Goal: Task Accomplishment & Management: Manage account settings

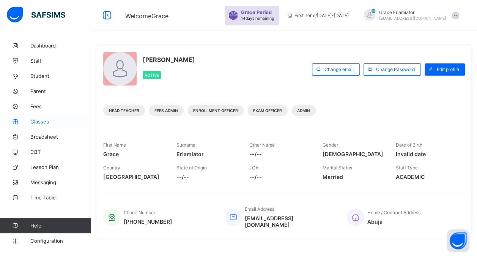
click at [44, 121] on span "Classes" at bounding box center [60, 121] width 61 height 6
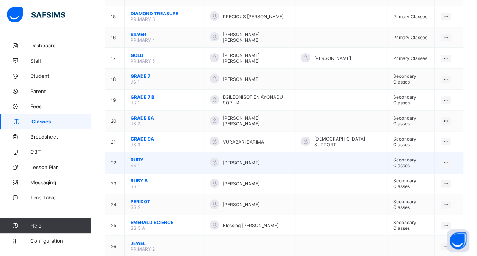
scroll to position [387, 0]
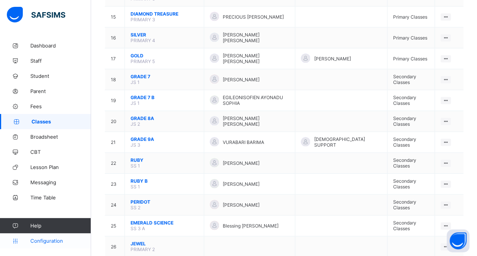
click at [46, 238] on span "Configuration" at bounding box center [60, 241] width 60 height 6
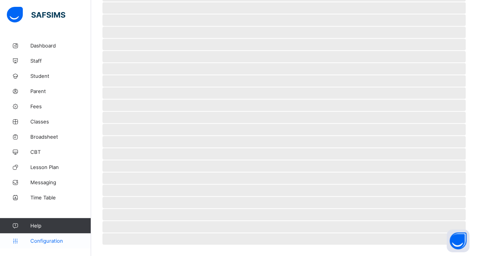
scroll to position [75, 0]
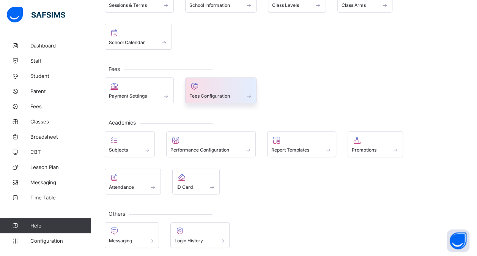
click at [197, 93] on span "Fees Configuration" at bounding box center [210, 96] width 41 height 6
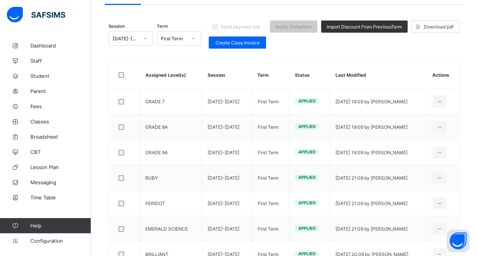
scroll to position [83, 0]
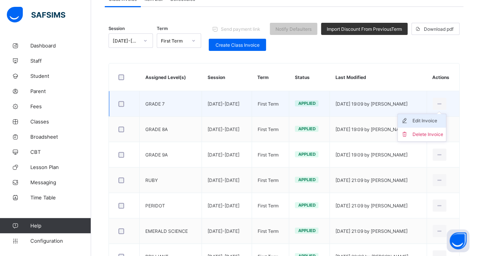
click at [430, 118] on div "Edit Invoice" at bounding box center [427, 121] width 31 height 8
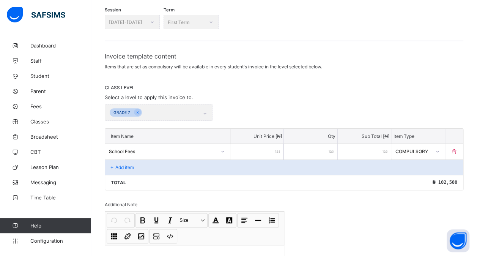
click at [117, 165] on p "Add item" at bounding box center [124, 167] width 19 height 6
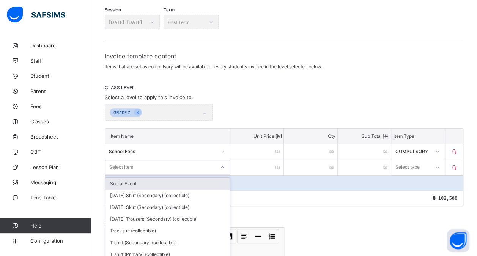
scroll to position [119, 0]
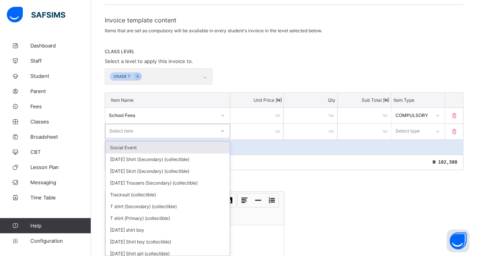
click at [118, 138] on div "option Social Event focused, 1 of 214. 214 results available. Use Up and Down t…" at bounding box center [167, 131] width 125 height 14
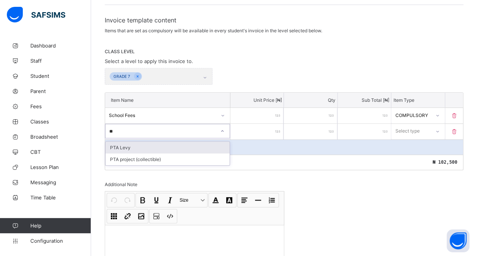
type input "*"
type input "****"
click at [176, 146] on div "Hymn book (collectible)" at bounding box center [168, 148] width 124 height 12
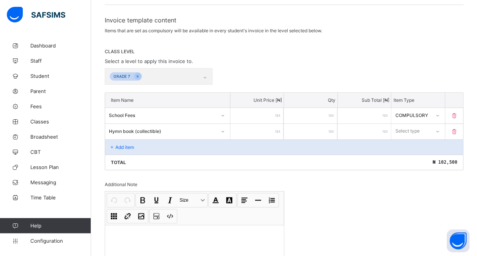
click at [257, 126] on input "number" at bounding box center [257, 132] width 53 height 16
type input "*"
type input "**"
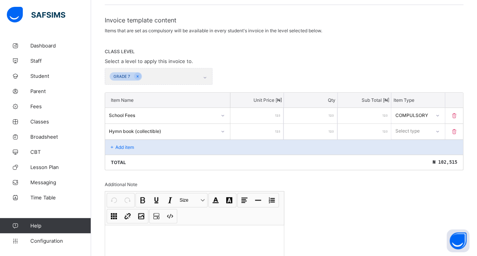
type input "*"
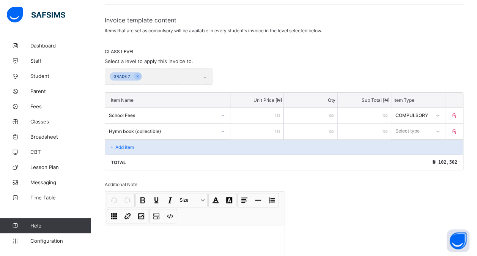
type input "**"
type input "***"
type input "****"
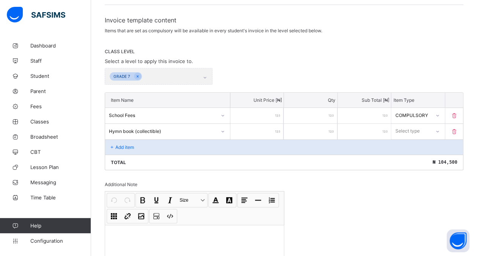
type input "****"
drag, startPoint x: 414, startPoint y: 130, endPoint x: 413, endPoint y: 157, distance: 27.4
click at [413, 138] on div "option Optional focused, 2 of 2. 2 results available. Use Up and Down to choose…" at bounding box center [418, 131] width 53 height 14
click at [413, 157] on div "Optional" at bounding box center [418, 159] width 52 height 12
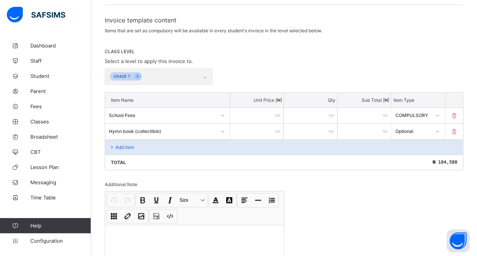
click at [164, 145] on div "Add item" at bounding box center [284, 146] width 358 height 15
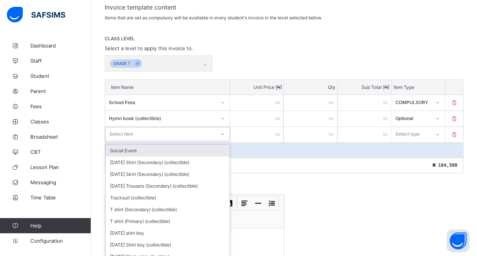
scroll to position [134, 0]
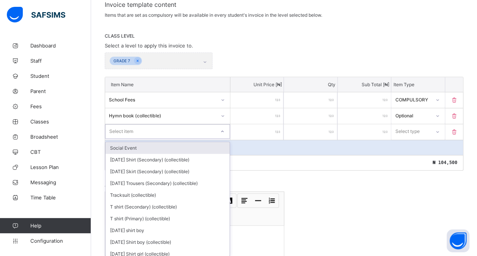
click at [141, 139] on div "option Social Event focused, 1 of 213. 213 results available. Use Up and Down t…" at bounding box center [167, 131] width 125 height 14
type input "**"
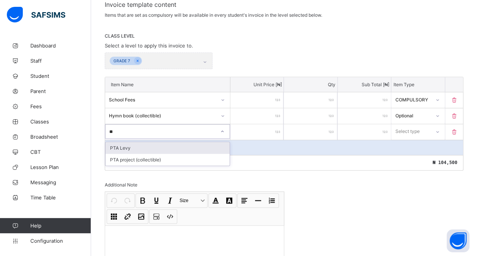
click at [147, 145] on div "PTA Levy" at bounding box center [168, 148] width 124 height 12
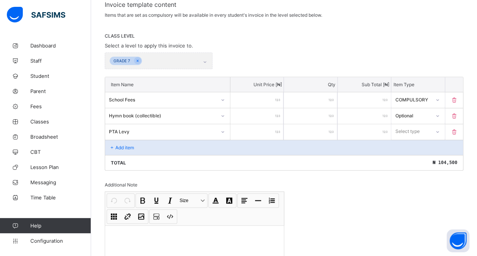
click at [251, 128] on input "number" at bounding box center [257, 132] width 53 height 16
type input "*"
type input "**"
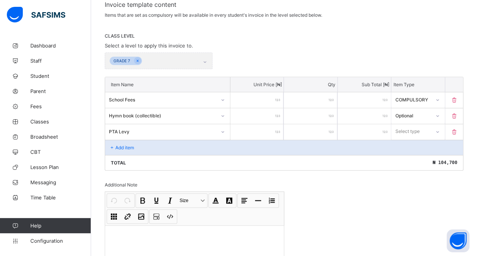
type input "***"
type input "****"
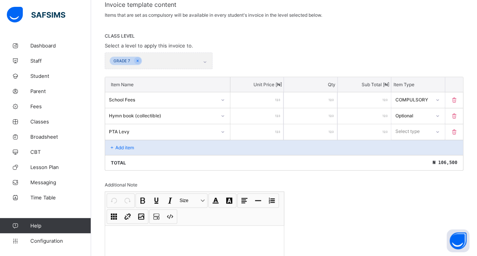
click at [439, 126] on div at bounding box center [437, 132] width 13 height 12
click at [417, 158] on div "Optional" at bounding box center [418, 160] width 52 height 12
click at [130, 145] on p "Add item" at bounding box center [124, 148] width 19 height 6
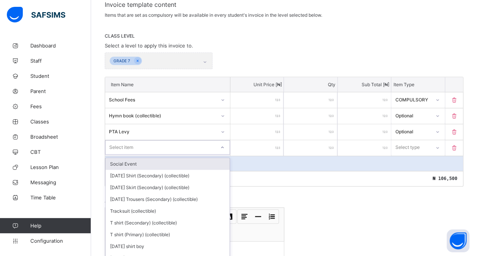
scroll to position [150, 0]
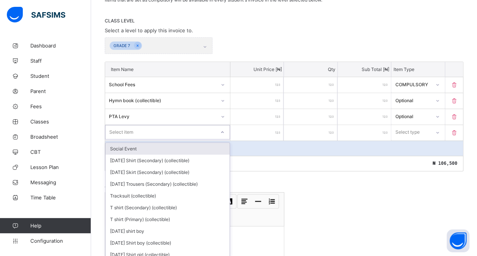
click at [121, 139] on div "option Social Event focused, 1 of 212. 212 results available. Use Up and Down t…" at bounding box center [167, 132] width 125 height 14
type input "**"
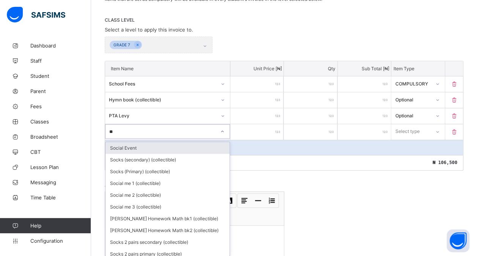
click at [132, 142] on div "Social Event" at bounding box center [168, 148] width 124 height 12
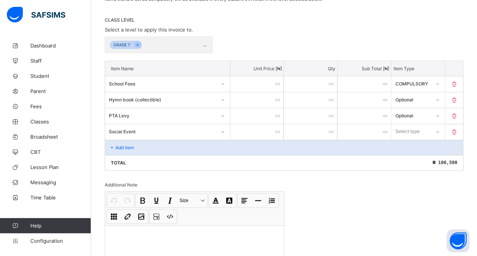
click at [250, 126] on input "number" at bounding box center [257, 132] width 53 height 16
type input "*"
type input "**"
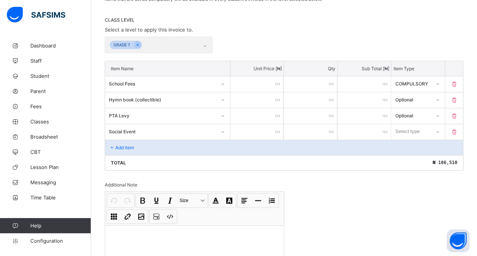
type input "***"
type input "****"
type input "*****"
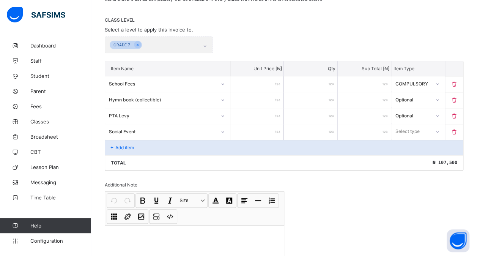
type input "*****"
click at [430, 130] on div "Select type" at bounding box center [411, 131] width 38 height 11
click at [408, 155] on div "Optional" at bounding box center [418, 160] width 52 height 12
click at [125, 145] on p "Add item" at bounding box center [124, 148] width 19 height 6
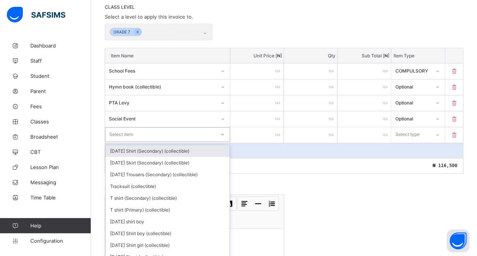
scroll to position [166, 0]
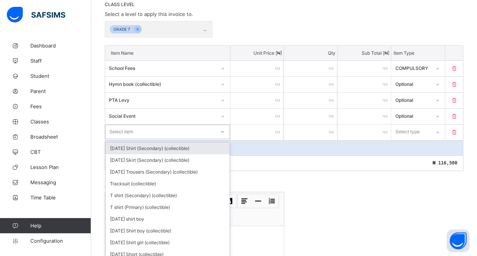
click at [121, 139] on div "option [DATE] Shirt (Secondary) (collectible) focused, 1 of 211. 211 results av…" at bounding box center [167, 132] width 125 height 14
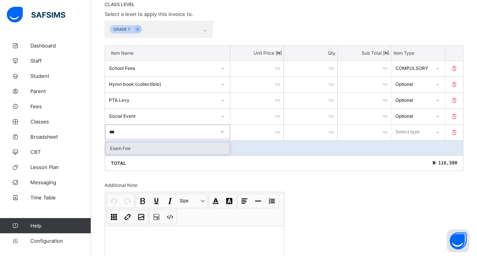
type input "****"
click at [134, 145] on div "Exam Fee" at bounding box center [168, 148] width 124 height 12
click at [258, 131] on input "number" at bounding box center [257, 133] width 53 height 16
type input "*"
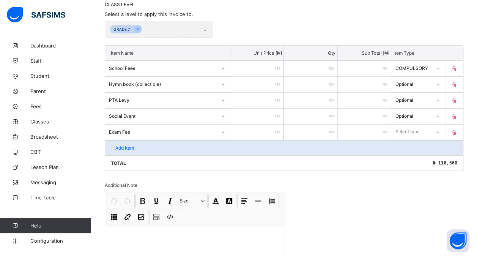
type input "**"
type input "***"
type input "****"
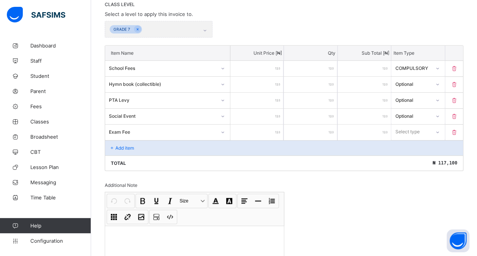
type input "****"
click at [414, 133] on div "Select type" at bounding box center [408, 132] width 24 height 14
click at [407, 158] on div "Optional" at bounding box center [418, 160] width 52 height 12
click at [148, 143] on div "Add item" at bounding box center [284, 147] width 358 height 15
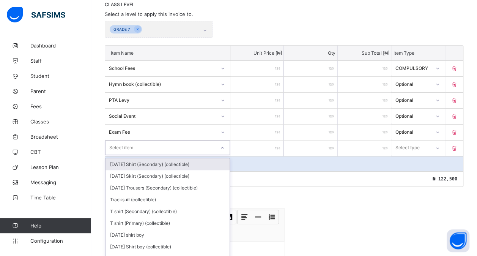
scroll to position [182, 0]
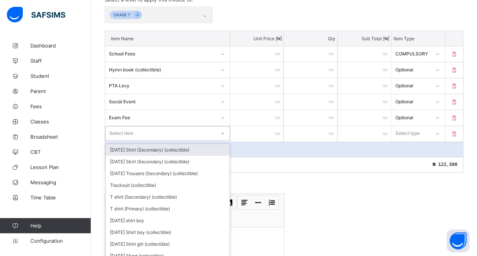
click at [123, 141] on div "option [DATE] Shirt (Secondary) (collectible) focused, 1 of 210. 210 results av…" at bounding box center [167, 133] width 125 height 14
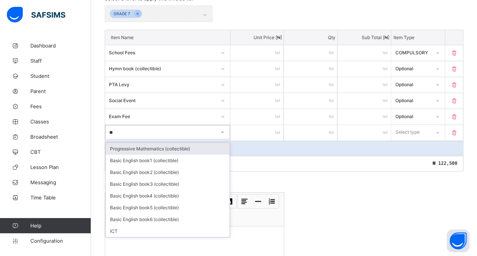
type input "***"
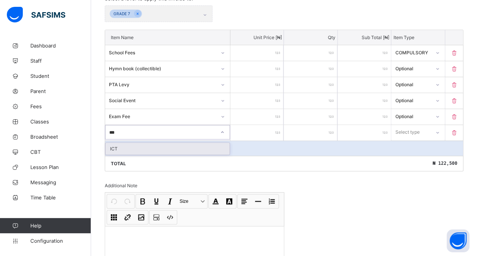
click at [153, 145] on div "ICT" at bounding box center [168, 149] width 124 height 12
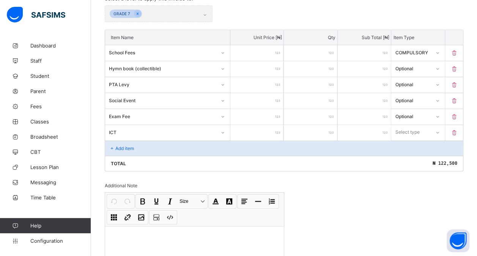
click at [246, 126] on input "number" at bounding box center [257, 133] width 53 height 16
type input "*"
type input "**"
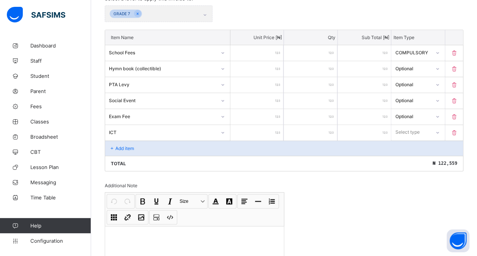
type input "*"
type input "**"
type input "***"
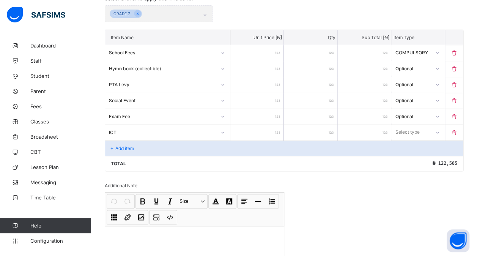
type input "***"
type input "****"
type input "*****"
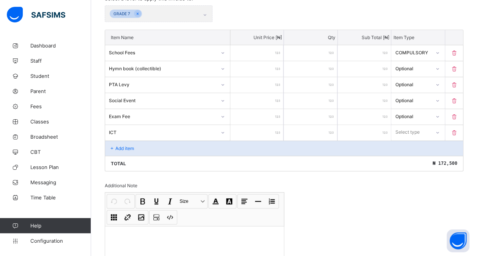
type input "****"
click at [415, 128] on div "Select type" at bounding box center [407, 132] width 24 height 14
click at [414, 156] on div "Optional" at bounding box center [418, 161] width 52 height 12
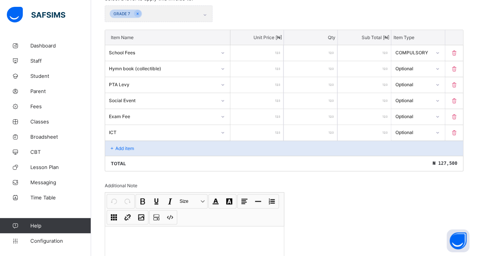
click at [118, 145] on p "Add item" at bounding box center [124, 148] width 19 height 6
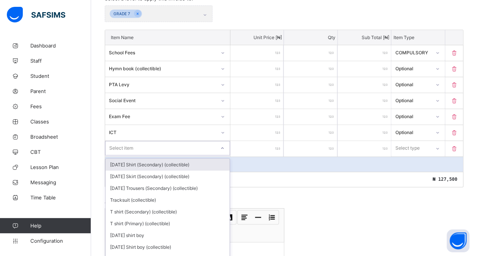
scroll to position [197, 0]
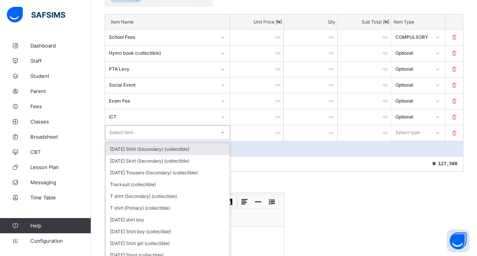
click at [124, 140] on div "option [DATE] Shirt (Secondary) (collectible) focused, 1 of 209. 209 results av…" at bounding box center [167, 132] width 125 height 14
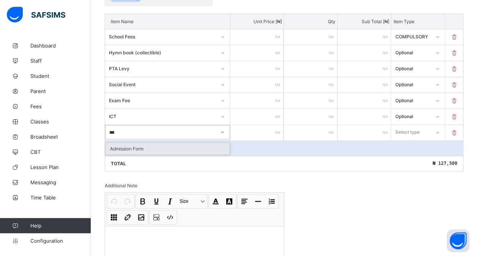
type input "****"
click at [135, 143] on div "Admission Form" at bounding box center [168, 149] width 124 height 12
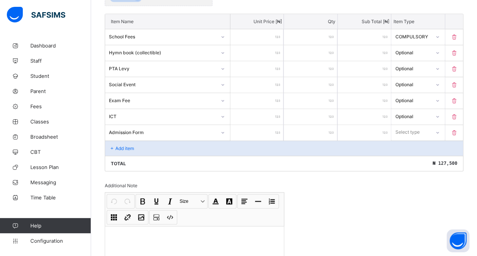
click at [250, 129] on input "number" at bounding box center [257, 133] width 53 height 16
type input "*"
type input "**"
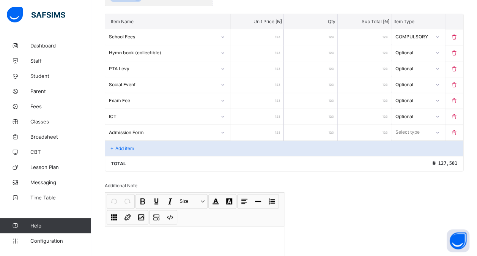
type input "***"
type input "****"
type input "*****"
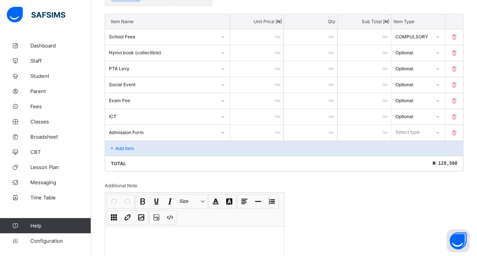
type input "*****"
click at [409, 126] on div "Select type" at bounding box center [408, 132] width 24 height 14
click at [408, 160] on div "Optional" at bounding box center [418, 161] width 52 height 12
click at [139, 148] on div "Add item" at bounding box center [284, 148] width 358 height 15
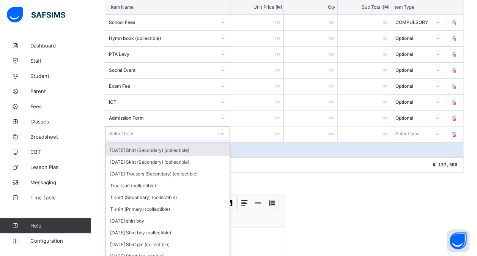
scroll to position [213, 0]
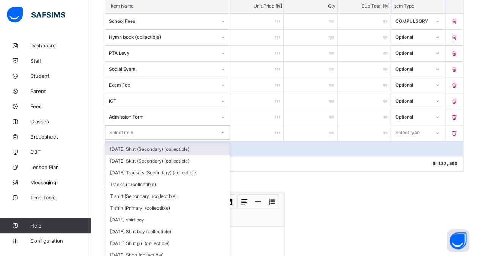
click at [133, 140] on div "option [DATE] Shirt (Secondary) (collectible) focused, 1 of 208. 208 results av…" at bounding box center [167, 132] width 125 height 14
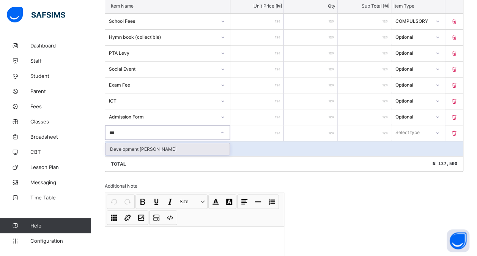
type input "****"
click at [142, 145] on div "Development [PERSON_NAME]" at bounding box center [168, 149] width 124 height 12
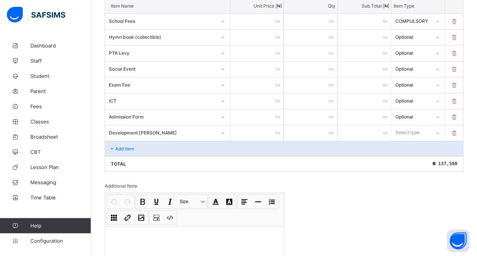
click at [258, 127] on input "number" at bounding box center [257, 133] width 53 height 16
type input "*"
type input "**"
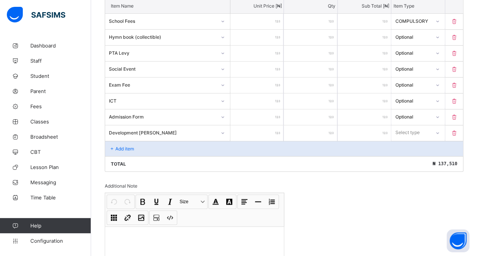
type input "***"
type input "****"
type input "*****"
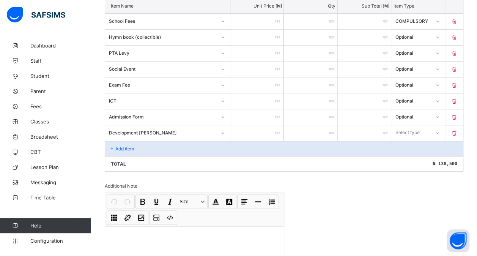
type input "*****"
click at [409, 129] on div "Select type" at bounding box center [407, 132] width 24 height 14
click at [408, 156] on div "Optional" at bounding box center [418, 161] width 52 height 12
click at [135, 142] on div "Add item" at bounding box center [284, 148] width 358 height 15
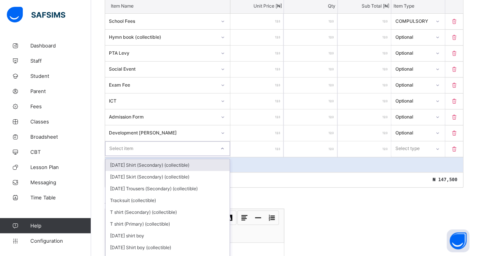
scroll to position [229, 0]
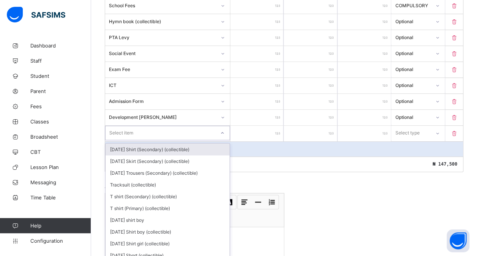
click at [133, 140] on div "option [DATE] Shirt (Secondary) (collectible) focused, 1 of 207. 207 results av…" at bounding box center [167, 133] width 125 height 14
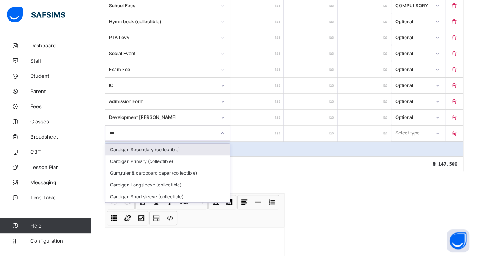
type input "****"
click at [159, 145] on div "Cardigan Secondary (collectible)" at bounding box center [168, 150] width 124 height 12
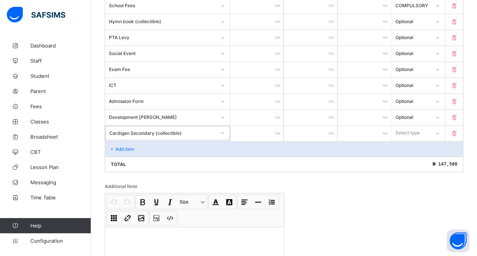
click at [257, 129] on input "number" at bounding box center [257, 134] width 53 height 16
type input "*"
type input "**"
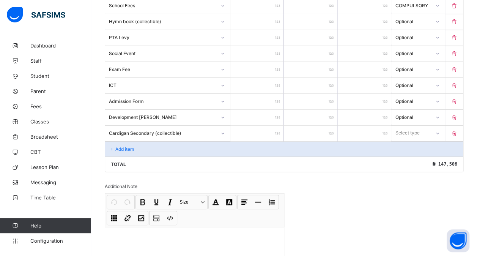
type input "***"
type input "****"
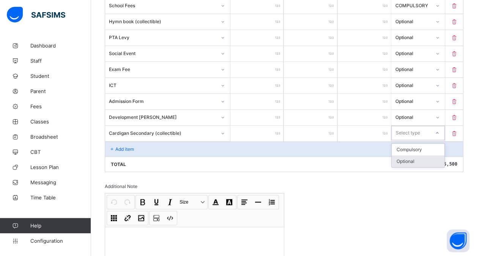
drag, startPoint x: 417, startPoint y: 125, endPoint x: 408, endPoint y: 156, distance: 32.3
click at [408, 140] on div "option Optional focused, 2 of 2. 2 results available. Use Up and Down to choose…" at bounding box center [418, 133] width 53 height 14
click at [408, 156] on div "Optional" at bounding box center [418, 161] width 52 height 12
click at [129, 141] on div "Add item" at bounding box center [284, 148] width 358 height 15
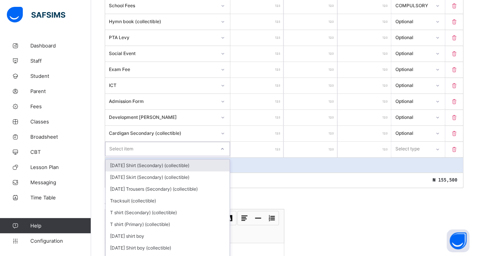
scroll to position [245, 0]
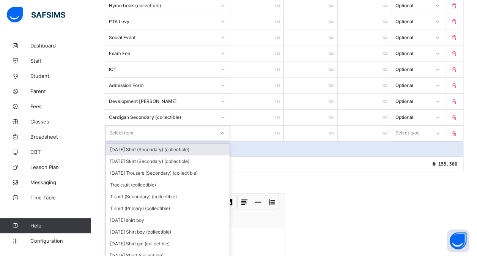
click at [123, 140] on div "option [DATE] Shirt (Secondary) (collectible) focused, 1 of 206. 206 results av…" at bounding box center [167, 133] width 125 height 14
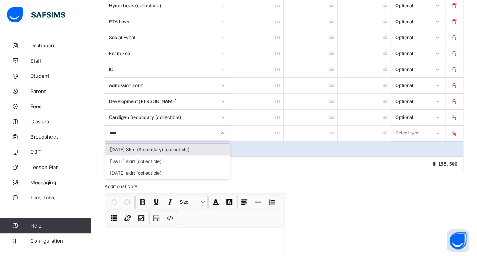
type input "*****"
click at [146, 144] on div "[DATE] Skirt (Secondary) (collectible)" at bounding box center [168, 150] width 124 height 12
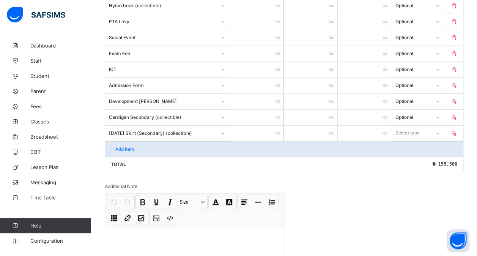
click at [252, 126] on input "number" at bounding box center [257, 134] width 53 height 16
type input "*"
type input "**"
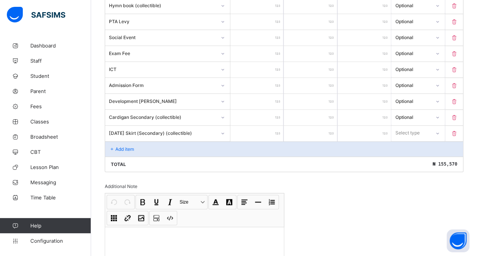
type input "***"
type input "****"
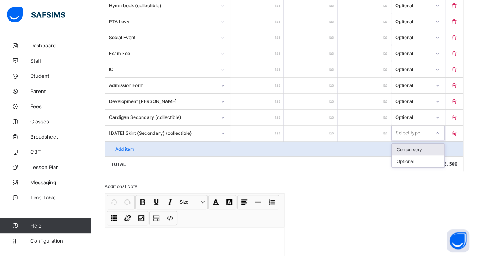
click at [420, 126] on div "Select type" at bounding box center [408, 133] width 24 height 14
click at [414, 159] on div "Optional" at bounding box center [418, 161] width 52 height 12
click at [159, 146] on div "Add item" at bounding box center [284, 148] width 358 height 15
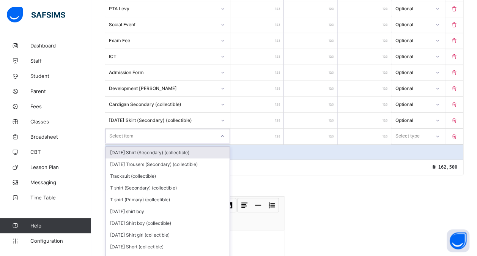
scroll to position [260, 0]
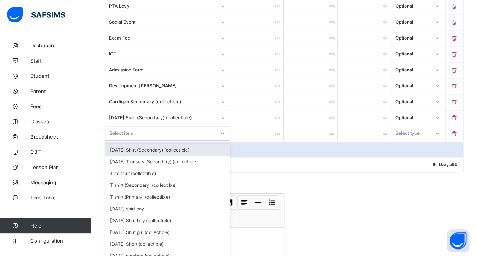
click at [122, 141] on div "option [DATE] Shirt (Secondary) (collectible) focused, 1 of 205. 205 results av…" at bounding box center [167, 133] width 125 height 14
type input "*****"
click at [131, 146] on div "[DATE] Shirt (Secondary) (collectible)" at bounding box center [168, 150] width 124 height 12
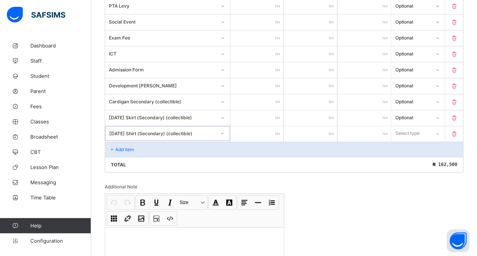
click at [267, 128] on input "number" at bounding box center [257, 134] width 53 height 16
type input "*"
type input "**"
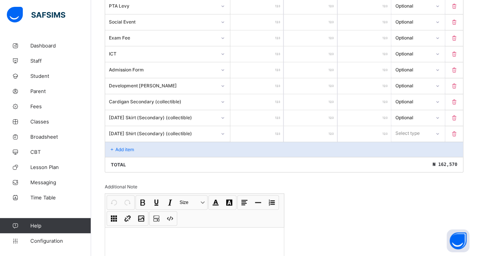
type input "***"
type input "****"
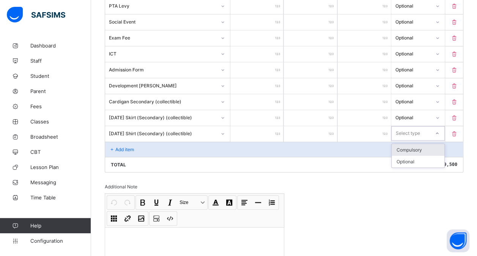
click at [415, 130] on div "Select type" at bounding box center [408, 133] width 24 height 14
click at [406, 156] on div "Optional" at bounding box center [418, 162] width 52 height 12
click at [144, 142] on div "Add item" at bounding box center [284, 149] width 358 height 15
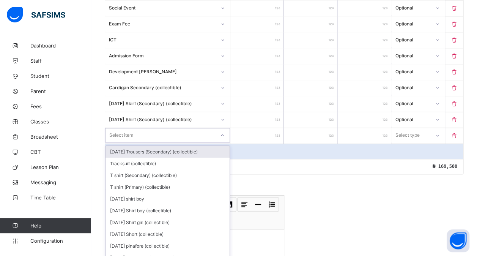
scroll to position [276, 0]
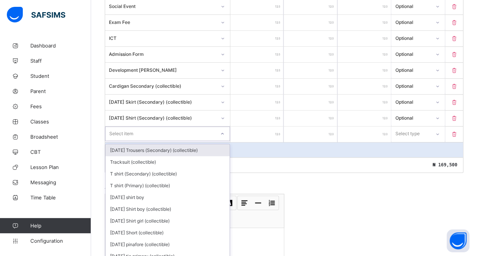
click at [133, 141] on div "option [DATE] Trousers (Secondary) (collectible) focused, 1 of 204. 204 results…" at bounding box center [167, 133] width 125 height 14
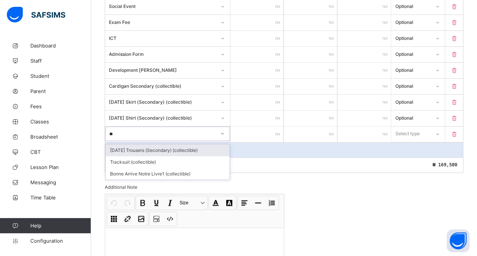
type input "***"
click at [133, 144] on div "[DATE] Trousers (Secondary) (collectible)" at bounding box center [168, 150] width 124 height 12
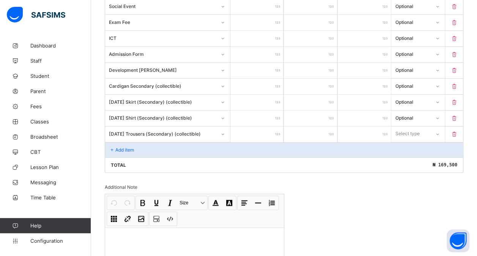
click at [258, 128] on input "number" at bounding box center [257, 134] width 53 height 16
type input "*"
type input "***"
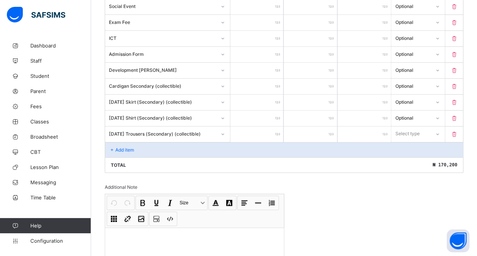
type input "****"
click at [406, 128] on div "Select type" at bounding box center [408, 133] width 24 height 14
click at [408, 156] on div "Optional" at bounding box center [418, 162] width 52 height 12
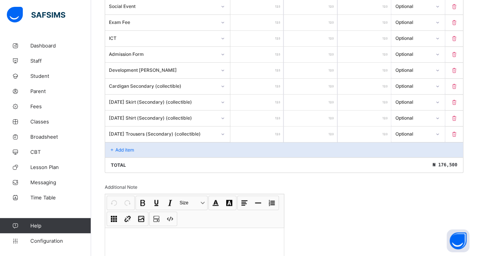
click at [151, 142] on div "Add item" at bounding box center [284, 149] width 358 height 15
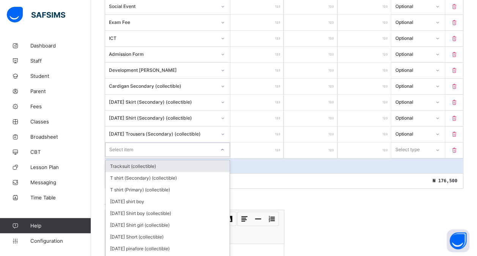
scroll to position [292, 0]
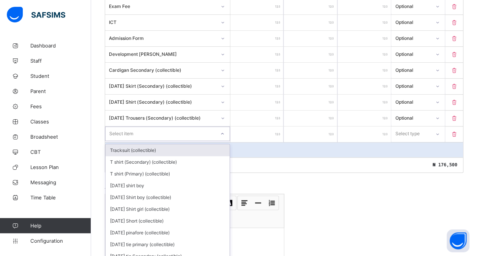
click at [126, 141] on div "option Tracksuit (collectible) focused, 1 of 203. 203 results available. Use Up…" at bounding box center [167, 133] width 125 height 14
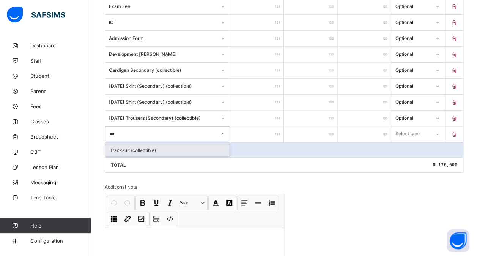
type input "****"
click at [144, 145] on div "Tracksuit (collectible)" at bounding box center [168, 150] width 124 height 12
click at [254, 130] on input "number" at bounding box center [257, 134] width 53 height 16
type input "*"
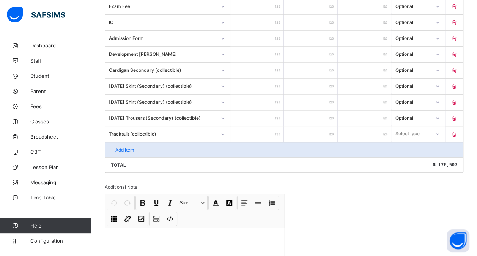
type input "**"
type input "***"
type input "****"
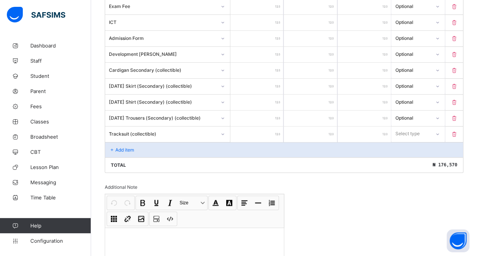
type input "****"
drag, startPoint x: 412, startPoint y: 130, endPoint x: 404, endPoint y: 162, distance: 33.3
click at [404, 162] on div "Item Name Unit Price [ ₦ ] Qty Sub Total [ ₦ ] Item Type School Fees ****** * *…" at bounding box center [284, 45] width 359 height 253
click at [410, 159] on div "Optional" at bounding box center [418, 162] width 52 height 12
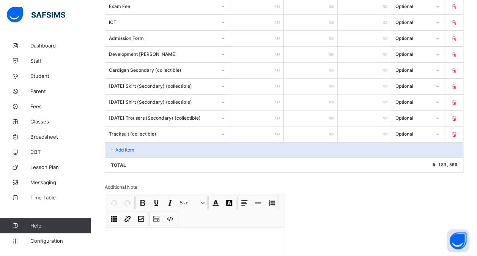
click at [120, 147] on p "Add item" at bounding box center [124, 150] width 19 height 6
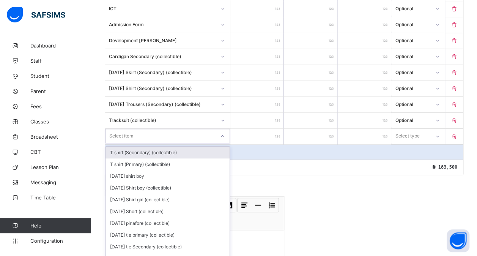
click at [123, 143] on div "option T shirt (Secondary) (collectible) focused, 1 of 202. 202 results availab…" at bounding box center [167, 136] width 125 height 14
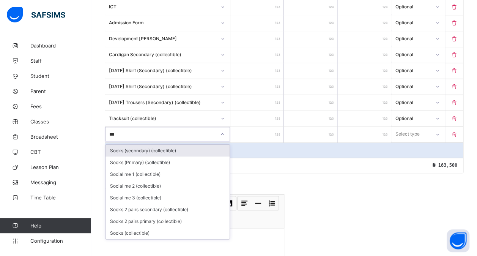
type input "****"
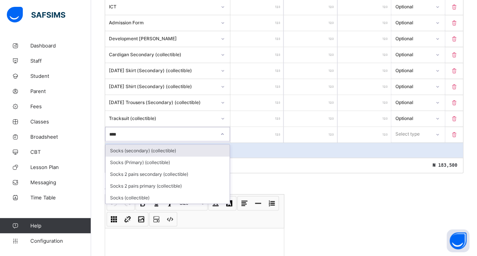
click at [158, 145] on div "Socks (secondary) (collectible)" at bounding box center [168, 151] width 124 height 12
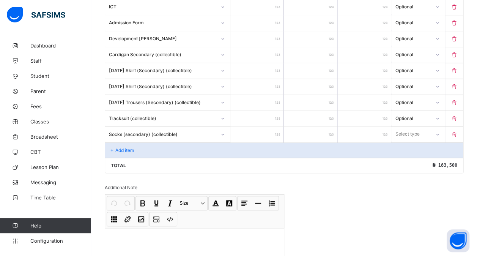
click at [264, 129] on input "number" at bounding box center [257, 135] width 53 height 16
type input "*"
type input "****"
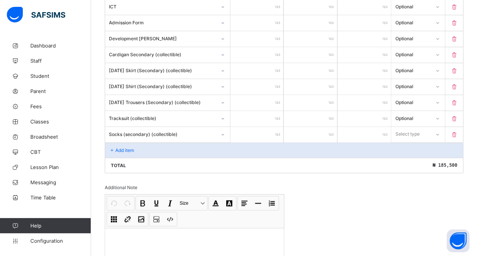
type input "****"
click at [419, 128] on div "Select type" at bounding box center [408, 134] width 24 height 14
click at [407, 161] on div "Optional" at bounding box center [418, 162] width 52 height 12
click at [171, 142] on div "Add item" at bounding box center [284, 149] width 358 height 15
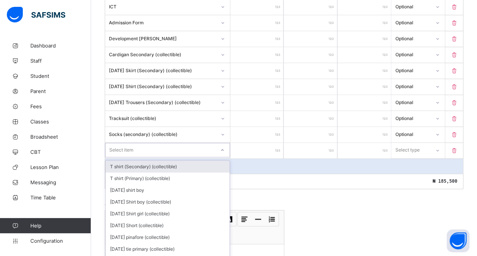
scroll to position [323, 0]
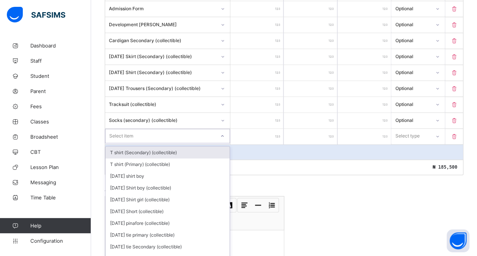
click at [151, 141] on div "option T shirt (Secondary) (collectible) focused, 1 of 201. 201 results availab…" at bounding box center [167, 136] width 125 height 14
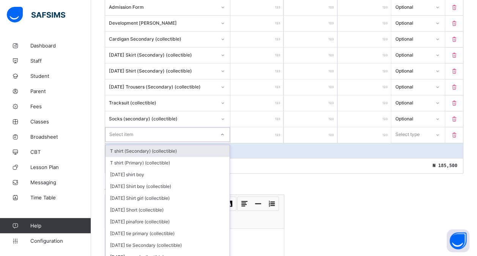
type input "*"
type input "*****"
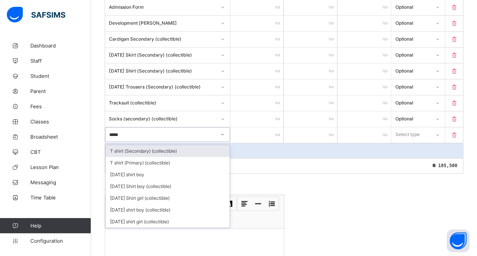
click at [162, 145] on div "T shirt (Secondary) (collectible)" at bounding box center [168, 151] width 124 height 12
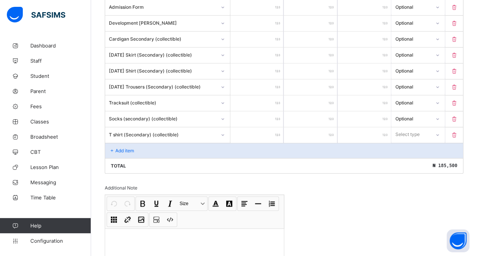
click at [262, 127] on input "number" at bounding box center [257, 135] width 53 height 16
type input "*"
type input "**"
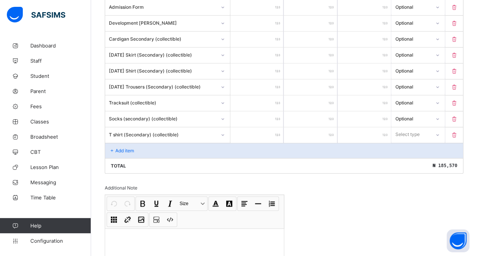
type input "***"
type input "****"
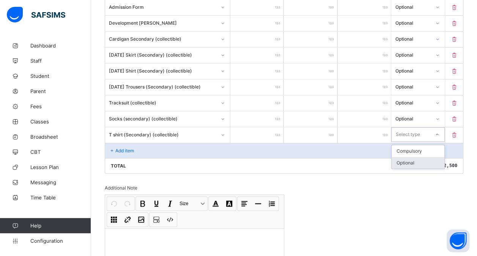
drag, startPoint x: 425, startPoint y: 130, endPoint x: 409, endPoint y: 156, distance: 31.1
click at [409, 142] on div "option Optional focused, 2 of 2. 2 results available. Use Up and Down to choose…" at bounding box center [418, 134] width 53 height 14
click at [409, 157] on div "Optional" at bounding box center [418, 163] width 52 height 12
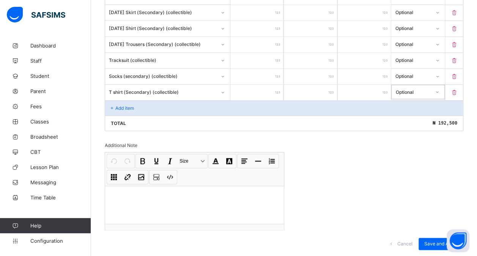
scroll to position [377, 0]
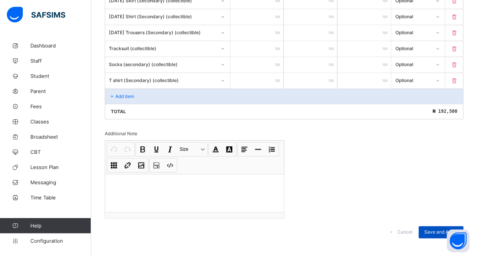
click at [440, 229] on span "Save and Apply" at bounding box center [441, 232] width 33 height 6
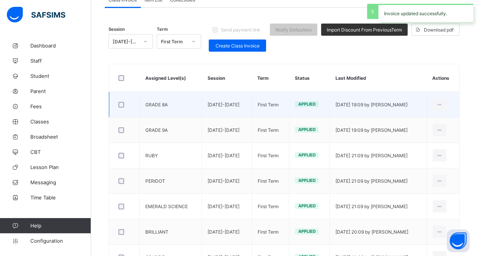
scroll to position [86, 0]
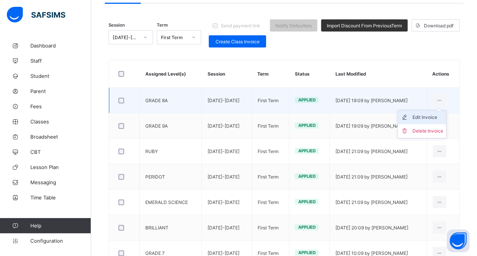
click at [429, 115] on div "Edit Invoice" at bounding box center [427, 118] width 31 height 8
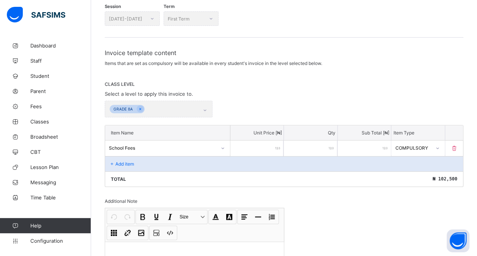
click at [122, 163] on p "Add item" at bounding box center [124, 164] width 19 height 6
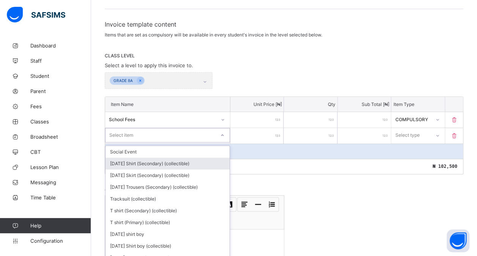
click at [133, 142] on div "option [DATE] Shirt (Secondary) (collectible) focused, 2 of 214. 214 results av…" at bounding box center [167, 135] width 125 height 14
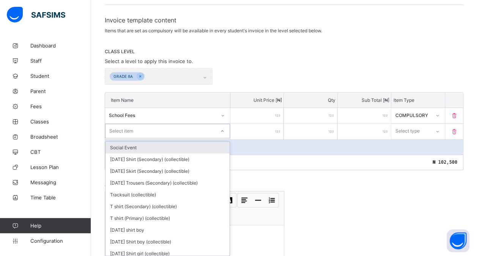
click at [145, 147] on div "Social Event" at bounding box center [168, 148] width 124 height 12
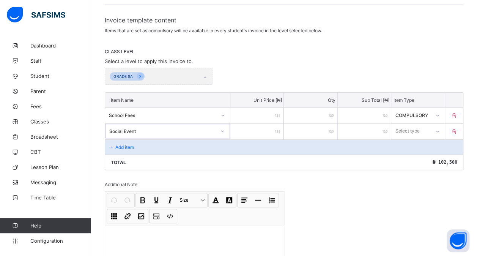
click at [254, 125] on input "number" at bounding box center [257, 132] width 53 height 16
type input "*"
type input "**"
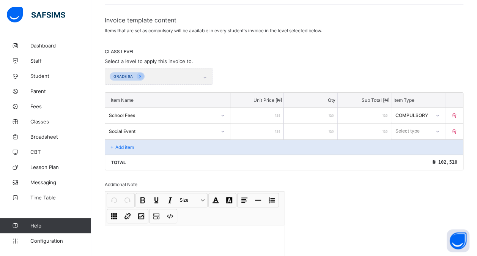
type input "***"
type input "****"
type input "*****"
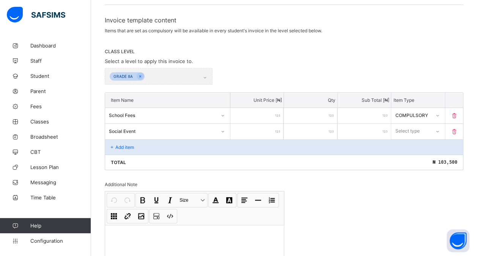
type input "*****"
click at [414, 134] on div "Select type" at bounding box center [418, 131] width 53 height 14
click at [415, 155] on div "Optional" at bounding box center [418, 159] width 52 height 12
click at [135, 140] on div "Add item" at bounding box center [284, 146] width 358 height 15
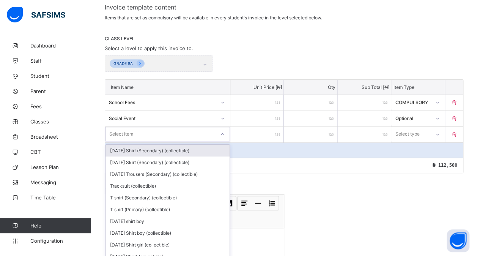
scroll to position [134, 0]
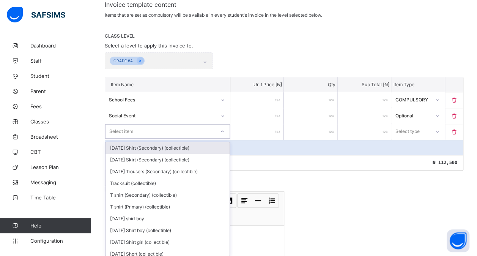
click at [116, 139] on div "option [DATE] Shirt (Secondary) (collectible) focused, 1 of 213. 213 results av…" at bounding box center [167, 131] width 125 height 14
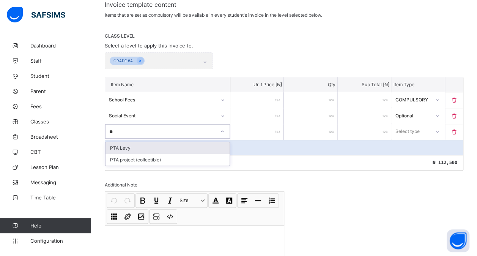
type input "***"
click at [161, 142] on div "PTA Levy" at bounding box center [168, 148] width 124 height 12
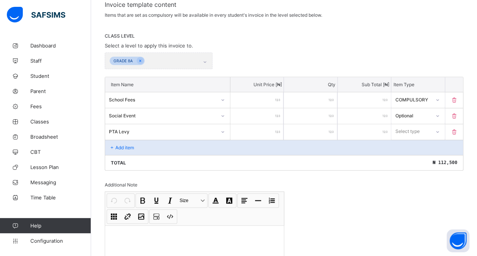
click at [248, 126] on input "number" at bounding box center [257, 132] width 53 height 16
type input "*"
type input "**"
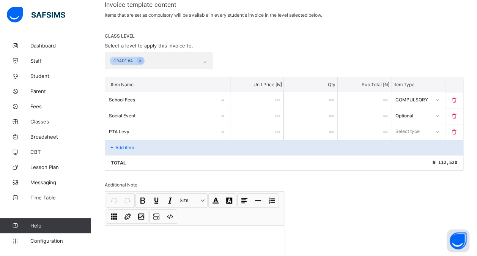
type input "***"
type input "****"
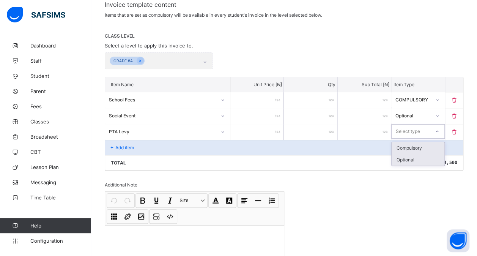
drag, startPoint x: 419, startPoint y: 128, endPoint x: 407, endPoint y: 156, distance: 30.6
click at [407, 139] on div "option Compulsory focused, 1 of 2. 2 results available. Use Up and Down to choo…" at bounding box center [418, 131] width 53 height 14
click at [407, 156] on div "Optional" at bounding box center [418, 160] width 52 height 12
click at [107, 140] on div "Add item" at bounding box center [284, 147] width 358 height 15
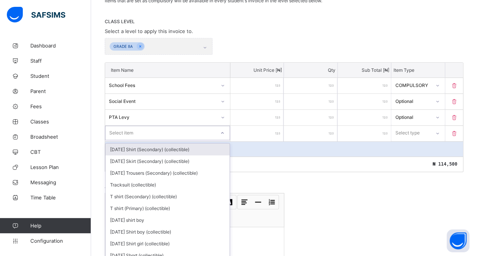
scroll to position [150, 0]
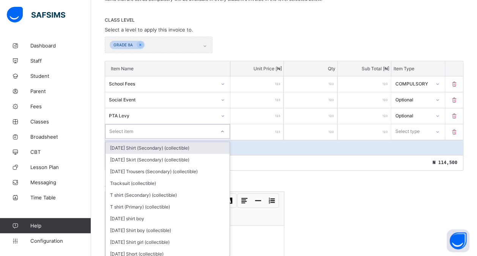
click at [134, 139] on div "option [DATE] Shirt (Secondary) (collectible) focused, 1 of 212. 212 results av…" at bounding box center [167, 131] width 125 height 14
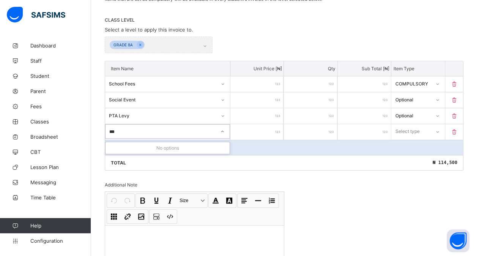
type input "**"
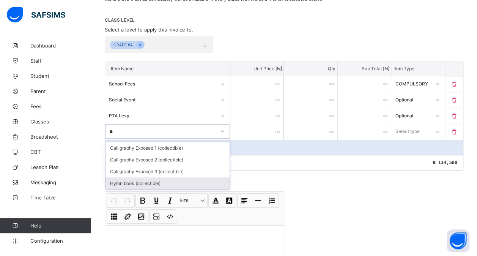
click at [153, 177] on div "Hymn book (collectible)" at bounding box center [168, 183] width 124 height 12
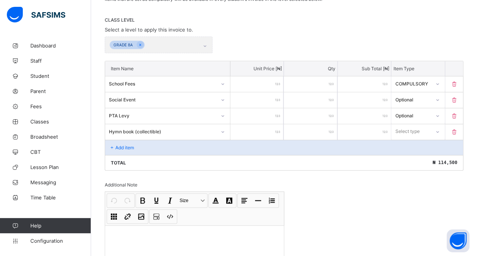
click at [261, 128] on input "number" at bounding box center [257, 132] width 53 height 16
type input "*"
type input "**"
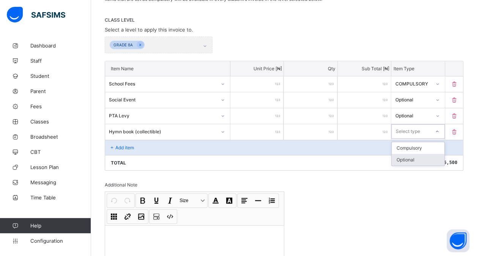
drag, startPoint x: 416, startPoint y: 126, endPoint x: 411, endPoint y: 153, distance: 27.5
click at [411, 139] on div "option Optional focused, 2 of 2. 2 results available. Use Up and Down to choose…" at bounding box center [418, 131] width 53 height 14
click at [411, 154] on div "Optional" at bounding box center [418, 160] width 52 height 12
click at [145, 143] on div "Add item" at bounding box center [284, 147] width 358 height 15
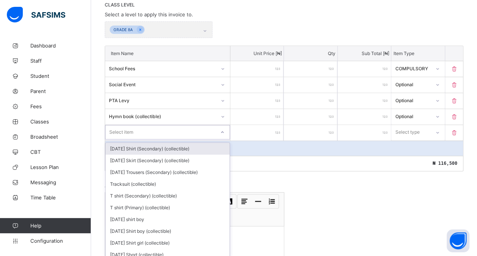
click at [140, 139] on div "option [DATE] Shirt (Secondary) (collectible) focused, 1 of 211. 211 results av…" at bounding box center [167, 132] width 125 height 14
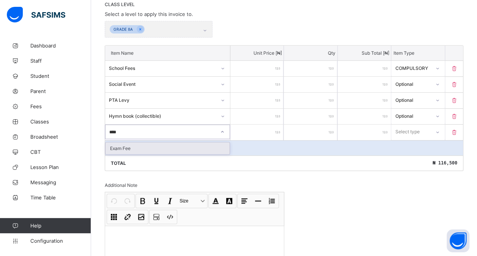
click at [143, 143] on div "Exam Fee" at bounding box center [168, 148] width 124 height 12
click at [244, 130] on input "number" at bounding box center [257, 133] width 53 height 16
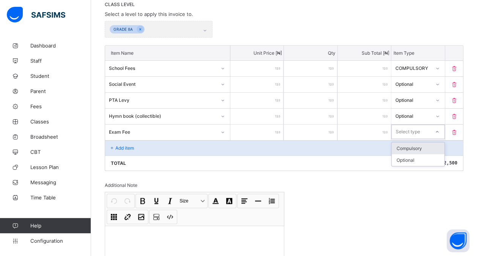
click at [412, 129] on div "Select type" at bounding box center [408, 132] width 24 height 14
click at [409, 156] on div "Optional" at bounding box center [418, 160] width 52 height 12
click at [126, 145] on p "Add item" at bounding box center [124, 148] width 19 height 6
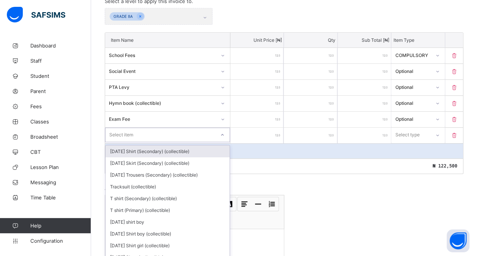
scroll to position [182, 0]
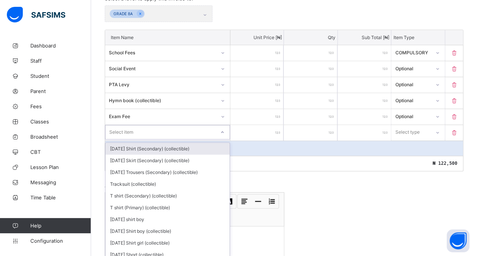
click at [117, 139] on div "option [DATE] Shirt (Secondary) (collectible) focused, 1 of 210. 210 results av…" at bounding box center [167, 132] width 125 height 14
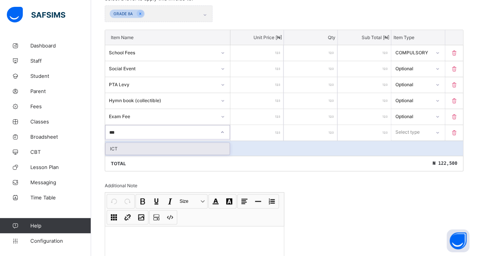
click at [216, 147] on div "ICT" at bounding box center [168, 149] width 124 height 12
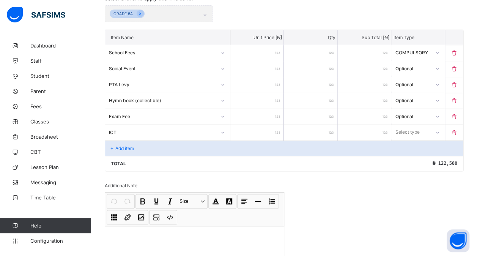
click at [273, 126] on input "number" at bounding box center [257, 133] width 53 height 16
drag, startPoint x: 414, startPoint y: 123, endPoint x: 412, endPoint y: 157, distance: 33.9
click at [412, 139] on div "option Optional focused, 2 of 2. 2 results available. Use Up and Down to choose…" at bounding box center [418, 132] width 53 height 14
click at [412, 157] on div "Optional" at bounding box center [418, 161] width 52 height 12
click at [126, 141] on div "Add item" at bounding box center [284, 148] width 358 height 15
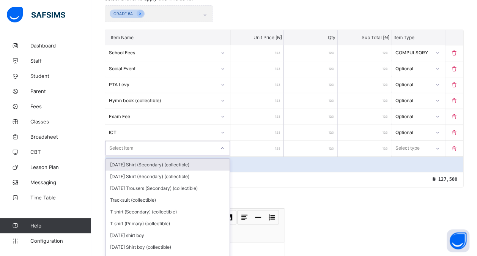
scroll to position [197, 0]
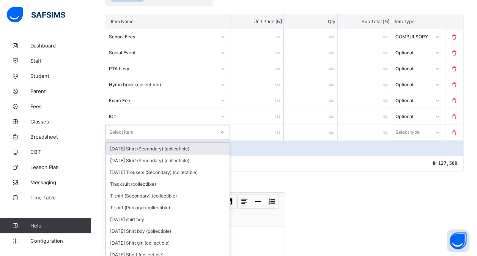
click at [136, 139] on div "option [DATE] Shirt (Secondary) (collectible) focused, 1 of 209. 209 results av…" at bounding box center [167, 132] width 125 height 14
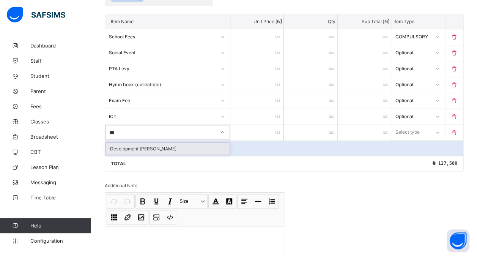
click at [140, 145] on div "Development [PERSON_NAME]" at bounding box center [168, 149] width 124 height 12
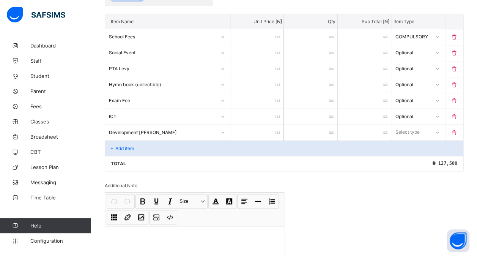
click at [253, 128] on input "number" at bounding box center [257, 133] width 53 height 16
drag, startPoint x: 425, startPoint y: 128, endPoint x: 412, endPoint y: 156, distance: 31.3
click at [412, 139] on div "option Optional focused, 2 of 2. 2 results available. Use Up and Down to choose…" at bounding box center [418, 132] width 53 height 14
click at [412, 156] on div "Optional" at bounding box center [418, 161] width 52 height 12
click at [134, 144] on div "Add item" at bounding box center [284, 148] width 358 height 15
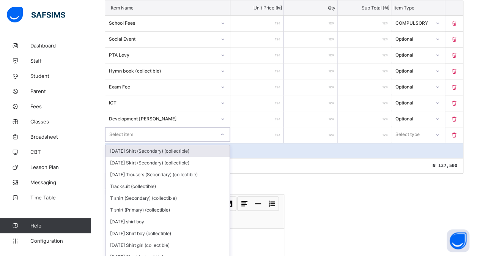
scroll to position [213, 0]
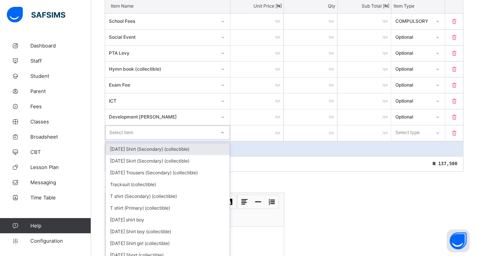
click at [126, 140] on div "option [DATE] Shirt (Secondary) (collectible) focused, 1 of 208. 208 results av…" at bounding box center [167, 132] width 125 height 14
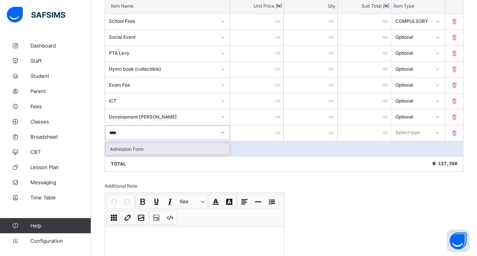
click at [126, 144] on div "Admission Form" at bounding box center [168, 149] width 124 height 12
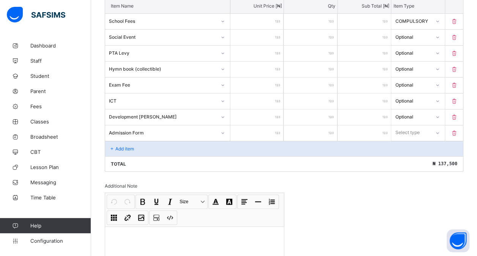
click at [246, 126] on input "number" at bounding box center [257, 133] width 53 height 16
drag, startPoint x: 416, startPoint y: 128, endPoint x: 408, endPoint y: 156, distance: 28.6
click at [408, 140] on div "option Optional focused, 2 of 2. 2 results available. Use Up and Down to choose…" at bounding box center [418, 132] width 53 height 14
click at [408, 156] on div "Optional" at bounding box center [418, 161] width 52 height 12
click at [144, 145] on div "Add item" at bounding box center [284, 148] width 358 height 15
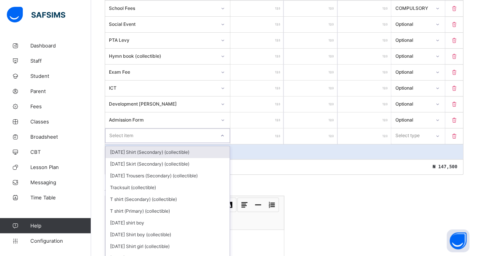
scroll to position [229, 0]
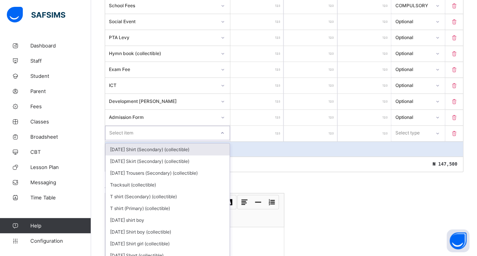
click at [123, 140] on div "option [DATE] Shirt (Secondary) (collectible) focused, 1 of 207. 207 results av…" at bounding box center [167, 133] width 125 height 14
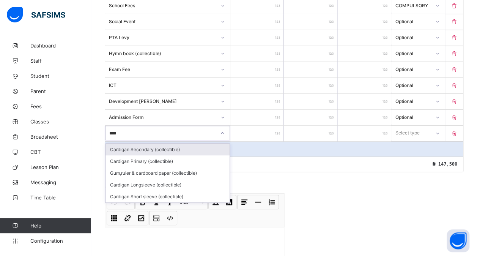
click at [157, 145] on div "Cardigan Secondary (collectible)" at bounding box center [168, 150] width 124 height 12
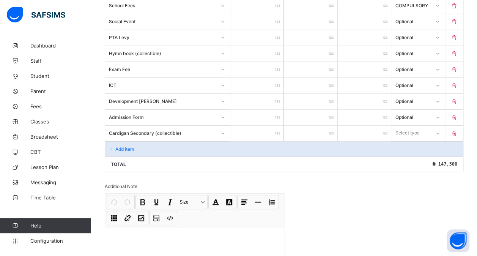
click at [259, 128] on input "number" at bounding box center [257, 134] width 53 height 16
click at [415, 128] on div "Select type" at bounding box center [408, 133] width 24 height 14
click at [411, 155] on div "Optional" at bounding box center [418, 161] width 52 height 12
click at [146, 142] on div "Add item" at bounding box center [284, 148] width 358 height 15
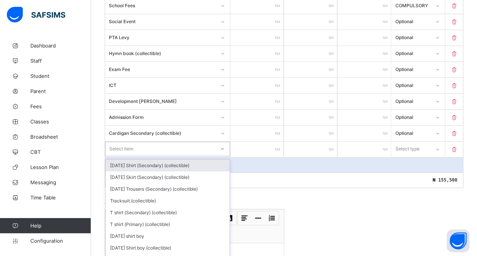
scroll to position [245, 0]
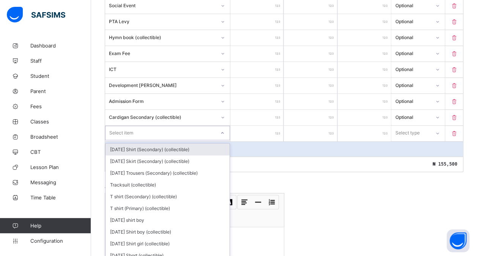
click at [128, 140] on div "option [DATE] Shirt (Secondary) (collectible) focused, 1 of 206. 206 results av…" at bounding box center [167, 133] width 125 height 14
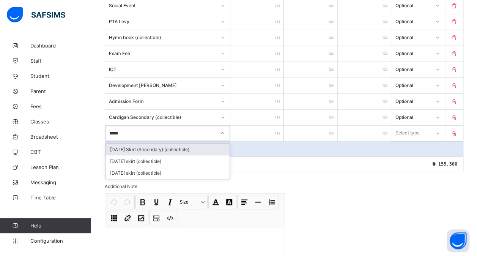
click at [134, 144] on div "[DATE] Skirt (Secondary) (collectible)" at bounding box center [168, 150] width 124 height 12
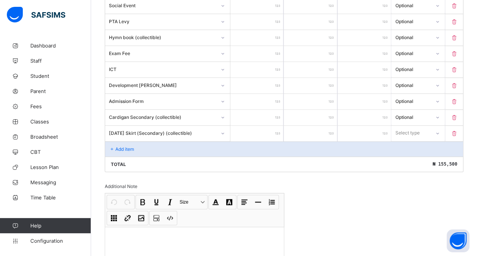
click at [262, 129] on input "number" at bounding box center [257, 134] width 53 height 16
click at [414, 126] on div "Select type" at bounding box center [408, 133] width 24 height 14
click at [408, 156] on div "Optional" at bounding box center [418, 161] width 52 height 12
click at [136, 141] on div "Add item" at bounding box center [284, 148] width 358 height 15
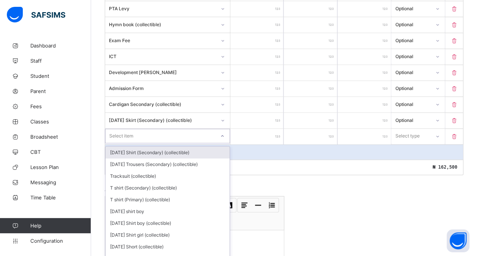
scroll to position [260, 0]
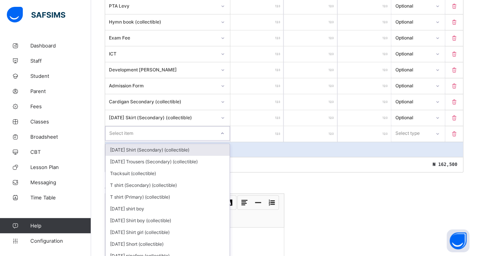
click at [122, 141] on div "option [DATE] Shirt (Secondary) (collectible) focused, 1 of 205. 205 results av…" at bounding box center [167, 133] width 125 height 14
click at [145, 145] on div "[DATE] Shirt (Secondary) (collectible)" at bounding box center [168, 150] width 124 height 12
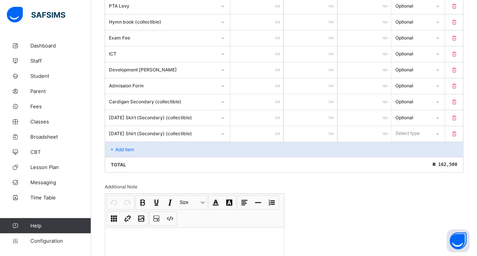
click at [257, 126] on input "number" at bounding box center [257, 134] width 53 height 16
drag, startPoint x: 416, startPoint y: 128, endPoint x: 404, endPoint y: 156, distance: 30.5
click at [404, 141] on div "option Compulsory focused, 1 of 2. 2 results available. Use Up and Down to choo…" at bounding box center [418, 133] width 53 height 14
click at [404, 156] on div "Optional" at bounding box center [418, 162] width 52 height 12
click at [130, 147] on p "Add item" at bounding box center [124, 150] width 19 height 6
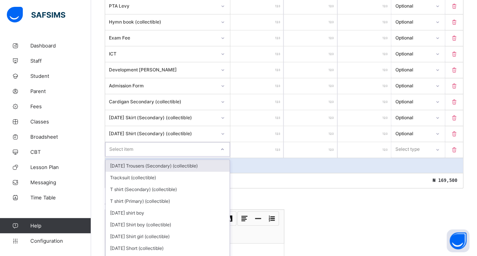
scroll to position [276, 0]
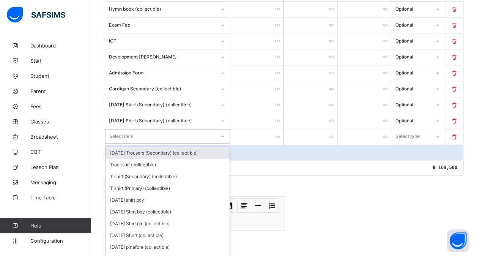
click at [133, 143] on div "option [DATE] Trousers (Secondary) (collectible) focused, 1 of 204. 204 results…" at bounding box center [167, 136] width 125 height 14
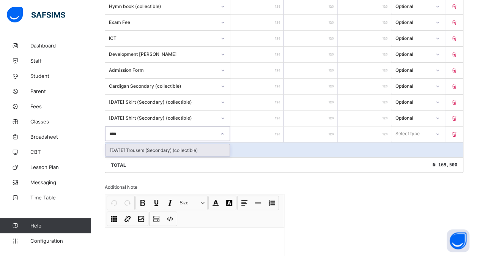
click at [134, 144] on div "[DATE] Trousers (Secondary) (collectible)" at bounding box center [168, 150] width 124 height 12
click at [216, 145] on div "[DATE] Trousers (Secondary) (collectible)" at bounding box center [168, 150] width 124 height 12
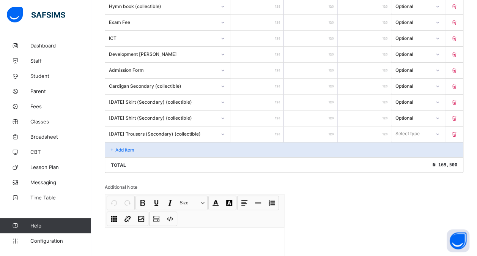
click at [257, 128] on input "number" at bounding box center [257, 134] width 53 height 16
drag, startPoint x: 412, startPoint y: 128, endPoint x: 404, endPoint y: 155, distance: 28.2
click at [404, 141] on div "option Optional focused, 2 of 2. 2 results available. Use Up and Down to choose…" at bounding box center [418, 133] width 53 height 14
click at [404, 156] on div "Optional" at bounding box center [418, 162] width 52 height 12
click at [142, 147] on div "Add item" at bounding box center [284, 149] width 358 height 15
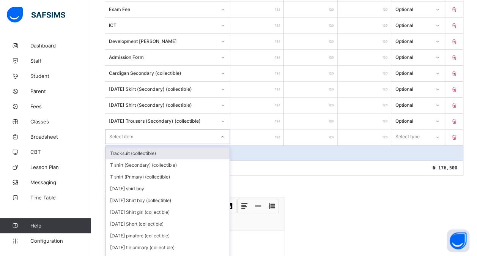
scroll to position [292, 0]
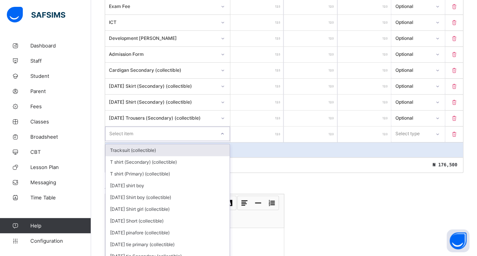
click at [127, 141] on div "option Tracksuit (collectible) focused, 1 of 203. 203 results available. Use Up…" at bounding box center [167, 133] width 125 height 14
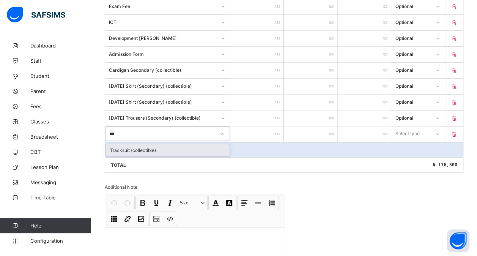
click at [142, 144] on div "Tracksuit (collectible)" at bounding box center [168, 150] width 124 height 12
click at [254, 131] on input "number" at bounding box center [257, 134] width 53 height 16
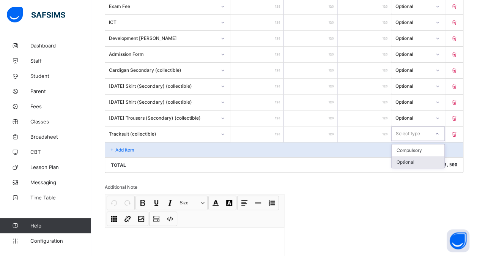
drag, startPoint x: 408, startPoint y: 131, endPoint x: 405, endPoint y: 154, distance: 23.8
click at [405, 141] on div "option Optional focused, 2 of 2. 2 results available. Use Up and Down to choose…" at bounding box center [418, 133] width 53 height 14
click at [405, 156] on div "Optional" at bounding box center [418, 162] width 52 height 12
click at [164, 146] on div "Add item" at bounding box center [284, 149] width 358 height 15
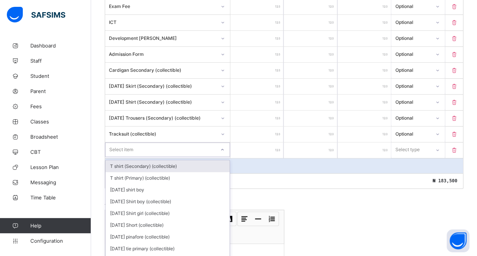
click at [147, 145] on div "option T shirt (Secondary) (collectible) focused, 1 of 202. 202 results availab…" at bounding box center [167, 149] width 125 height 14
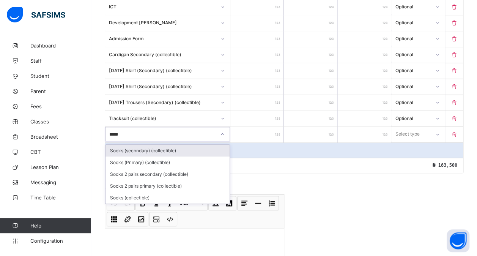
click at [153, 145] on div "Socks (secondary) (collectible)" at bounding box center [168, 151] width 124 height 12
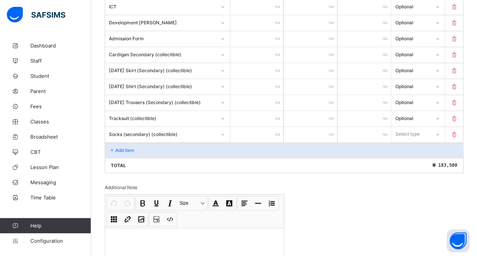
click at [259, 127] on input "number" at bounding box center [257, 135] width 53 height 16
drag, startPoint x: 438, startPoint y: 129, endPoint x: 418, endPoint y: 153, distance: 31.0
click at [418, 141] on div "option Optional focused, 2 of 2. 2 results available. Use Up and Down to choose…" at bounding box center [418, 134] width 53 height 14
click at [418, 156] on div "Optional" at bounding box center [418, 162] width 52 height 12
click at [180, 142] on div "Add item" at bounding box center [284, 149] width 358 height 15
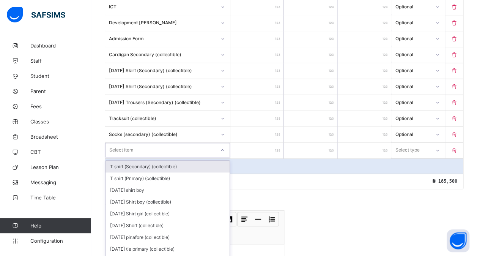
scroll to position [323, 0]
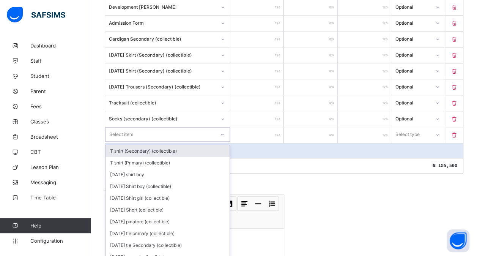
click at [137, 142] on div "option T shirt (Secondary) (collectible) focused, 1 of 201. 201 results availab…" at bounding box center [167, 134] width 125 height 14
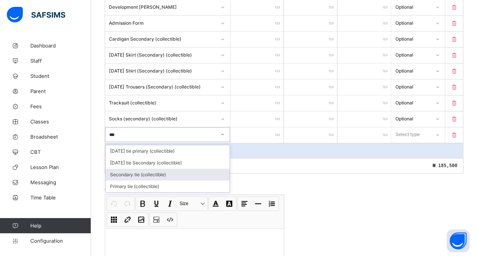
click at [150, 169] on div "Secondary tie (collectible)" at bounding box center [168, 175] width 124 height 12
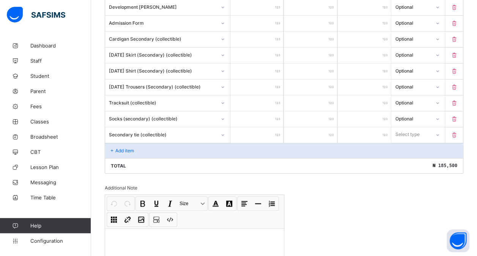
click at [247, 128] on input "number" at bounding box center [257, 135] width 53 height 16
drag, startPoint x: 416, startPoint y: 126, endPoint x: 414, endPoint y: 155, distance: 28.6
click at [414, 142] on div "option Optional focused, 2 of 2. 2 results available. Use Up and Down to choose…" at bounding box center [418, 134] width 53 height 14
click at [414, 157] on div "Optional" at bounding box center [418, 163] width 52 height 12
click at [269, 114] on input "****" at bounding box center [257, 119] width 53 height 16
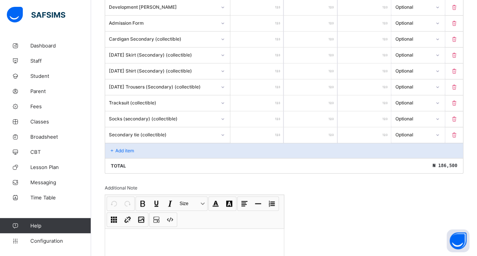
click at [123, 148] on p "Add item" at bounding box center [124, 151] width 19 height 6
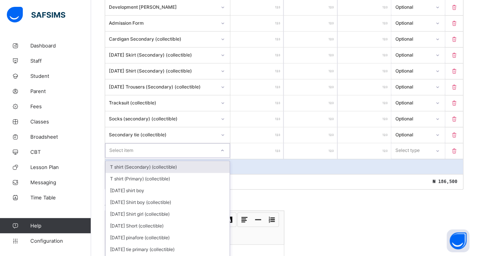
scroll to position [339, 0]
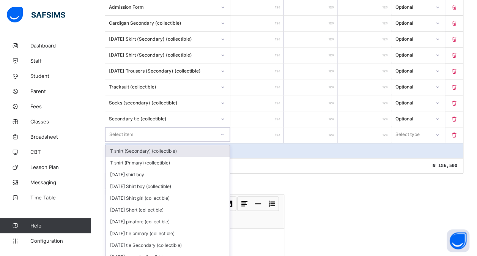
click at [146, 142] on div "option T shirt (Secondary) (collectible) focused, 1 of 200. 200 results availab…" at bounding box center [167, 134] width 125 height 14
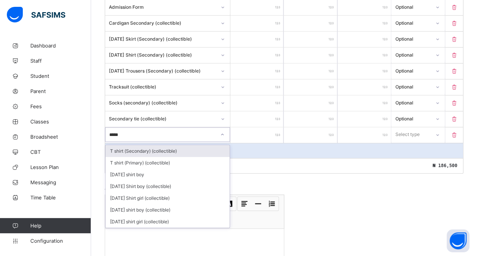
click at [163, 145] on div "T shirt (Secondary) (collectible)" at bounding box center [168, 151] width 124 height 12
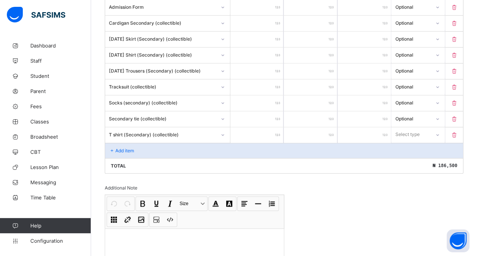
click at [254, 128] on input "number" at bounding box center [257, 135] width 53 height 16
drag, startPoint x: 432, startPoint y: 129, endPoint x: 417, endPoint y: 159, distance: 33.3
click at [417, 142] on div "option Optional focused, 2 of 2. 2 results available. Use Up and Down to choose…" at bounding box center [418, 134] width 53 height 14
click at [417, 159] on div "Optional" at bounding box center [418, 163] width 52 height 12
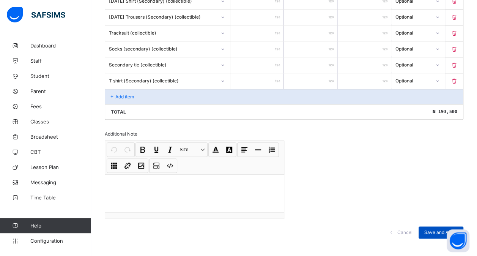
click at [438, 229] on span "Save and Apply" at bounding box center [441, 232] width 33 height 6
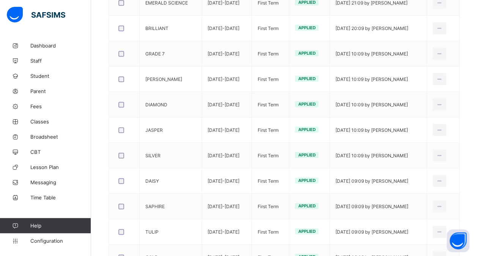
scroll to position [260, 0]
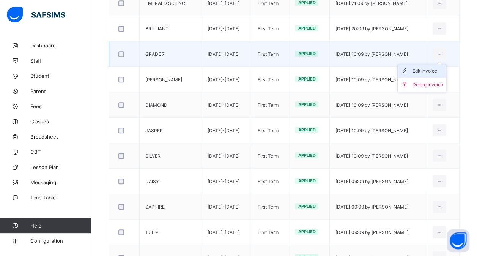
click at [432, 68] on div "Edit Invoice" at bounding box center [427, 71] width 31 height 8
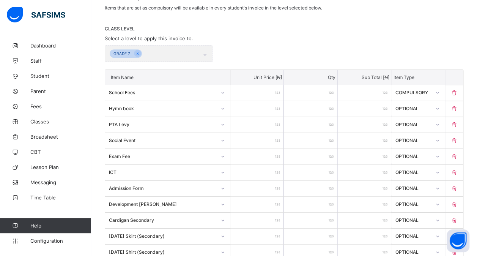
scroll to position [260, 0]
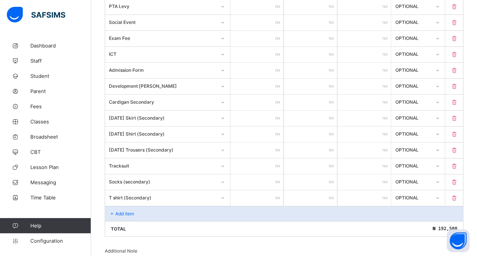
click at [267, 176] on input "****" at bounding box center [257, 182] width 53 height 16
click at [156, 206] on div "Add item" at bounding box center [284, 213] width 358 height 15
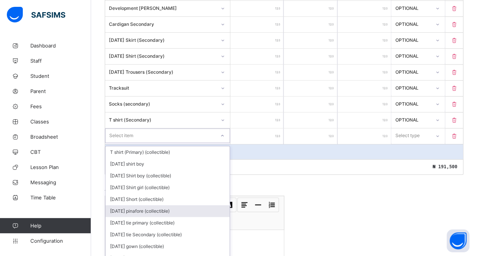
scroll to position [339, 0]
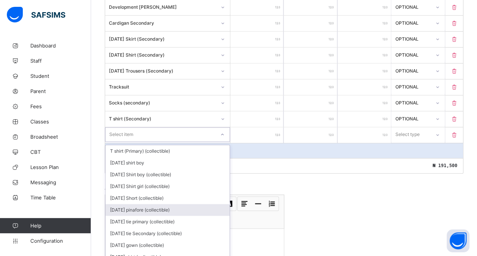
click at [133, 142] on div "option [DATE] pinafore (collectible) focused, 6 of 200. 200 results available. …" at bounding box center [167, 134] width 125 height 14
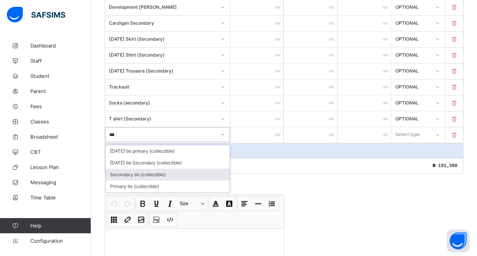
click at [161, 169] on div "Secondary tie (collectible)" at bounding box center [168, 175] width 124 height 12
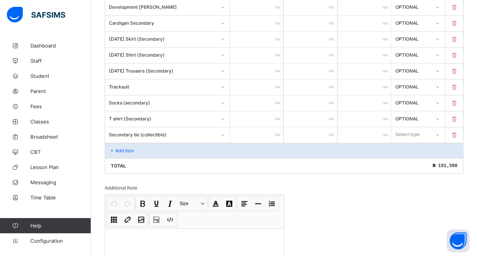
click at [264, 127] on input "number" at bounding box center [257, 135] width 53 height 16
click at [430, 129] on div "Select type" at bounding box center [411, 134] width 38 height 11
click at [417, 157] on div "Optional" at bounding box center [418, 163] width 52 height 12
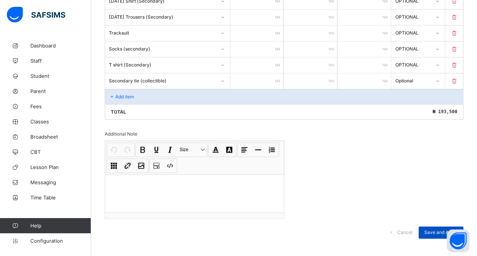
click at [441, 229] on span "Save and Apply" at bounding box center [441, 232] width 33 height 6
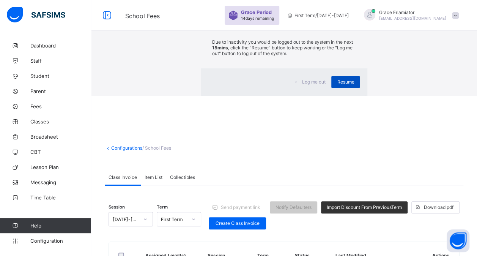
click at [337, 85] on span "Resume" at bounding box center [345, 82] width 17 height 6
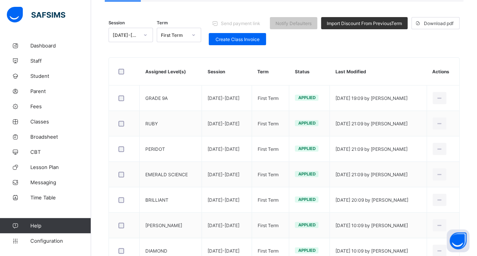
scroll to position [89, 0]
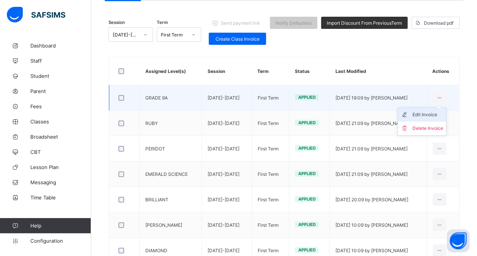
click at [431, 112] on div "Edit Invoice" at bounding box center [427, 115] width 31 height 8
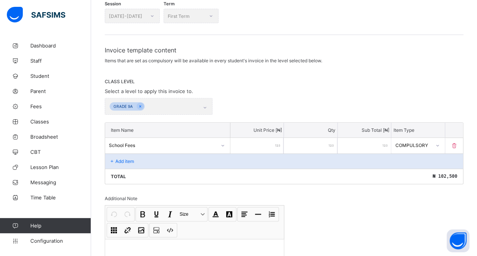
click at [122, 158] on p "Add item" at bounding box center [124, 161] width 19 height 6
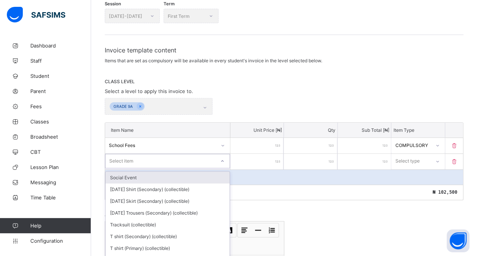
scroll to position [119, 0]
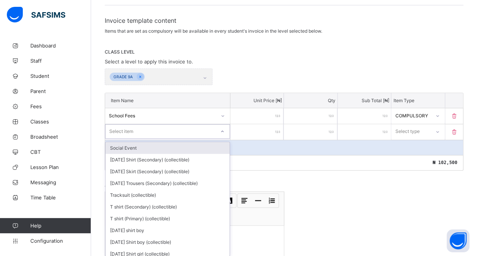
click at [125, 139] on div "option Social Event focused, 1 of 214. 214 results available. Use Up and Down t…" at bounding box center [167, 131] width 125 height 14
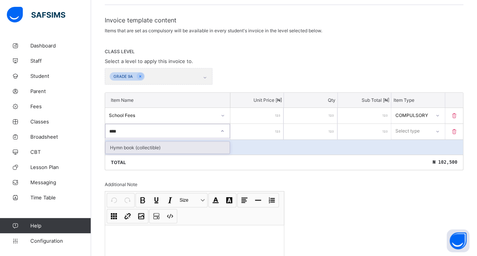
click at [178, 142] on div "Hymn book (collectible)" at bounding box center [168, 148] width 124 height 12
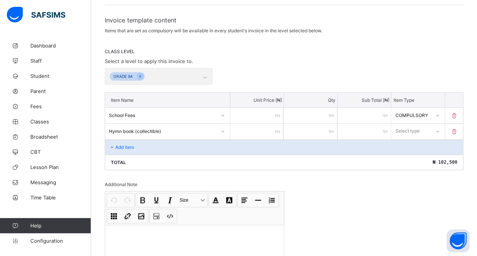
click at [253, 131] on input "number" at bounding box center [257, 132] width 53 height 16
drag, startPoint x: 432, startPoint y: 126, endPoint x: 417, endPoint y: 154, distance: 31.3
click at [417, 138] on div "option Optional focused, 2 of 2. 2 results available. Use Up and Down to choose…" at bounding box center [418, 131] width 53 height 14
click at [417, 154] on div "Optional" at bounding box center [418, 159] width 52 height 12
click at [128, 144] on p "Add item" at bounding box center [124, 147] width 19 height 6
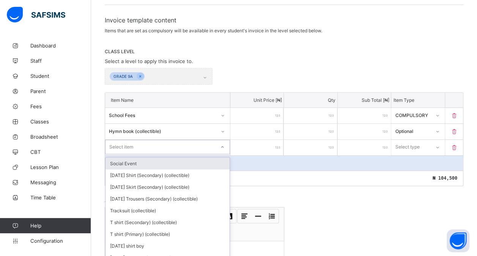
scroll to position [134, 0]
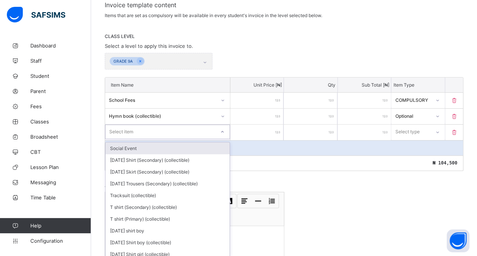
click at [119, 139] on div "option Social Event focused, 1 of 213. 213 results available. Use Up and Down t…" at bounding box center [167, 132] width 125 height 14
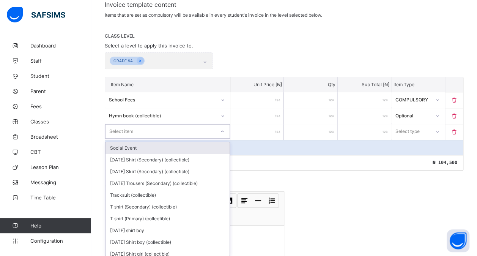
click at [188, 126] on div "Select item" at bounding box center [161, 131] width 110 height 11
click at [177, 143] on div "Social Event" at bounding box center [168, 148] width 124 height 12
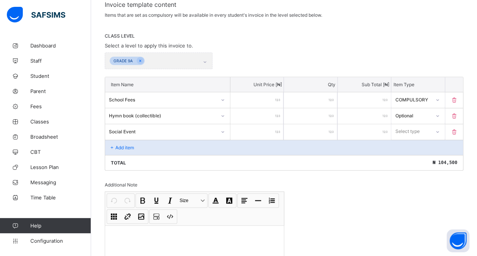
click at [269, 126] on input "number" at bounding box center [257, 132] width 53 height 16
click at [414, 131] on div "Select type" at bounding box center [408, 131] width 24 height 14
click at [409, 156] on div "Optional" at bounding box center [418, 160] width 52 height 12
click at [207, 143] on div "Add item" at bounding box center [284, 147] width 358 height 15
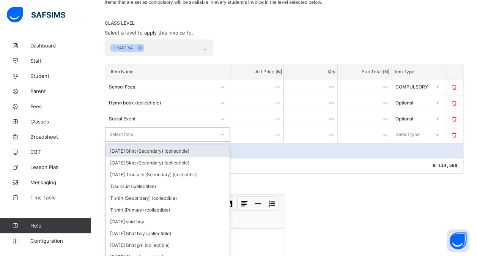
click at [180, 141] on div "option [DATE] Shirt (Secondary) (collectible) focused, 1 of 212. 212 results av…" at bounding box center [167, 134] width 125 height 14
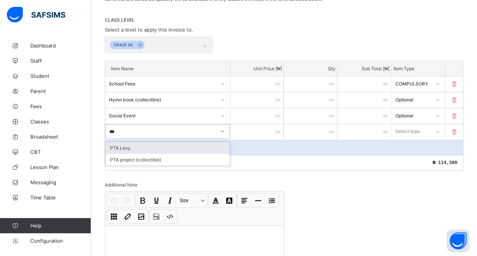
click at [188, 142] on div "PTA Levy" at bounding box center [168, 148] width 124 height 12
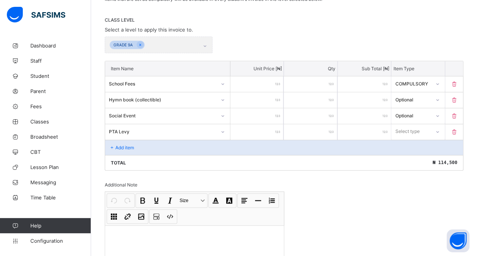
click at [267, 124] on input "number" at bounding box center [257, 132] width 53 height 16
click at [426, 127] on div "Select type" at bounding box center [411, 131] width 39 height 11
click at [415, 163] on div "Total ₦ 116,500" at bounding box center [284, 162] width 358 height 15
click at [164, 142] on div "Add item" at bounding box center [284, 147] width 358 height 15
click at [430, 121] on div "Optional" at bounding box center [419, 116] width 54 height 16
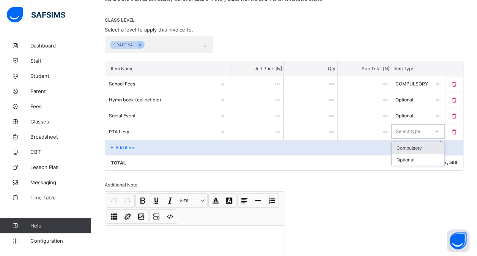
click at [427, 132] on div "Select type" at bounding box center [411, 131] width 38 height 11
click at [422, 159] on div "Optional" at bounding box center [418, 160] width 52 height 12
click at [139, 140] on div "Add item" at bounding box center [284, 147] width 358 height 15
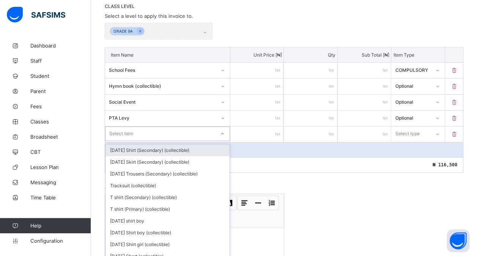
scroll to position [166, 0]
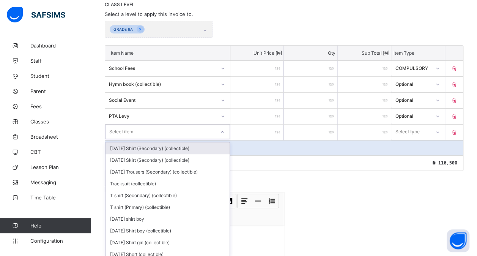
click at [135, 137] on div "Item Name Unit Price [ ₦ ] Qty Sub Total [ ₦ ] Item Type School Fees ****** * *…" at bounding box center [284, 108] width 359 height 126
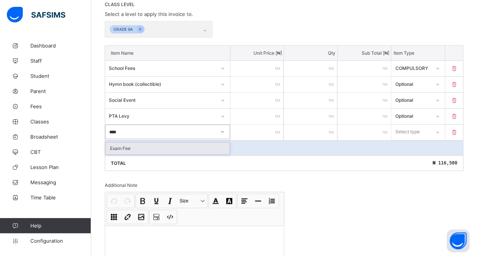
click at [153, 144] on div "Exam Fee" at bounding box center [168, 148] width 124 height 12
click at [256, 129] on input "number" at bounding box center [257, 133] width 53 height 16
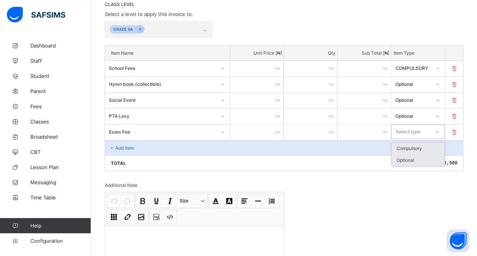
drag, startPoint x: 415, startPoint y: 130, endPoint x: 413, endPoint y: 151, distance: 21.0
click at [413, 139] on div "option Compulsory focused, 1 of 2. 2 results available. Use Up and Down to choo…" at bounding box center [418, 132] width 53 height 14
click at [413, 154] on div "Optional" at bounding box center [418, 160] width 52 height 12
click at [131, 145] on p "Add item" at bounding box center [124, 148] width 19 height 6
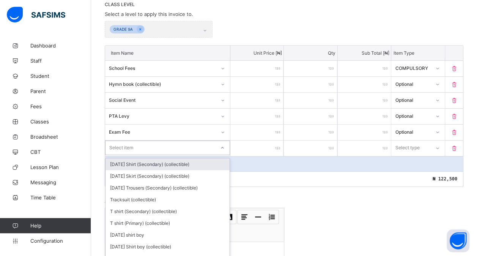
scroll to position [182, 0]
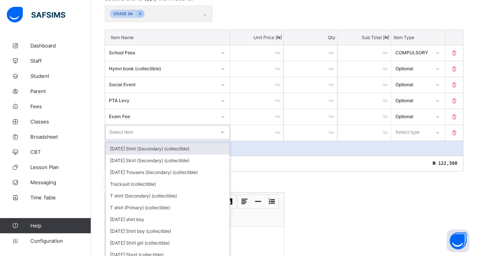
click at [134, 139] on div "option [DATE] Shirt (Secondary) (collectible) focused, 1 of 210. 210 results av…" at bounding box center [167, 132] width 125 height 14
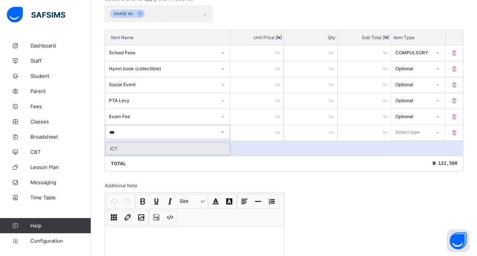
click at [148, 144] on div "ICT" at bounding box center [168, 149] width 124 height 12
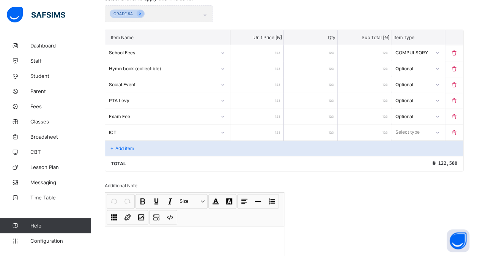
click at [260, 131] on input "number" at bounding box center [257, 133] width 53 height 16
click at [420, 133] on div "Select type" at bounding box center [408, 132] width 24 height 14
click at [415, 156] on div "Optional" at bounding box center [418, 161] width 52 height 12
click at [146, 144] on div "Add item" at bounding box center [284, 148] width 358 height 15
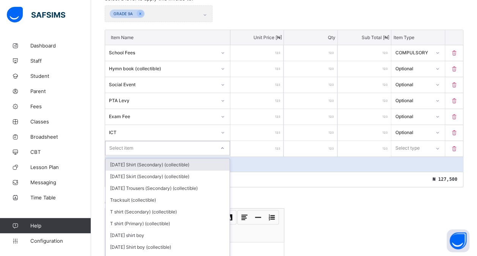
scroll to position [197, 0]
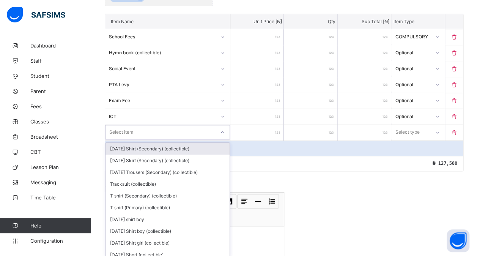
click at [134, 139] on div "option [DATE] Shirt (Secondary) (collectible) focused, 1 of 209. 209 results av…" at bounding box center [167, 132] width 125 height 14
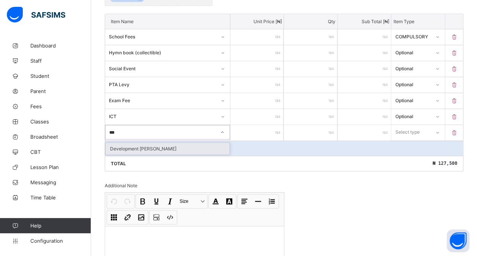
click at [142, 144] on div "Development [PERSON_NAME]" at bounding box center [168, 149] width 124 height 12
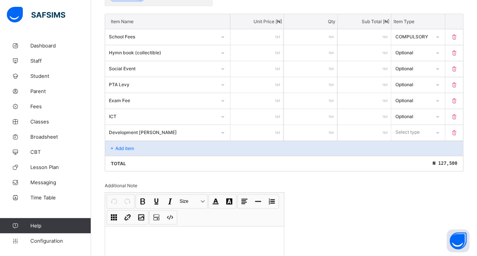
click at [264, 132] on input "number" at bounding box center [257, 133] width 53 height 16
drag, startPoint x: 412, startPoint y: 130, endPoint x: 411, endPoint y: 160, distance: 30.0
click at [411, 139] on div "option Optional focused, 2 of 2. 2 results available. Use Up and Down to choose…" at bounding box center [418, 132] width 53 height 14
click at [411, 160] on div "Optional" at bounding box center [418, 161] width 52 height 12
click at [134, 147] on div "Add item" at bounding box center [284, 148] width 358 height 15
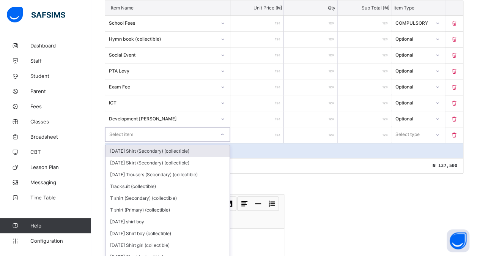
click at [143, 142] on div "option [DATE] Shirt (Secondary) (collectible) focused, 1 of 208. 208 results av…" at bounding box center [167, 134] width 125 height 14
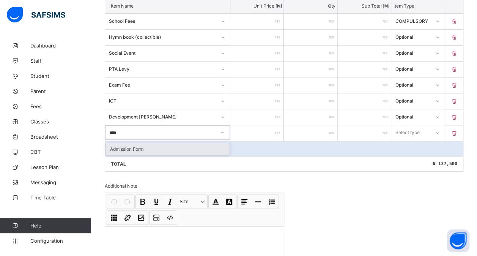
click at [153, 145] on div "Admission Form" at bounding box center [168, 149] width 124 height 12
click at [261, 127] on input "number" at bounding box center [257, 133] width 53 height 16
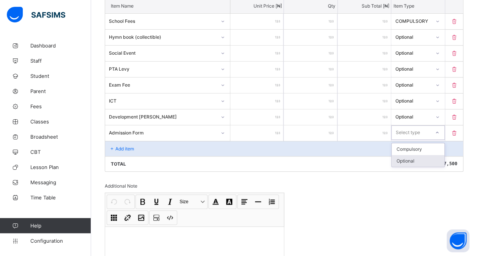
drag, startPoint x: 417, startPoint y: 127, endPoint x: 407, endPoint y: 158, distance: 32.3
click at [407, 140] on div "option Optional focused, 2 of 2. 2 results available. Use Up and Down to choose…" at bounding box center [418, 132] width 53 height 14
click at [407, 158] on div "Optional" at bounding box center [418, 161] width 52 height 12
click at [124, 146] on p "Add item" at bounding box center [124, 149] width 19 height 6
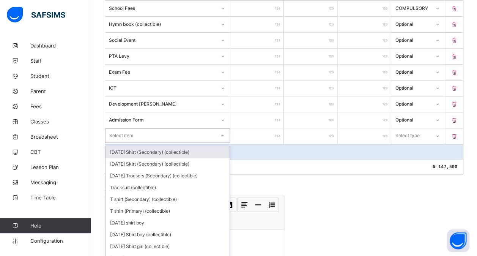
scroll to position [229, 0]
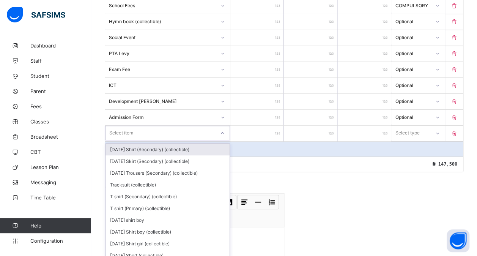
click at [128, 140] on div "option [DATE] Shirt (Secondary) (collectible) focused, 1 of 207. 207 results av…" at bounding box center [167, 133] width 125 height 14
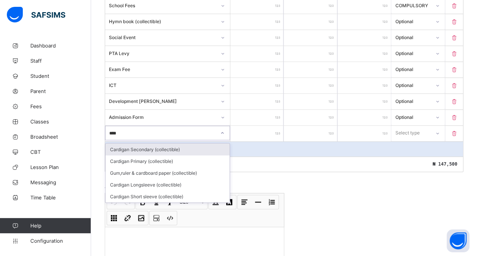
click at [153, 144] on div "Cardigan Secondary (collectible)" at bounding box center [168, 150] width 124 height 12
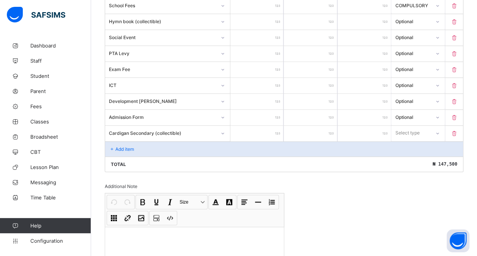
click at [259, 134] on input "number" at bounding box center [257, 134] width 53 height 16
click at [406, 130] on div "Select type" at bounding box center [408, 133] width 24 height 14
click at [407, 155] on div "Optional" at bounding box center [418, 161] width 52 height 12
click at [125, 146] on p "Add item" at bounding box center [124, 149] width 19 height 6
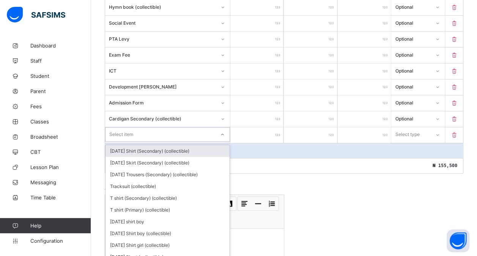
click at [114, 142] on div "option [DATE] Shirt (Secondary) (collectible) focused, 1 of 206. 206 results av…" at bounding box center [167, 134] width 125 height 14
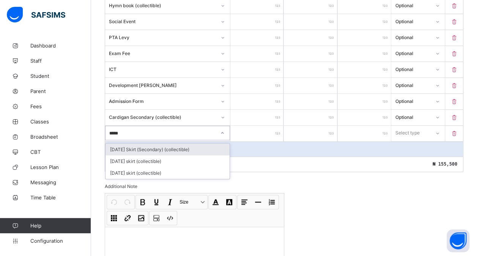
click at [154, 144] on div "[DATE] Skirt (Secondary) (collectible)" at bounding box center [168, 150] width 124 height 12
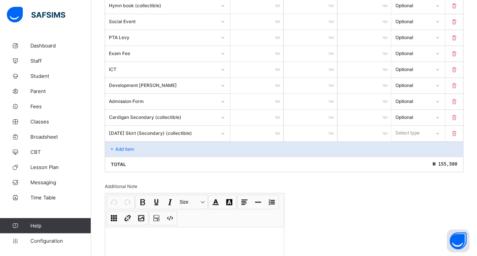
click at [252, 126] on input "number" at bounding box center [257, 134] width 53 height 16
drag, startPoint x: 410, startPoint y: 128, endPoint x: 408, endPoint y: 153, distance: 24.4
click at [408, 140] on div "option Compulsory focused, 1 of 2. 2 results available. Use Up and Down to choo…" at bounding box center [418, 133] width 53 height 14
click at [408, 155] on div "Optional" at bounding box center [418, 161] width 52 height 12
click at [137, 142] on div "Add item" at bounding box center [284, 148] width 358 height 15
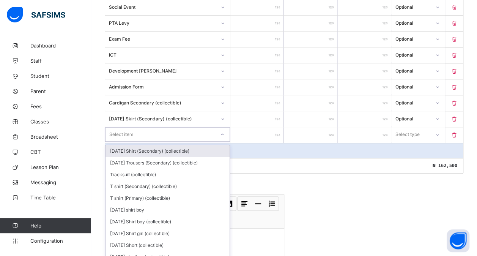
scroll to position [260, 0]
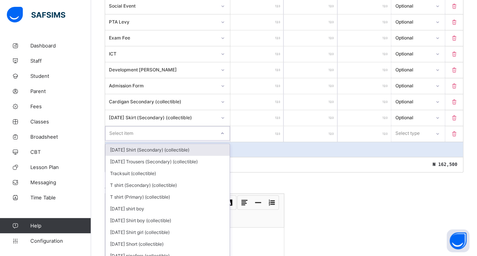
click at [162, 141] on div "option [DATE] Shirt (Secondary) (collectible) focused, 1 of 205. 205 results av…" at bounding box center [167, 133] width 125 height 14
click at [172, 145] on div "[DATE] Shirt (Secondary) (collectible)" at bounding box center [168, 150] width 124 height 12
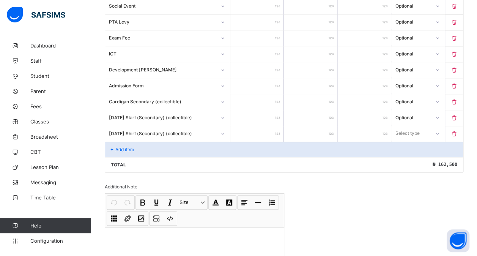
click at [258, 126] on input "number" at bounding box center [257, 134] width 53 height 16
click at [420, 126] on div "Select type" at bounding box center [408, 133] width 24 height 14
click at [414, 156] on div "Optional" at bounding box center [418, 162] width 52 height 12
click at [133, 147] on p "Add item" at bounding box center [124, 150] width 19 height 6
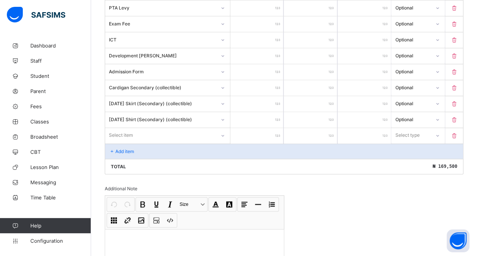
click at [127, 142] on div "Select item" at bounding box center [167, 135] width 125 height 14
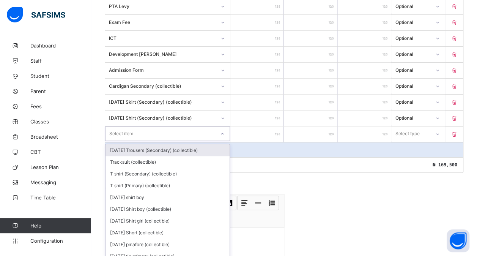
scroll to position [276, 0]
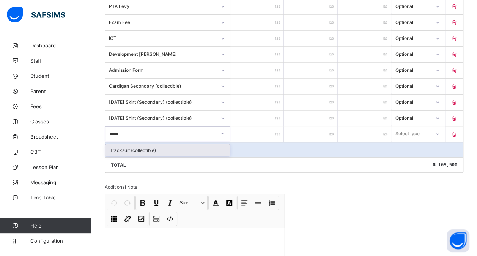
click at [148, 144] on div "Tracksuit (collectible)" at bounding box center [168, 150] width 124 height 12
click at [265, 130] on input "number" at bounding box center [257, 134] width 53 height 16
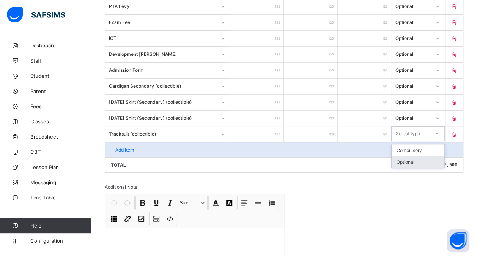
drag, startPoint x: 419, startPoint y: 129, endPoint x: 410, endPoint y: 155, distance: 26.9
click at [410, 141] on div "option Optional focused, 2 of 2. 2 results available. Use Up and Down to choose…" at bounding box center [418, 133] width 53 height 14
click at [410, 156] on div "Optional" at bounding box center [418, 162] width 52 height 12
click at [131, 142] on div "Add item" at bounding box center [284, 149] width 358 height 15
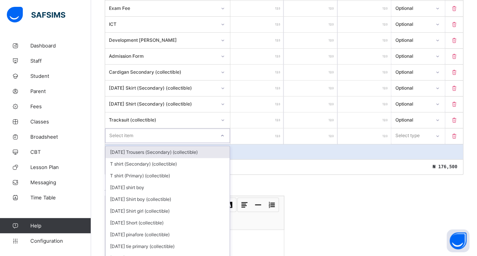
click at [124, 139] on div "Item Name Unit Price [ ₦ ] Qty Sub Total [ ₦ ] Item Type School Fees ****** * *…" at bounding box center [284, 47] width 359 height 253
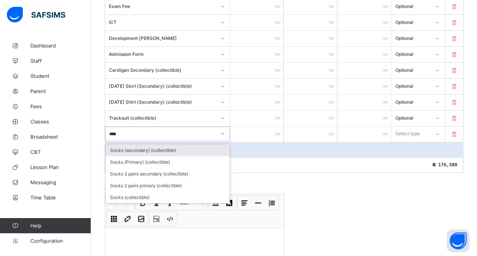
click at [152, 144] on div "Socks (secondary) (collectible)" at bounding box center [168, 150] width 124 height 12
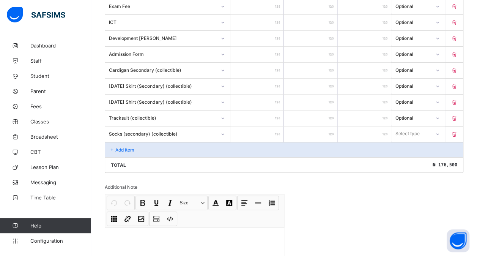
click at [254, 133] on input "number" at bounding box center [257, 134] width 53 height 16
drag, startPoint x: 417, startPoint y: 127, endPoint x: 408, endPoint y: 156, distance: 30.2
click at [408, 141] on div "option Optional focused, 2 of 2. 2 results available. Use Up and Down to choose…" at bounding box center [418, 133] width 53 height 14
click at [408, 156] on div "Optional" at bounding box center [418, 162] width 52 height 12
click at [119, 147] on p "Add item" at bounding box center [124, 150] width 19 height 6
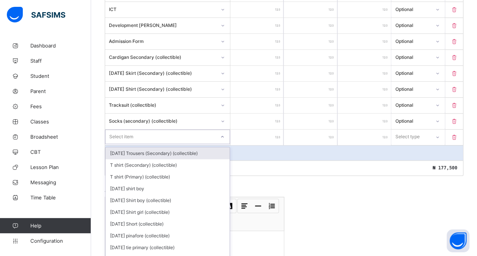
scroll to position [307, 0]
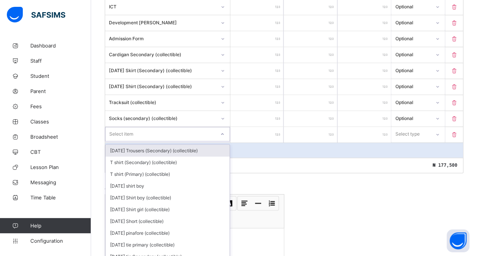
click at [125, 141] on div "option [DATE] Trousers (Secondary) (collectible) focused, 1 of 202. 202 results…" at bounding box center [167, 134] width 125 height 14
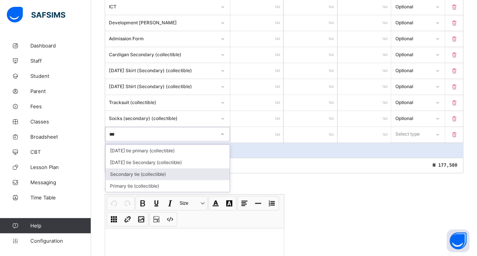
click at [146, 168] on div "Secondary tie (collectible)" at bounding box center [168, 174] width 124 height 12
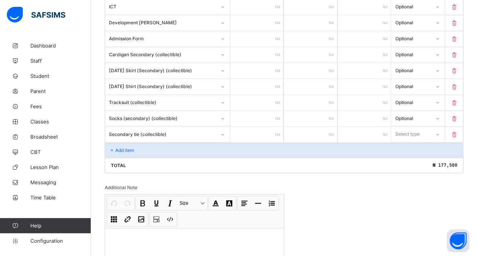
click at [260, 127] on input "number" at bounding box center [257, 135] width 53 height 16
drag, startPoint x: 409, startPoint y: 130, endPoint x: 409, endPoint y: 156, distance: 26.2
click at [409, 141] on div "option Optional focused, 2 of 2. 2 results available. Use Up and Down to choose…" at bounding box center [418, 134] width 53 height 14
click at [409, 156] on div "Optional" at bounding box center [418, 162] width 52 height 12
click at [142, 145] on div "Add item" at bounding box center [284, 149] width 358 height 15
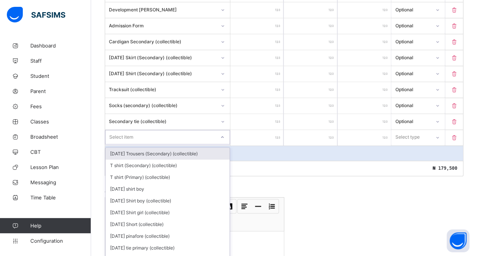
scroll to position [323, 0]
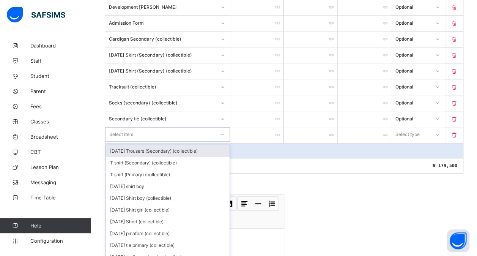
click at [136, 142] on div "option [DATE] Trousers (Secondary) (collectible) focused, 1 of 201. 201 results…" at bounding box center [167, 134] width 125 height 14
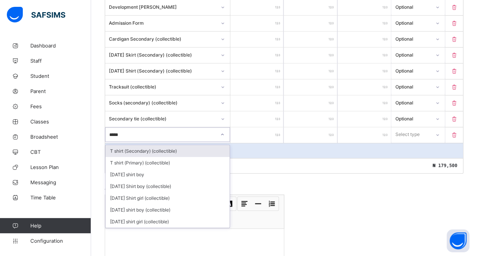
click at [167, 145] on div "T shirt (Secondary) (collectible)" at bounding box center [168, 151] width 124 height 12
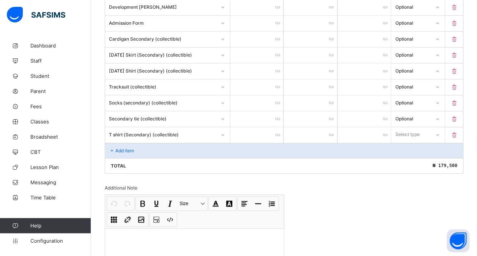
click at [253, 127] on input "number" at bounding box center [257, 135] width 53 height 16
click at [408, 128] on div "Select type" at bounding box center [408, 134] width 24 height 14
click at [408, 157] on div "Optional" at bounding box center [418, 163] width 52 height 12
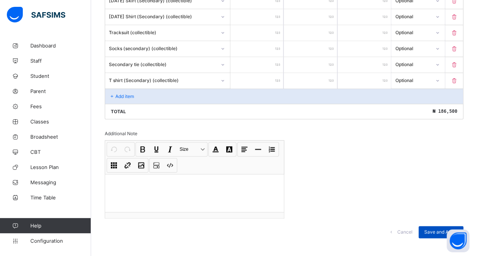
click at [439, 229] on span "Save and Apply" at bounding box center [441, 232] width 33 height 6
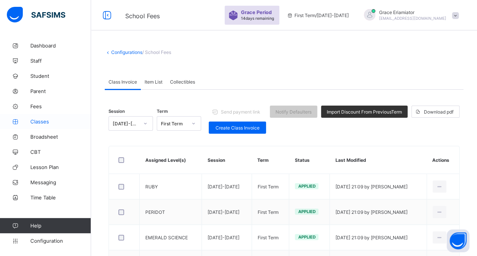
click at [46, 121] on span "Classes" at bounding box center [60, 121] width 61 height 6
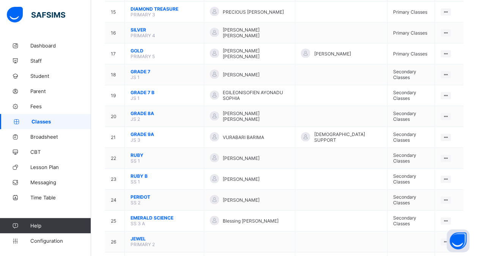
scroll to position [408, 0]
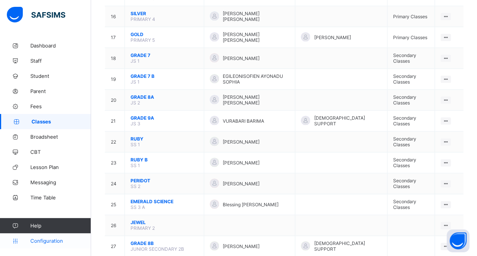
click at [47, 244] on link "Configuration" at bounding box center [45, 240] width 91 height 15
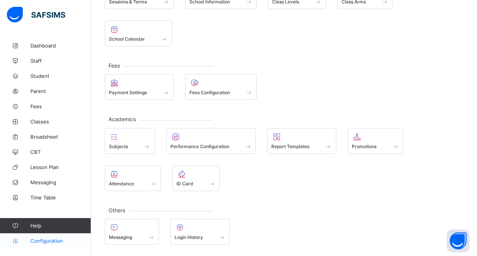
scroll to position [75, 0]
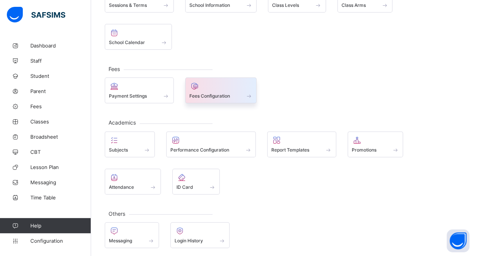
click at [223, 96] on span "Fees Configuration" at bounding box center [210, 96] width 41 height 6
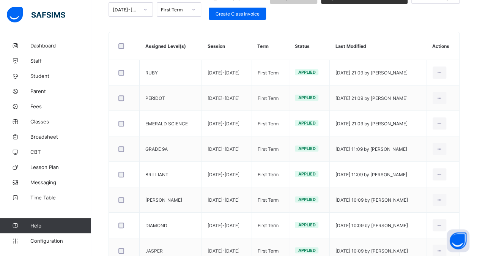
scroll to position [109, 0]
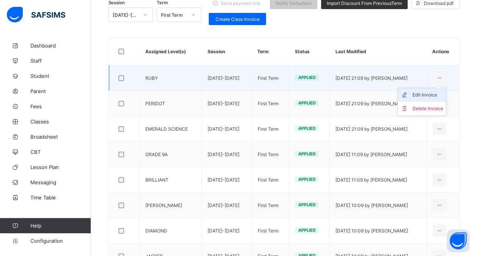
click at [431, 92] on div "Edit Invoice" at bounding box center [427, 95] width 31 height 8
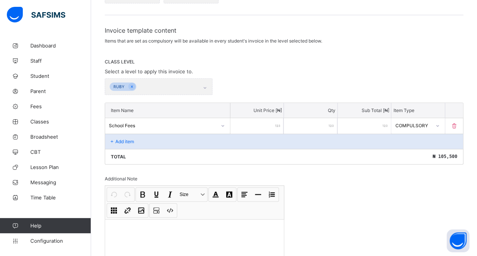
click at [136, 137] on div "Add item" at bounding box center [284, 141] width 358 height 15
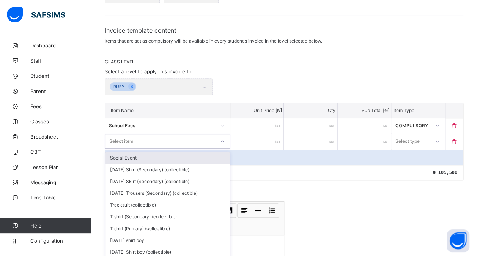
scroll to position [119, 0]
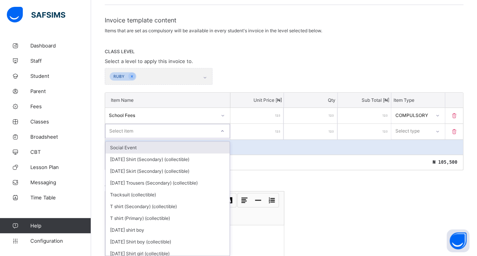
click at [153, 137] on div "Item Name Unit Price [ ₦ ] Qty Sub Total [ ₦ ] Item Type School Fees ****** * *…" at bounding box center [284, 131] width 359 height 78
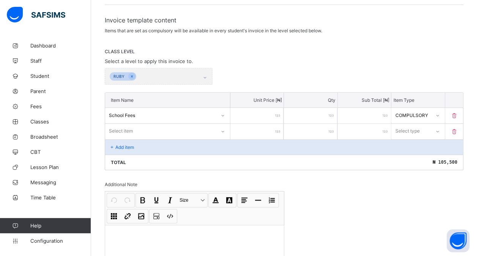
click at [161, 155] on div "Total ₦ 105,500" at bounding box center [284, 162] width 358 height 15
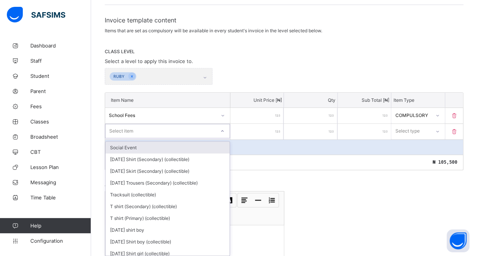
click at [178, 133] on div "Select item" at bounding box center [161, 131] width 110 height 11
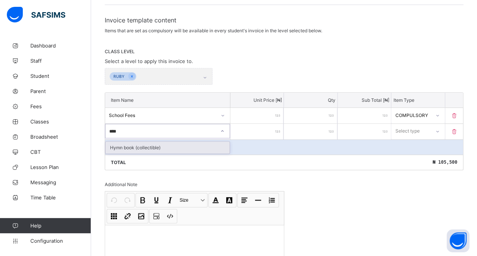
click at [182, 145] on div "Hymn book (collectible)" at bounding box center [168, 148] width 124 height 12
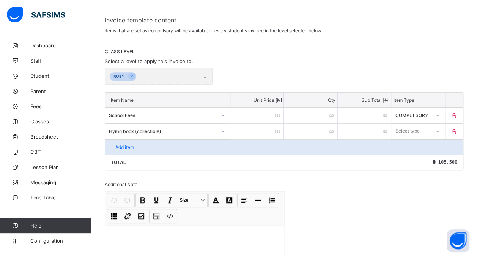
click at [254, 131] on input "number" at bounding box center [257, 132] width 53 height 16
click at [430, 128] on div "Select type" at bounding box center [411, 131] width 38 height 11
click at [418, 155] on div "Optional" at bounding box center [418, 159] width 52 height 12
click at [195, 141] on div "Add item" at bounding box center [284, 146] width 358 height 15
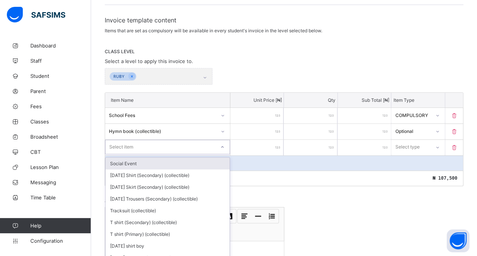
scroll to position [134, 0]
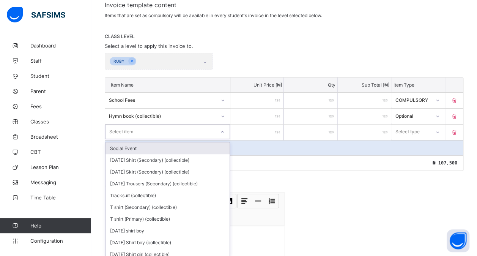
click at [165, 139] on div "option Social Event focused, 1 of 214. 214 results available. Use Up and Down t…" at bounding box center [167, 132] width 125 height 14
click at [152, 147] on div "Social Event" at bounding box center [168, 148] width 124 height 12
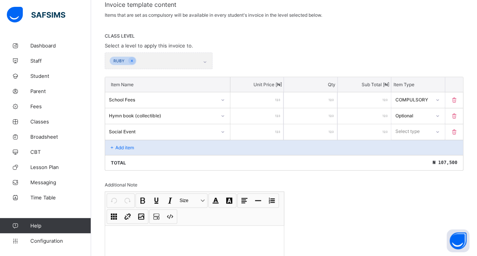
click at [261, 133] on input "number" at bounding box center [257, 132] width 53 height 16
click at [412, 126] on div "Select type" at bounding box center [408, 131] width 24 height 14
click at [412, 156] on div "Optional" at bounding box center [418, 160] width 52 height 12
click at [166, 147] on div "Add item" at bounding box center [284, 147] width 358 height 15
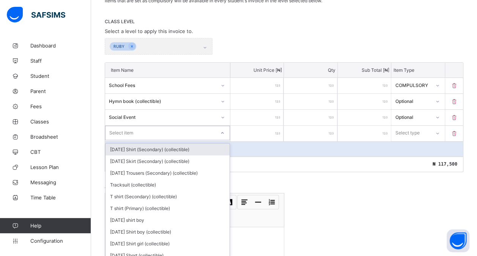
click at [137, 140] on div "option [DATE] Shirt (Secondary) (collectible) focused, 1 of 213. 213 results av…" at bounding box center [167, 133] width 125 height 14
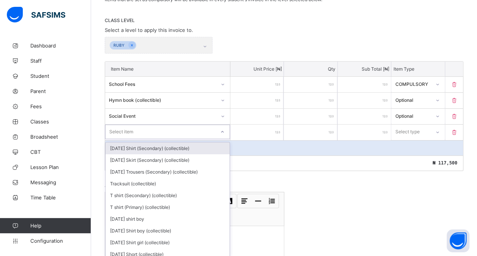
scroll to position [150, 0]
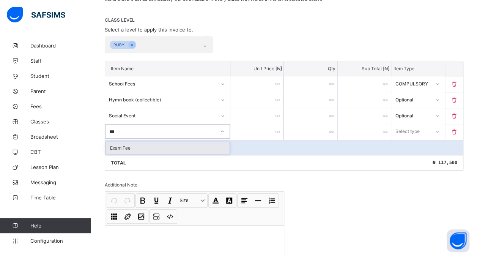
click at [137, 143] on div "Exam Fee" at bounding box center [168, 148] width 124 height 12
click at [137, 143] on div "Add item" at bounding box center [284, 147] width 358 height 15
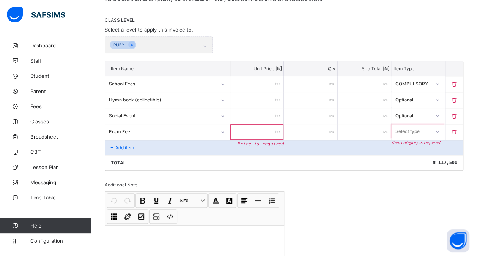
click at [267, 125] on input "number" at bounding box center [257, 132] width 53 height 16
click at [405, 130] on div "Select type" at bounding box center [408, 131] width 24 height 14
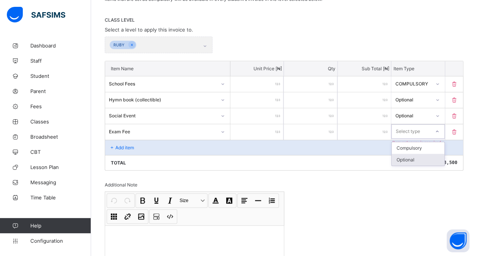
click at [407, 155] on div "Optional" at bounding box center [418, 160] width 52 height 12
click at [176, 145] on div "Add item" at bounding box center [284, 147] width 358 height 15
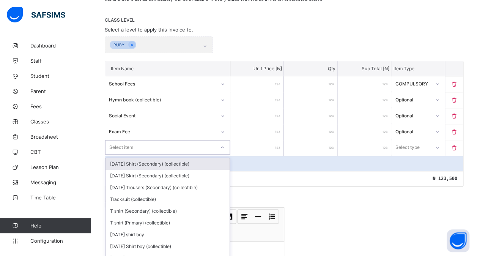
scroll to position [166, 0]
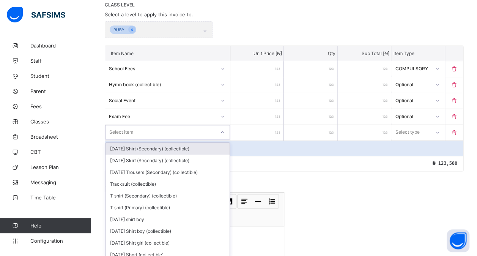
click at [165, 139] on div "option [DATE] Shirt (Secondary) (collectible) focused, 1 of 212. 212 results av…" at bounding box center [167, 132] width 125 height 14
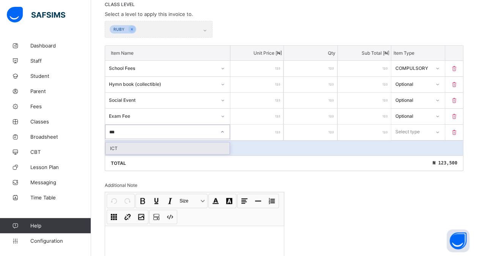
click at [184, 142] on div "ICT" at bounding box center [168, 148] width 124 height 12
click at [266, 131] on input "number" at bounding box center [257, 133] width 53 height 16
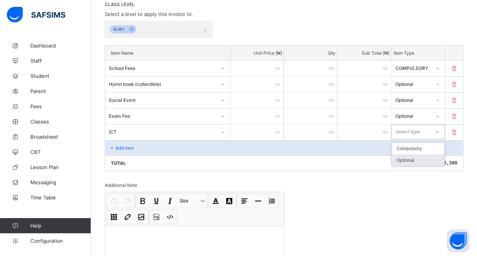
drag, startPoint x: 412, startPoint y: 131, endPoint x: 406, endPoint y: 161, distance: 30.5
click at [406, 139] on div "option Optional focused, 2 of 2. 2 results available. Use Up and Down to choose…" at bounding box center [418, 132] width 53 height 14
click at [406, 161] on div "Optional" at bounding box center [418, 160] width 52 height 12
click at [136, 147] on div "Add item" at bounding box center [284, 147] width 358 height 15
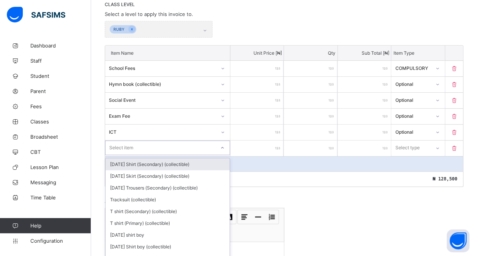
scroll to position [182, 0]
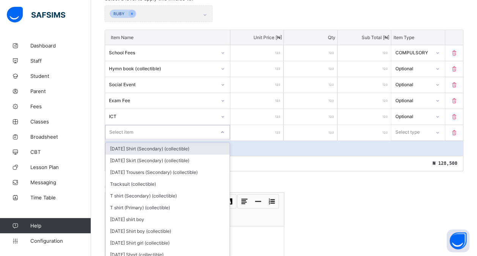
click at [129, 139] on div "option [DATE] Shirt (Secondary) (collectible) focused, 1 of 211. 211 results av…" at bounding box center [167, 132] width 125 height 14
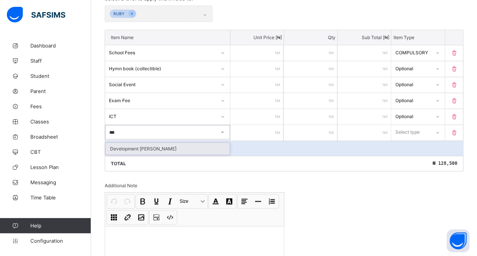
click at [129, 144] on div "Development [PERSON_NAME]" at bounding box center [168, 149] width 124 height 12
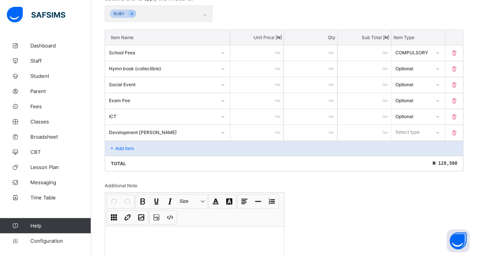
click at [255, 127] on input "number" at bounding box center [257, 133] width 53 height 16
click at [427, 127] on div "Select type" at bounding box center [411, 132] width 38 height 11
click at [412, 155] on div "Optional" at bounding box center [418, 161] width 52 height 12
click at [117, 141] on div "Add item" at bounding box center [284, 148] width 358 height 15
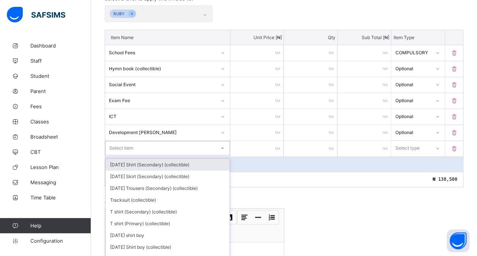
scroll to position [197, 0]
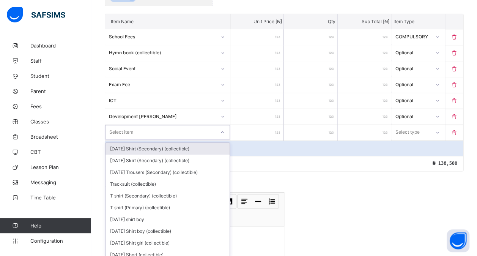
click at [123, 139] on div "option [DATE] Shirt (Secondary) (collectible) focused, 1 of 210. 210 results av…" at bounding box center [167, 132] width 125 height 14
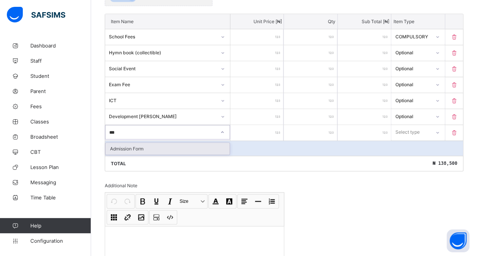
click at [134, 145] on div "Admission Form" at bounding box center [168, 149] width 124 height 12
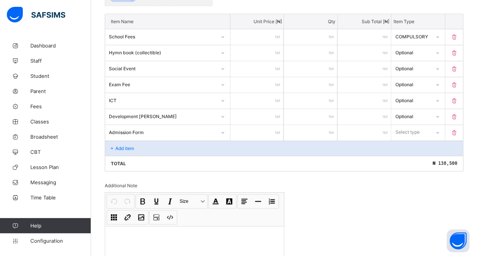
click at [246, 126] on input "number" at bounding box center [257, 133] width 53 height 16
drag, startPoint x: 407, startPoint y: 128, endPoint x: 407, endPoint y: 155, distance: 26.6
click at [407, 139] on div "option Optional focused, 2 of 2. 2 results available. Use Up and Down to choose…" at bounding box center [418, 132] width 53 height 14
click at [407, 155] on div "Optional" at bounding box center [418, 161] width 52 height 12
click at [129, 150] on div "Add item" at bounding box center [284, 148] width 358 height 15
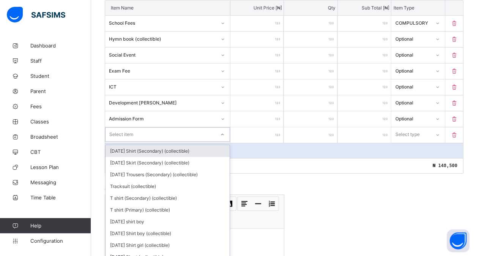
scroll to position [213, 0]
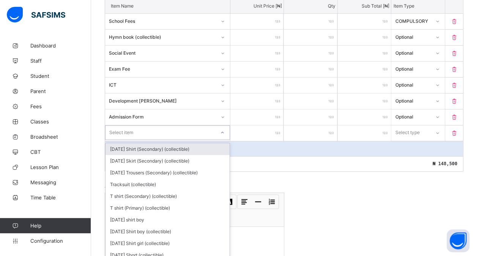
click at [129, 140] on div "option [DATE] Shirt (Secondary) (collectible) focused, 1 of 209. 209 results av…" at bounding box center [167, 132] width 125 height 14
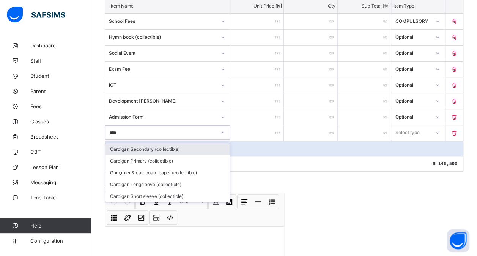
click at [141, 143] on div "Cardigan Secondary (collectible)" at bounding box center [168, 149] width 124 height 12
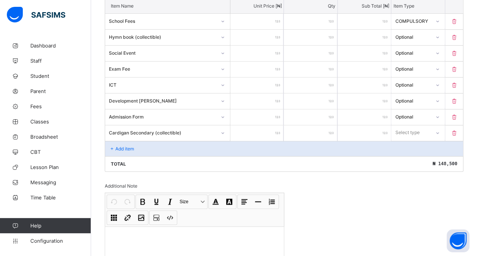
click at [248, 129] on input "number" at bounding box center [257, 133] width 53 height 16
click at [409, 125] on div "Select type" at bounding box center [408, 132] width 24 height 14
click at [413, 158] on div "Optional" at bounding box center [418, 161] width 52 height 12
click at [145, 147] on div "Add item" at bounding box center [284, 148] width 358 height 15
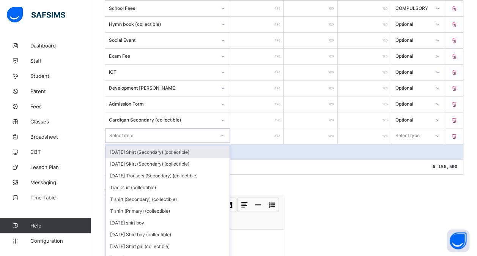
scroll to position [229, 0]
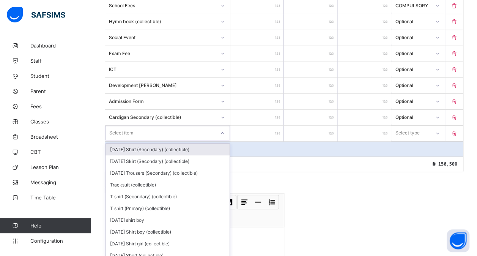
click at [147, 140] on div "option [DATE] Shirt (Secondary) (collectible) focused, 1 of 208. 208 results av…" at bounding box center [167, 133] width 125 height 14
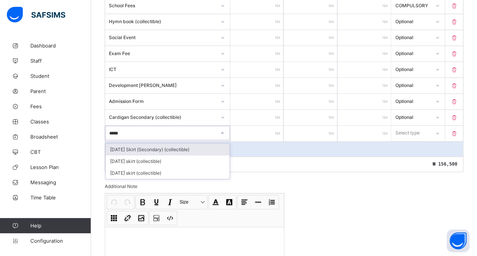
click at [147, 144] on div "[DATE] Skirt (Secondary) (collectible)" at bounding box center [168, 150] width 124 height 12
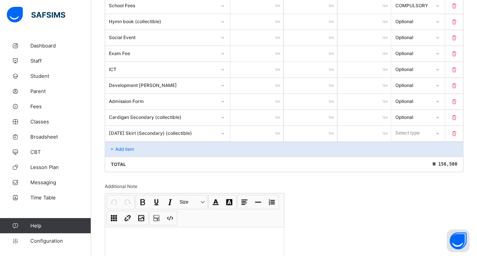
click at [251, 132] on input "number" at bounding box center [257, 134] width 53 height 16
click at [420, 129] on div "Select type" at bounding box center [408, 133] width 24 height 14
click at [416, 157] on div "Optional" at bounding box center [418, 161] width 52 height 12
click at [170, 148] on div "Add item" at bounding box center [284, 148] width 358 height 15
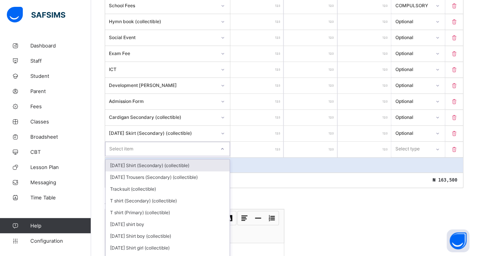
scroll to position [245, 0]
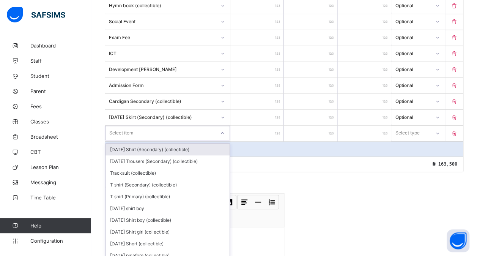
click at [155, 140] on div "option [DATE] Shirt (Secondary) (collectible) focused, 1 of 207. 207 results av…" at bounding box center [167, 133] width 125 height 14
click at [155, 144] on div "[DATE] Shirt (Secondary) (collectible)" at bounding box center [168, 150] width 124 height 12
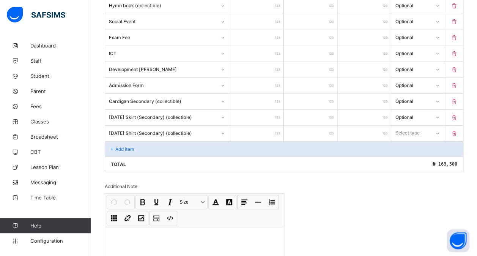
click at [249, 127] on input "number" at bounding box center [257, 134] width 53 height 16
drag, startPoint x: 411, startPoint y: 128, endPoint x: 408, endPoint y: 157, distance: 29.3
click at [408, 140] on div "option Optional focused, 2 of 2. 2 results available. Use Up and Down to choose…" at bounding box center [418, 133] width 53 height 14
click at [408, 157] on div "Optional" at bounding box center [418, 161] width 52 height 12
click at [124, 147] on div "Add item" at bounding box center [284, 148] width 358 height 15
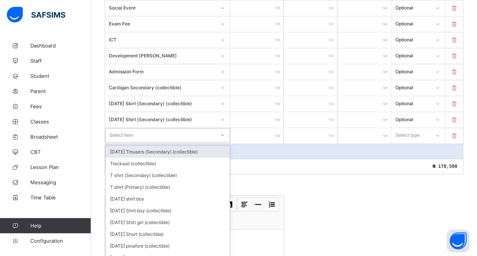
scroll to position [260, 0]
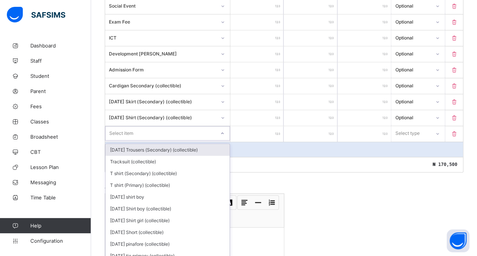
click at [134, 138] on div "option [DATE] Trousers (Secondary) (collectible) focused, 1 of 206. 206 results…" at bounding box center [167, 133] width 125 height 14
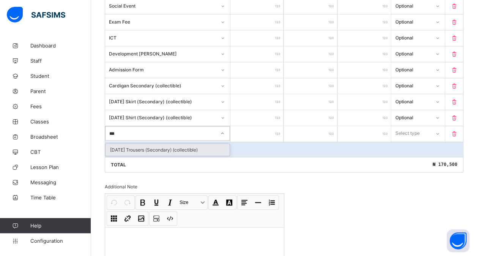
click at [147, 144] on div "[DATE] Trousers (Secondary) (collectible)" at bounding box center [168, 150] width 124 height 12
click at [253, 126] on input "number" at bounding box center [257, 134] width 53 height 16
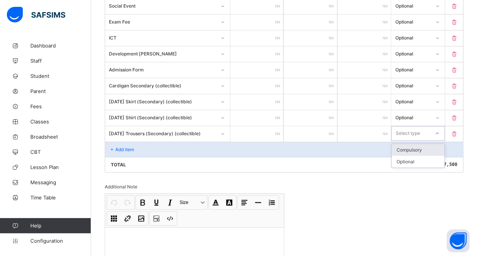
click at [412, 129] on div "Select type" at bounding box center [408, 133] width 24 height 14
click at [411, 156] on div "Optional" at bounding box center [418, 162] width 52 height 12
click at [150, 146] on div "Add item" at bounding box center [284, 149] width 358 height 15
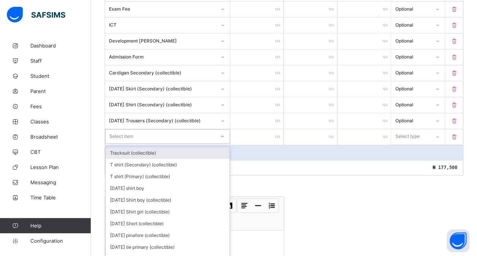
click at [153, 142] on div "option Tracksuit (collectible) focused, 1 of 205. 205 results available. Use Up…" at bounding box center [167, 136] width 125 height 14
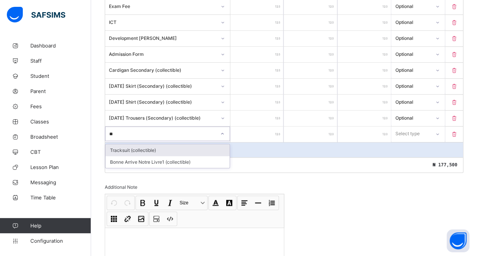
click at [161, 144] on div "Tracksuit (collectible)" at bounding box center [168, 150] width 124 height 12
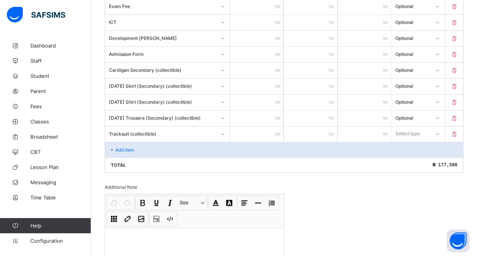
click at [247, 126] on input "number" at bounding box center [257, 134] width 53 height 16
drag, startPoint x: 409, startPoint y: 131, endPoint x: 409, endPoint y: 158, distance: 27.4
click at [409, 141] on div "option Optional focused, 2 of 2. 2 results available. Use Up and Down to choose…" at bounding box center [418, 133] width 53 height 14
click at [409, 158] on div "Optional" at bounding box center [418, 162] width 52 height 12
click at [148, 144] on div "Add item" at bounding box center [284, 149] width 358 height 15
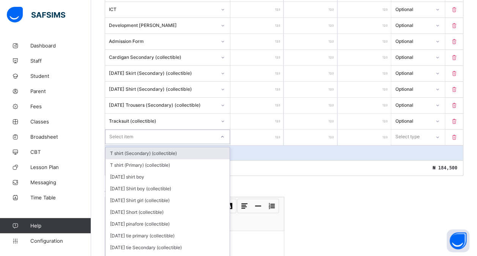
scroll to position [292, 0]
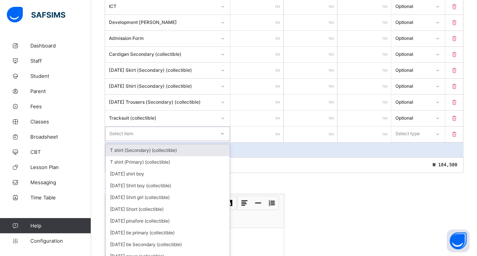
click at [126, 141] on div "option T shirt (Secondary) (collectible) focused, 1 of 204. 204 results availab…" at bounding box center [167, 133] width 125 height 14
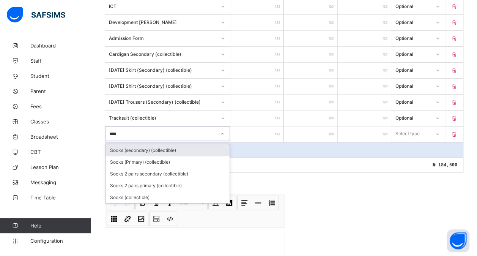
click at [141, 144] on div "Socks (secondary) (collectible)" at bounding box center [168, 150] width 124 height 12
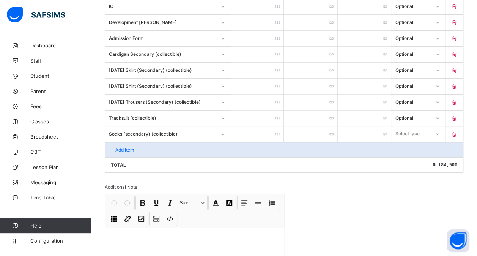
click at [250, 126] on input "number" at bounding box center [257, 134] width 53 height 16
drag, startPoint x: 413, startPoint y: 127, endPoint x: 409, endPoint y: 153, distance: 26.2
click at [409, 141] on div "option Compulsory focused, 1 of 2. 2 results available. Use Up and Down to choo…" at bounding box center [418, 133] width 53 height 14
click at [409, 156] on div "Optional" at bounding box center [418, 162] width 52 height 12
click at [133, 147] on p "Add item" at bounding box center [124, 150] width 19 height 6
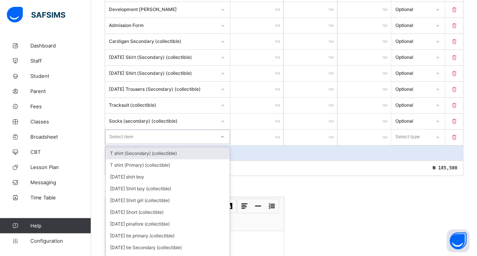
scroll to position [307, 0]
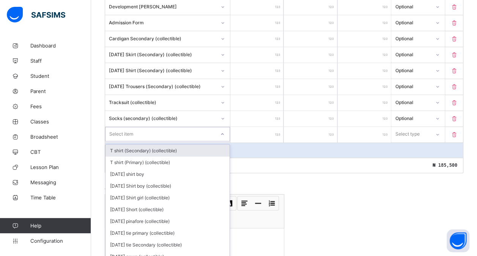
click at [129, 139] on div "option T shirt (Secondary) (collectible) focused, 1 of 203. 203 results availab…" at bounding box center [167, 134] width 125 height 14
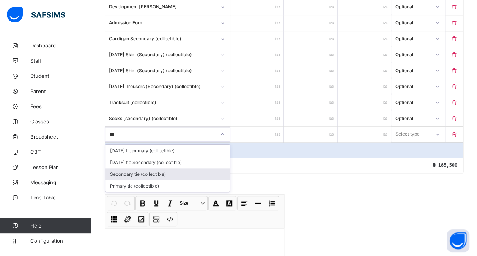
click at [160, 168] on div "Secondary tie (collectible)" at bounding box center [168, 174] width 124 height 12
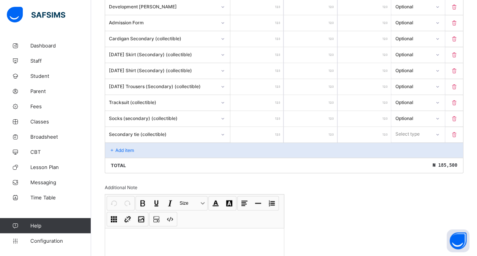
click at [247, 129] on input "number" at bounding box center [257, 135] width 53 height 16
drag, startPoint x: 418, startPoint y: 128, endPoint x: 414, endPoint y: 155, distance: 26.5
click at [414, 141] on div "option Optional focused, 2 of 2. 2 results available. Use Up and Down to choose…" at bounding box center [418, 134] width 53 height 14
click at [414, 156] on div "Optional" at bounding box center [418, 162] width 52 height 12
click at [196, 142] on div "Add item" at bounding box center [284, 149] width 358 height 15
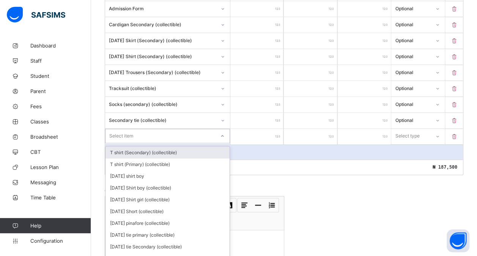
click at [172, 141] on div "option T shirt (Secondary) (collectible) focused, 1 of 202. 202 results availab…" at bounding box center [167, 136] width 125 height 14
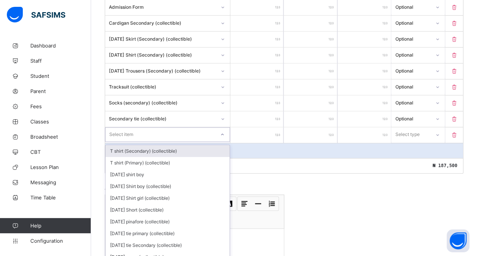
scroll to position [323, 0]
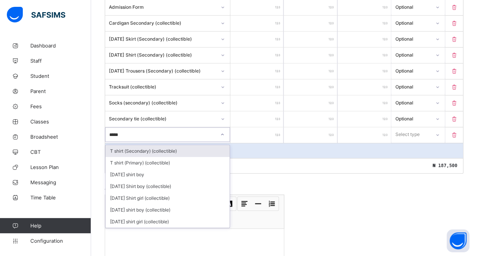
click at [170, 145] on div "T shirt (Secondary) (collectible)" at bounding box center [168, 151] width 124 height 12
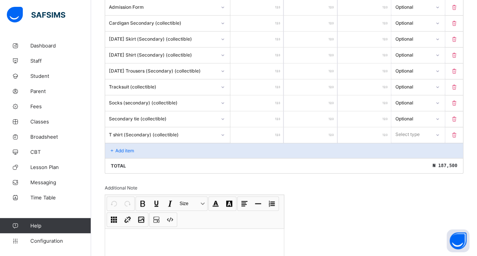
click at [246, 127] on input "number" at bounding box center [257, 135] width 53 height 16
click at [406, 127] on div "Select type" at bounding box center [408, 134] width 24 height 14
click at [408, 157] on div "Optional" at bounding box center [418, 163] width 52 height 12
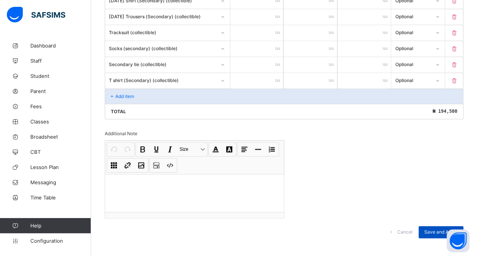
click at [447, 229] on span "Save and Apply" at bounding box center [441, 232] width 33 height 6
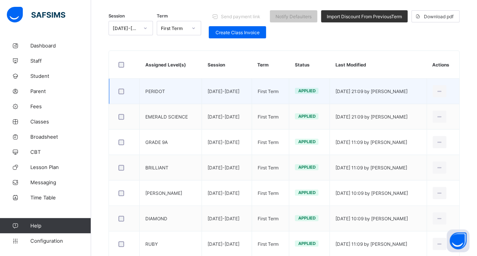
scroll to position [97, 0]
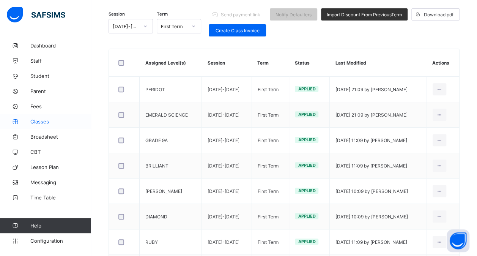
click at [45, 118] on link "Classes" at bounding box center [45, 121] width 91 height 15
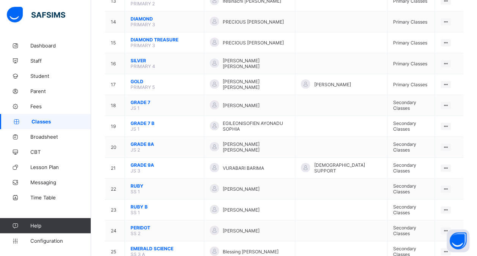
scroll to position [368, 0]
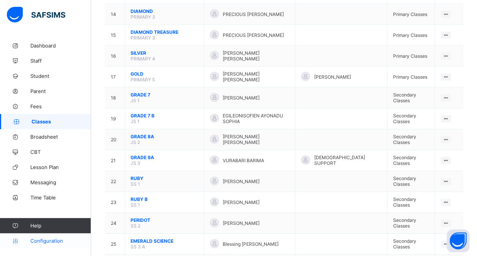
click at [46, 242] on span "Configuration" at bounding box center [60, 241] width 60 height 6
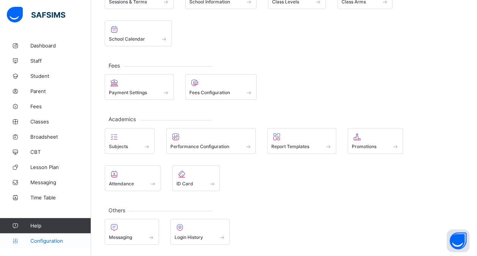
scroll to position [75, 0]
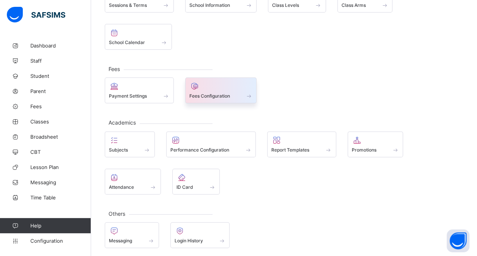
click at [201, 93] on div "Fees Configuration" at bounding box center [221, 96] width 63 height 6
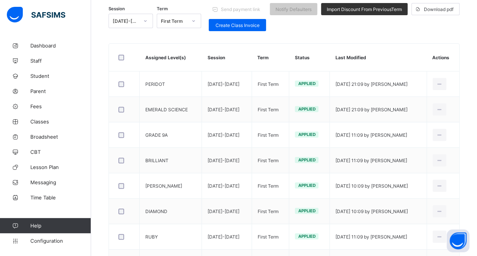
scroll to position [103, 0]
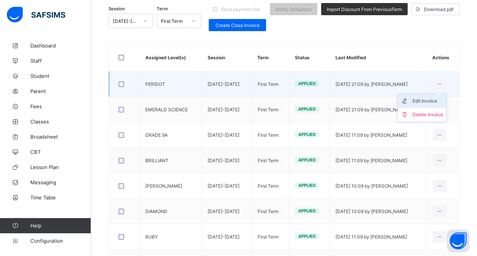
click at [433, 100] on div "Edit Invoice" at bounding box center [427, 101] width 31 height 8
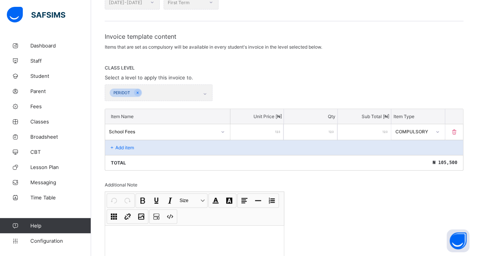
click at [152, 141] on div "Add item" at bounding box center [284, 147] width 358 height 15
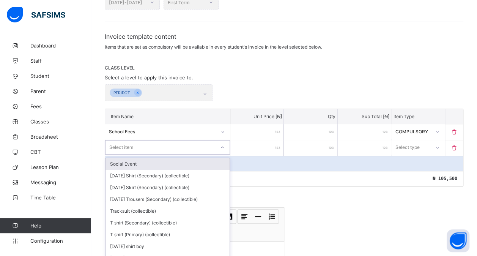
scroll to position [119, 0]
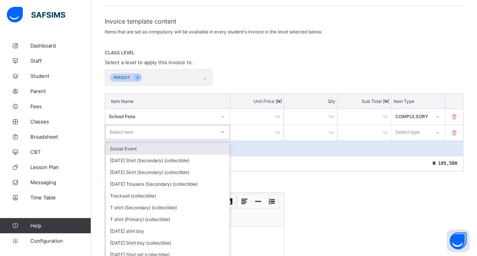
click at [141, 139] on div "option Social Event focused, 1 of 215. 215 results available. Use Up and Down t…" at bounding box center [167, 132] width 125 height 14
click at [141, 143] on div "Social Event" at bounding box center [168, 148] width 124 height 12
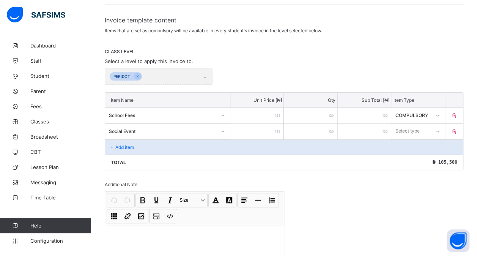
click at [257, 132] on input "number" at bounding box center [257, 132] width 53 height 16
click at [425, 129] on div "Select type" at bounding box center [411, 131] width 38 height 11
click at [409, 156] on div "Optional" at bounding box center [418, 159] width 52 height 12
click at [135, 142] on div "Add item" at bounding box center [284, 146] width 358 height 15
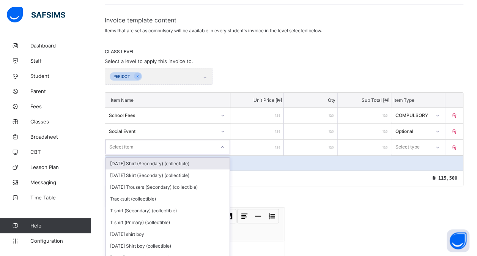
click at [133, 142] on div "Item Name Unit Price [ ₦ ] Qty Sub Total [ ₦ ] Item Type School Fees ****** * *…" at bounding box center [284, 139] width 359 height 94
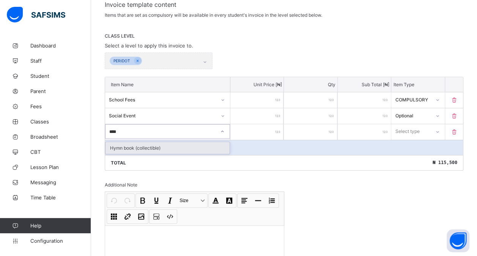
click at [207, 147] on div "Hymn book (collectible)" at bounding box center [168, 148] width 124 height 12
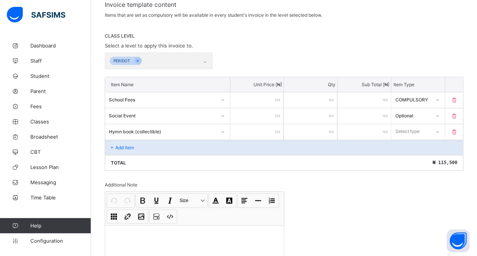
click at [270, 130] on input "number" at bounding box center [257, 132] width 53 height 16
click at [420, 126] on div "Select type" at bounding box center [408, 131] width 24 height 14
click at [410, 159] on div "Optional" at bounding box center [418, 160] width 52 height 12
click at [158, 144] on div "Add item" at bounding box center [284, 147] width 358 height 15
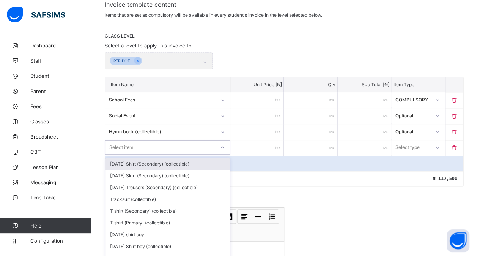
scroll to position [150, 0]
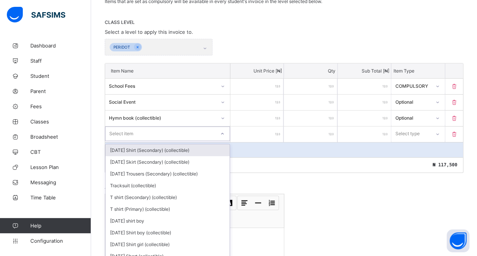
click at [144, 141] on div "option [DATE] Shirt (Secondary) (collectible) focused, 1 of 213. 213 results av…" at bounding box center [167, 133] width 125 height 14
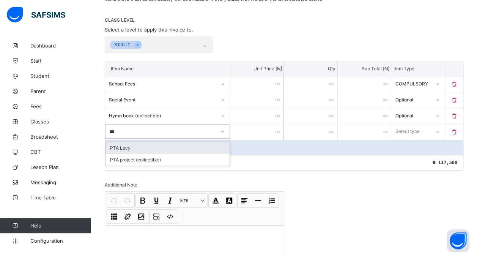
click at [150, 145] on div "PTA Levy" at bounding box center [168, 148] width 124 height 12
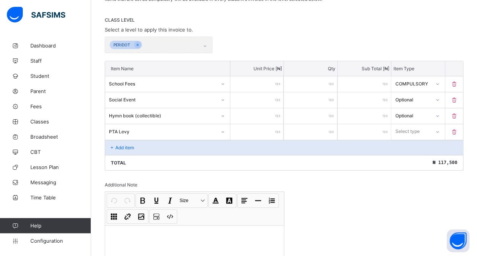
click at [247, 131] on input "number" at bounding box center [257, 132] width 53 height 16
click at [417, 125] on div "Select type" at bounding box center [408, 131] width 24 height 14
click at [412, 155] on div "Optional" at bounding box center [418, 160] width 52 height 12
click at [163, 144] on div "Add item" at bounding box center [284, 147] width 358 height 15
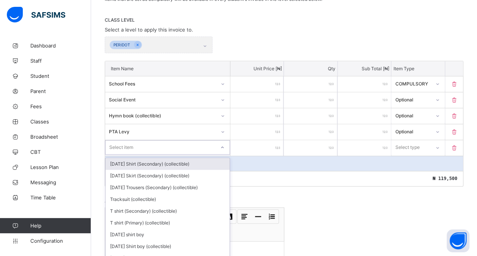
scroll to position [166, 0]
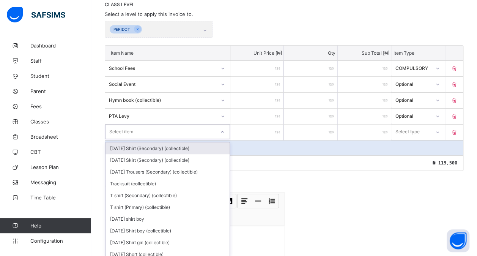
click at [140, 139] on div "option [DATE] Shirt (Secondary) (collectible) focused, 1 of 212. 212 results av…" at bounding box center [167, 132] width 125 height 14
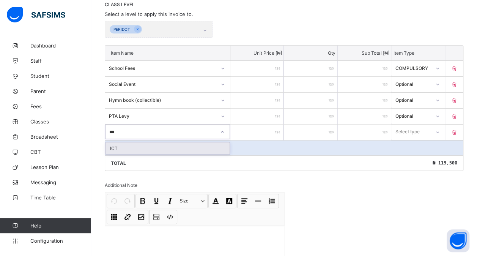
click at [151, 145] on div "ICT" at bounding box center [168, 148] width 124 height 12
click at [245, 129] on input "number" at bounding box center [257, 133] width 53 height 16
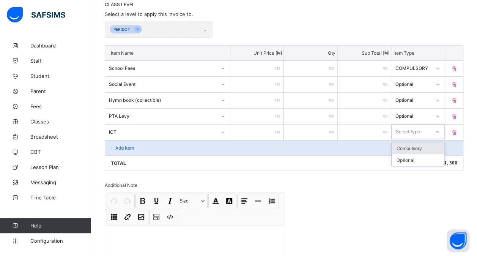
click at [416, 131] on div "Select type" at bounding box center [408, 132] width 24 height 14
click at [407, 159] on div "Optional" at bounding box center [418, 160] width 52 height 12
click at [125, 145] on p "Add item" at bounding box center [124, 148] width 19 height 6
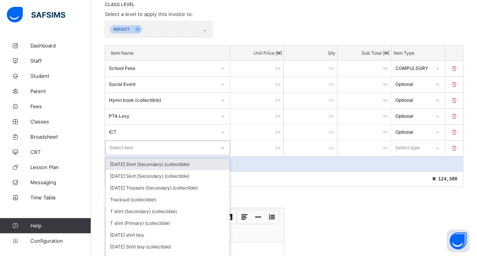
scroll to position [182, 0]
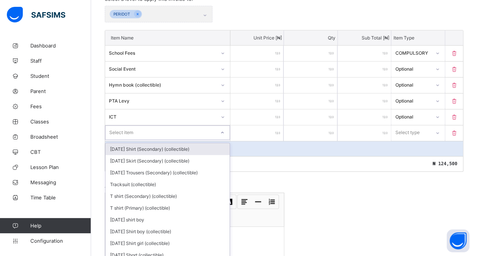
click at [125, 140] on div "option [DATE] Shirt (Secondary) (collectible) focused, 1 of 211. 211 results av…" at bounding box center [167, 132] width 125 height 14
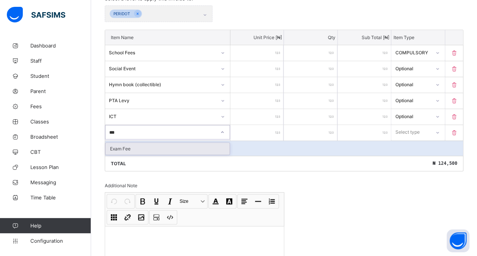
click at [198, 146] on div "Exam Fee" at bounding box center [168, 149] width 124 height 12
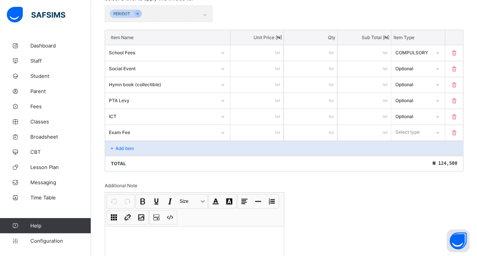
click at [249, 131] on input "number" at bounding box center [257, 133] width 53 height 16
click at [411, 126] on div "Select type" at bounding box center [408, 132] width 24 height 14
click at [407, 155] on div "Optional" at bounding box center [418, 161] width 52 height 12
click at [152, 143] on div "Add item" at bounding box center [284, 148] width 358 height 15
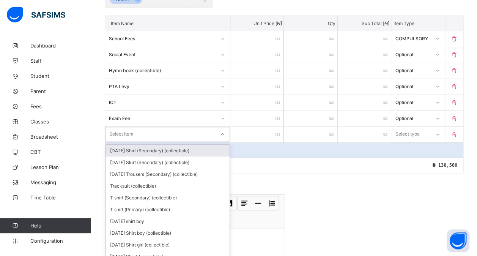
click at [138, 141] on div "option [DATE] Shirt (Secondary) (collectible) focused, 1 of 210. 210 results av…" at bounding box center [167, 134] width 125 height 14
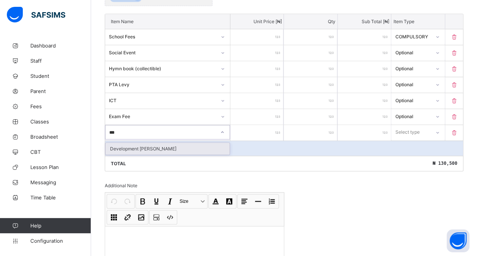
click at [144, 144] on div "Development [PERSON_NAME]" at bounding box center [168, 149] width 124 height 12
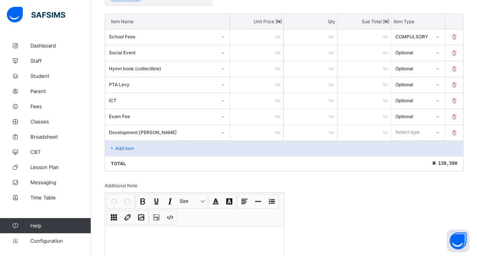
click at [248, 125] on input "number" at bounding box center [257, 133] width 53 height 16
click at [420, 125] on div "Select type" at bounding box center [408, 132] width 24 height 14
click at [413, 159] on div "Optional" at bounding box center [418, 161] width 52 height 12
click at [229, 146] on div "Add item" at bounding box center [284, 148] width 358 height 15
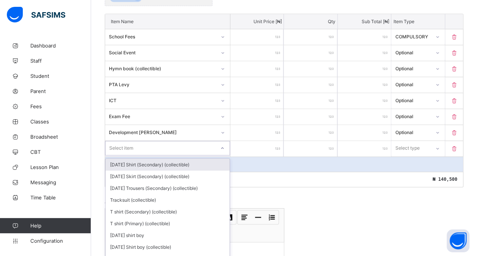
scroll to position [213, 0]
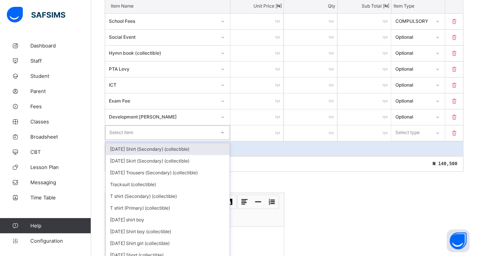
click at [182, 140] on div "option [DATE] Shirt (Secondary) (collectible) focused, 1 of 209. 209 results av…" at bounding box center [167, 132] width 125 height 14
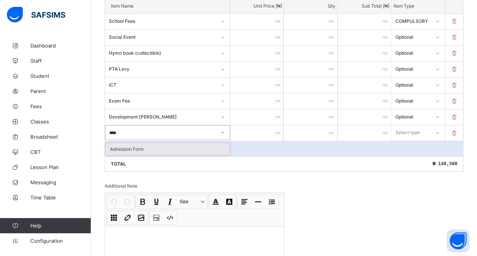
click at [194, 143] on div "Admission Form" at bounding box center [168, 149] width 124 height 12
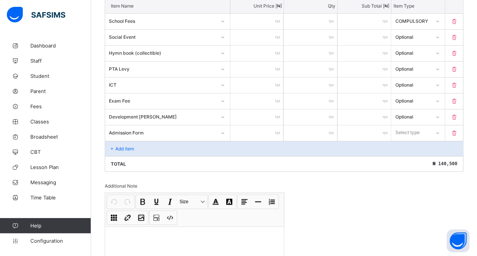
click at [249, 129] on input "number" at bounding box center [257, 133] width 53 height 16
drag, startPoint x: 416, startPoint y: 130, endPoint x: 410, endPoint y: 155, distance: 25.3
click at [410, 140] on div "option Optional focused, 2 of 2. 2 results available. Use Up and Down to choose…" at bounding box center [418, 132] width 53 height 14
click at [410, 155] on div "Optional" at bounding box center [418, 161] width 52 height 12
click at [187, 142] on div "Add item" at bounding box center [284, 148] width 358 height 15
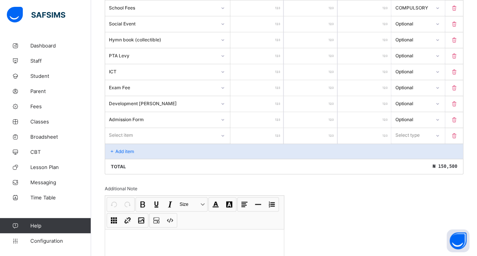
click at [165, 142] on div "Select item" at bounding box center [167, 135] width 125 height 14
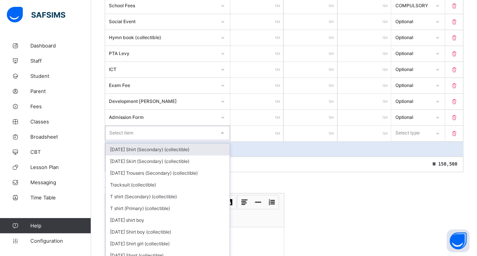
scroll to position [229, 0]
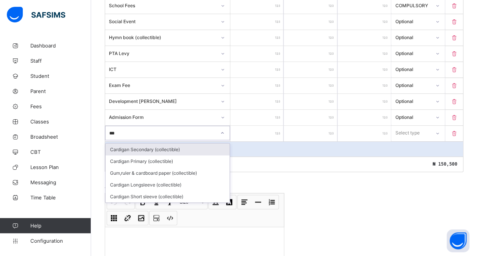
click at [213, 147] on div "Cardigan Secondary (collectible)" at bounding box center [168, 150] width 124 height 12
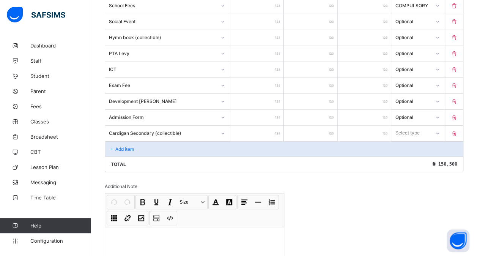
click at [252, 127] on input "number" at bounding box center [257, 134] width 53 height 16
click at [407, 127] on div "Select type" at bounding box center [408, 133] width 24 height 14
click at [404, 157] on div "Optional" at bounding box center [418, 161] width 52 height 12
click at [134, 149] on div "Add item" at bounding box center [284, 148] width 358 height 15
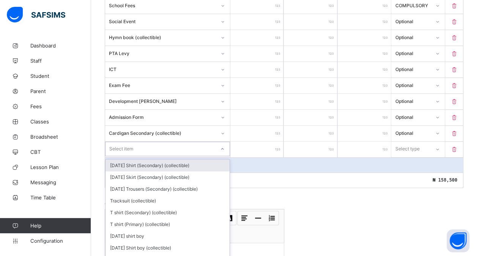
scroll to position [245, 0]
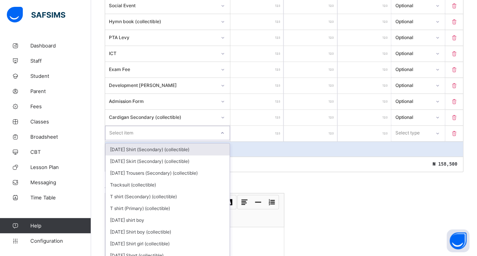
click at [141, 140] on div "option [DATE] Shirt (Secondary) (collectible) focused, 1 of 207. 207 results av…" at bounding box center [167, 133] width 125 height 14
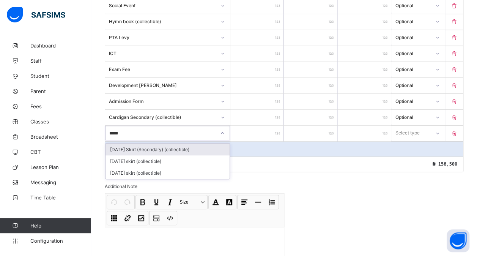
click at [178, 145] on div "[DATE] Skirt (Secondary) (collectible)" at bounding box center [168, 150] width 124 height 12
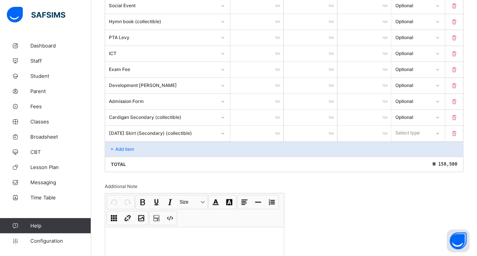
click at [252, 128] on input "number" at bounding box center [257, 134] width 53 height 16
click at [427, 126] on div "Select type" at bounding box center [418, 133] width 53 height 14
click at [414, 156] on div "Optional" at bounding box center [418, 161] width 52 height 12
click at [186, 144] on div "Add item" at bounding box center [284, 148] width 358 height 15
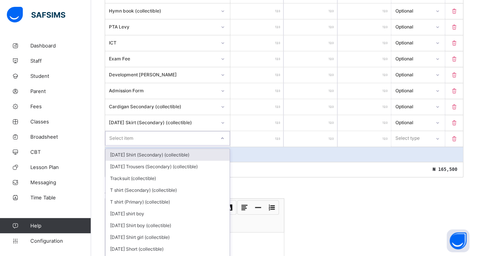
click at [169, 142] on div "option [DATE] Shirt (Secondary) (collectible) focused, 1 of 206. 206 results av…" at bounding box center [167, 138] width 125 height 14
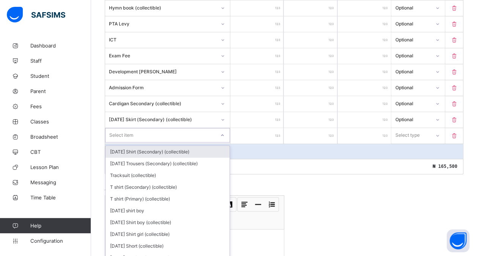
scroll to position [260, 0]
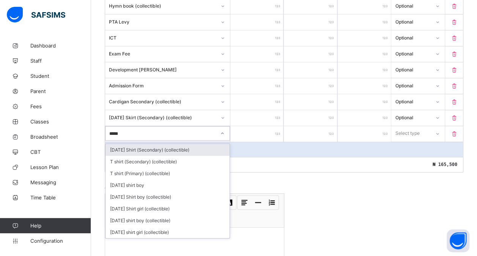
click at [165, 144] on div "[DATE] Shirt (Secondary) (collectible)" at bounding box center [168, 150] width 124 height 12
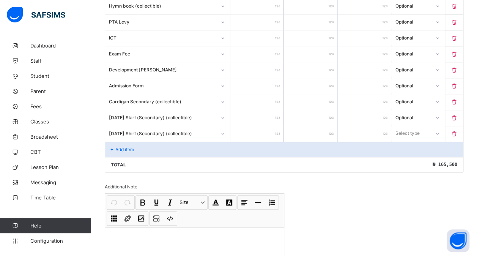
click at [255, 130] on input "number" at bounding box center [257, 134] width 53 height 16
click at [403, 129] on div "Select type" at bounding box center [408, 133] width 24 height 14
click at [409, 156] on div "Optional" at bounding box center [418, 162] width 52 height 12
click at [141, 144] on div "Add item" at bounding box center [284, 149] width 358 height 15
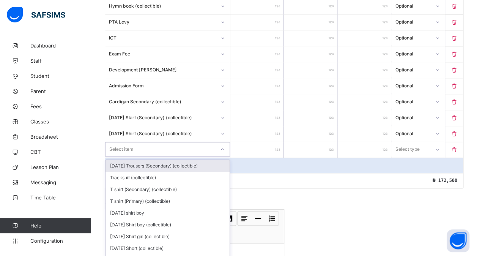
scroll to position [276, 0]
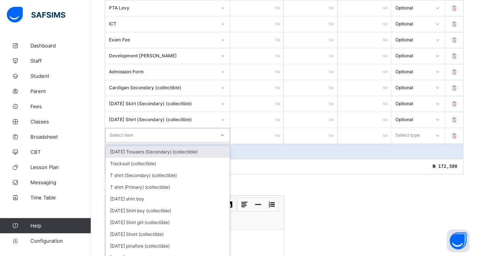
click at [137, 142] on div "option [DATE] Trousers (Secondary) (collectible) focused, 1 of 205. 205 results…" at bounding box center [167, 135] width 125 height 14
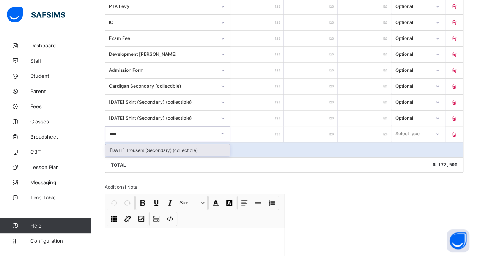
click at [149, 144] on div "[DATE] Trousers (Secondary) (collectible)" at bounding box center [168, 150] width 124 height 12
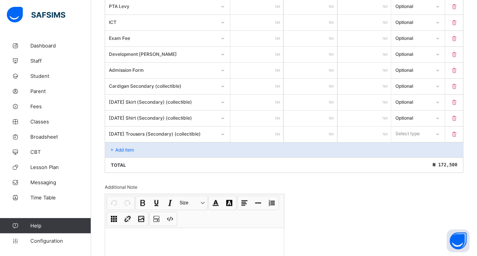
click at [248, 130] on input "number" at bounding box center [257, 134] width 53 height 16
drag, startPoint x: 411, startPoint y: 128, endPoint x: 408, endPoint y: 155, distance: 26.8
click at [408, 141] on div "option Optional focused, 2 of 2. 2 results available. Use Up and Down to choose…" at bounding box center [418, 133] width 53 height 14
click at [408, 156] on div "Optional" at bounding box center [418, 162] width 52 height 12
click at [202, 145] on div "Add item" at bounding box center [284, 149] width 358 height 15
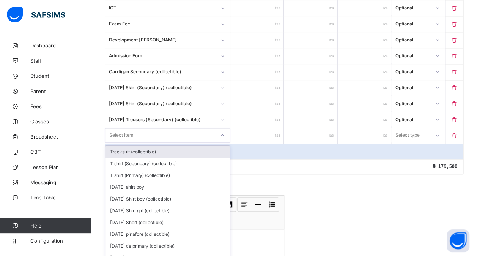
scroll to position [292, 0]
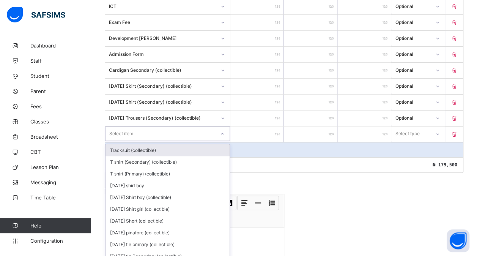
click at [169, 141] on div "option Tracksuit (collectible) focused, 1 of 204. 204 results available. Use Up…" at bounding box center [167, 133] width 125 height 14
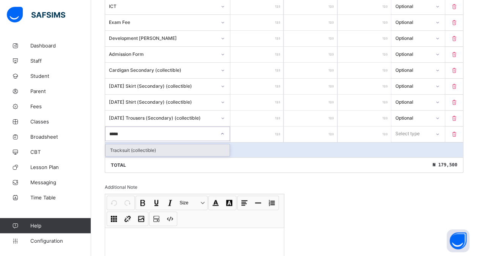
click at [161, 145] on div "Tracksuit (collectible)" at bounding box center [168, 150] width 124 height 12
click at [250, 128] on input "number" at bounding box center [257, 134] width 53 height 16
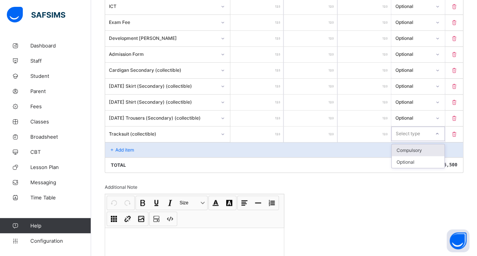
click at [407, 126] on div "Select type" at bounding box center [408, 133] width 24 height 14
click at [409, 159] on div "Optional" at bounding box center [418, 162] width 52 height 12
click at [136, 148] on div "Add item" at bounding box center [284, 149] width 358 height 15
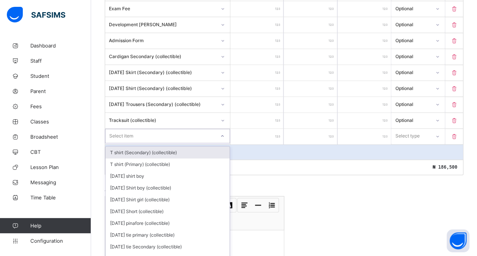
scroll to position [307, 0]
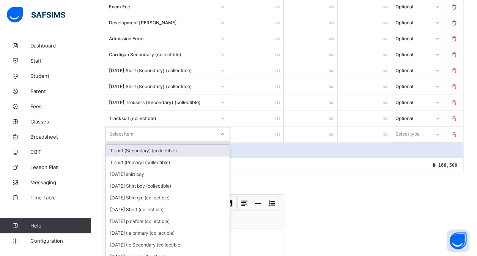
click at [133, 141] on div "option T shirt (Secondary) (collectible) focused, 1 of 203. 203 results availab…" at bounding box center [167, 134] width 125 height 14
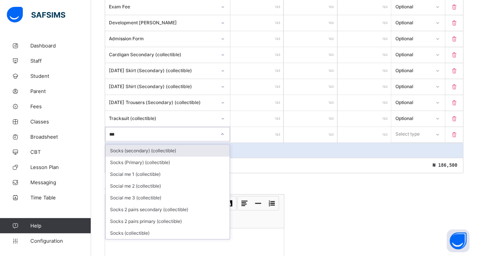
click at [160, 145] on div "Socks (secondary) (collectible)" at bounding box center [168, 151] width 124 height 12
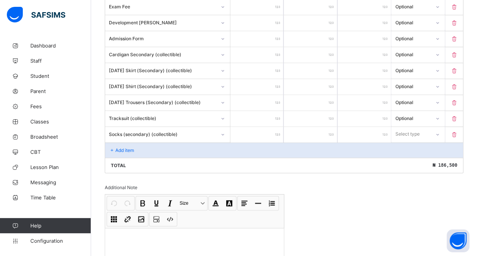
click at [254, 131] on input "number" at bounding box center [257, 135] width 53 height 16
drag, startPoint x: 410, startPoint y: 126, endPoint x: 409, endPoint y: 154, distance: 28.1
click at [409, 141] on div "option Compulsory focused, 1 of 2. 2 results available. Use Up and Down to choo…" at bounding box center [418, 134] width 53 height 14
click at [409, 156] on div "Optional" at bounding box center [418, 162] width 52 height 12
click at [155, 144] on div "Add item" at bounding box center [284, 149] width 358 height 15
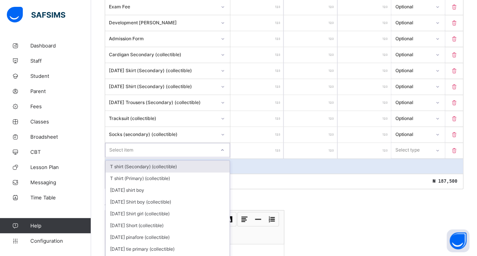
scroll to position [323, 0]
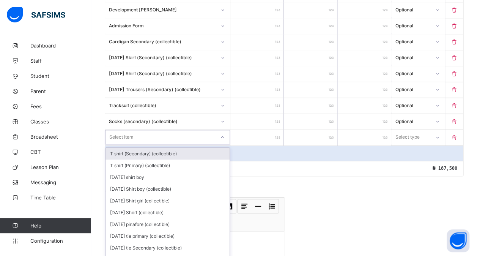
click at [138, 144] on div "option T shirt (Secondary) (collectible) focused, 1 of 202. 202 results availab…" at bounding box center [167, 137] width 125 height 14
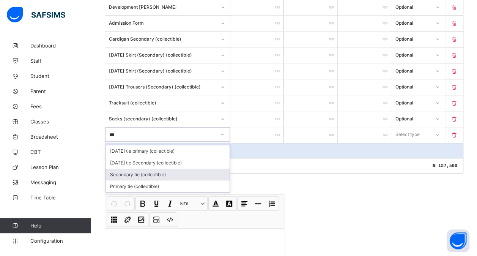
click at [144, 169] on div "Secondary tie (collectible)" at bounding box center [168, 175] width 124 height 12
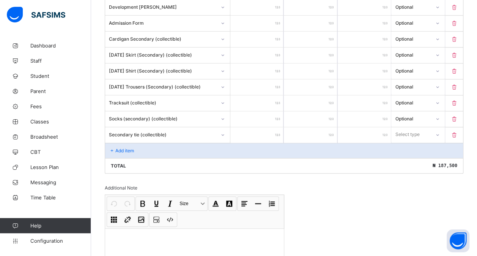
click at [244, 131] on input "number" at bounding box center [257, 135] width 53 height 16
drag, startPoint x: 431, startPoint y: 126, endPoint x: 423, endPoint y: 153, distance: 28.4
click at [423, 142] on div "option Compulsory focused, 1 of 2. 2 results available. Use Up and Down to choo…" at bounding box center [418, 134] width 53 height 14
click at [423, 157] on div "Optional" at bounding box center [418, 163] width 52 height 12
click at [194, 144] on div "Add item" at bounding box center [284, 150] width 358 height 15
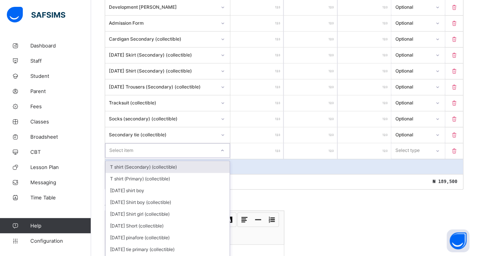
scroll to position [339, 0]
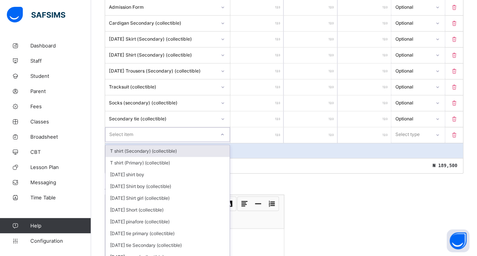
click at [168, 142] on div "option T shirt (Secondary) (collectible) focused, 1 of 201. 201 results availab…" at bounding box center [167, 134] width 125 height 14
click at [155, 145] on div "T shirt (Secondary) (collectible)" at bounding box center [168, 151] width 124 height 12
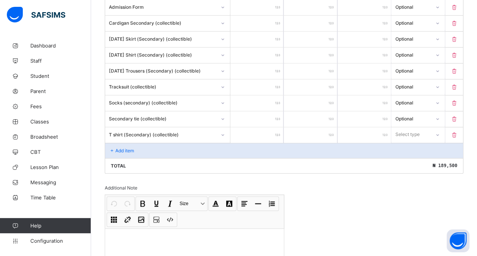
click at [245, 127] on input "number" at bounding box center [257, 135] width 53 height 16
drag, startPoint x: 411, startPoint y: 129, endPoint x: 409, endPoint y: 154, distance: 24.7
click at [409, 142] on div "option Optional focused, 2 of 2. 2 results available. Use Up and Down to choose…" at bounding box center [418, 134] width 53 height 14
click at [409, 157] on div "Optional" at bounding box center [418, 163] width 52 height 12
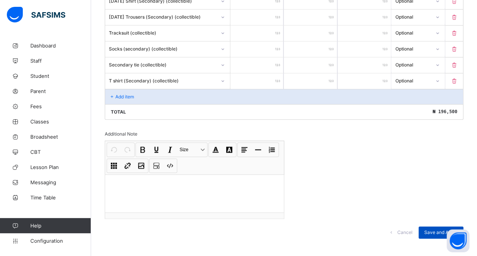
click at [441, 229] on span "Save and Apply" at bounding box center [441, 232] width 33 height 6
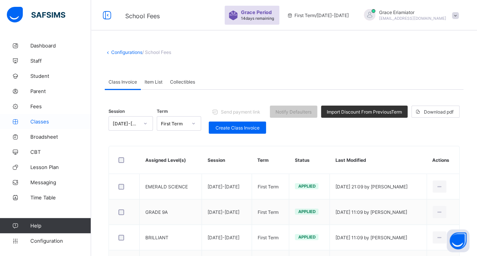
click at [52, 125] on link "Classes" at bounding box center [45, 121] width 91 height 15
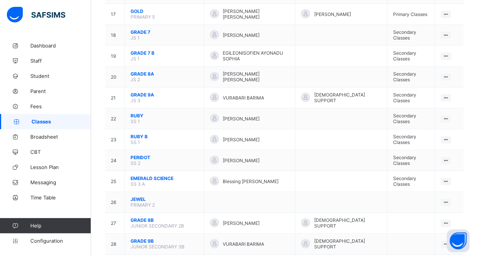
scroll to position [457, 0]
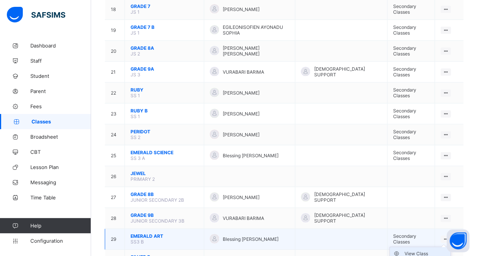
click at [422, 250] on div "View Class" at bounding box center [425, 254] width 43 height 8
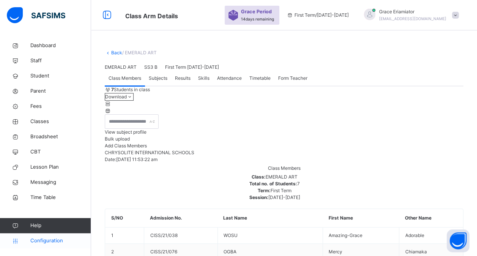
click at [52, 237] on span "Configuration" at bounding box center [60, 241] width 60 height 8
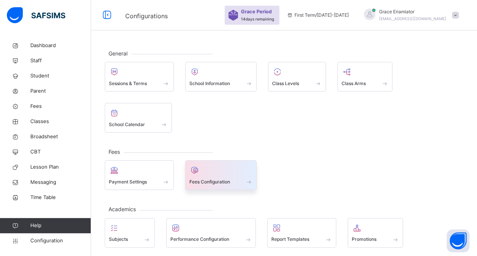
click at [212, 179] on span "Fees Configuration" at bounding box center [210, 181] width 41 height 7
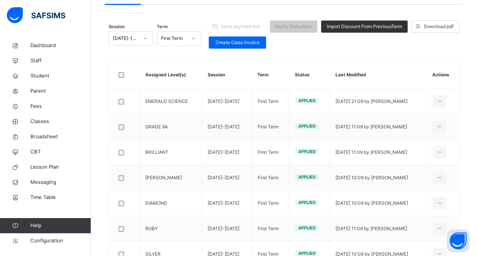
scroll to position [87, 0]
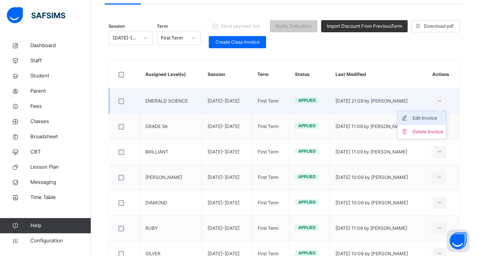
click at [426, 116] on div "Edit Invoice" at bounding box center [427, 118] width 31 height 8
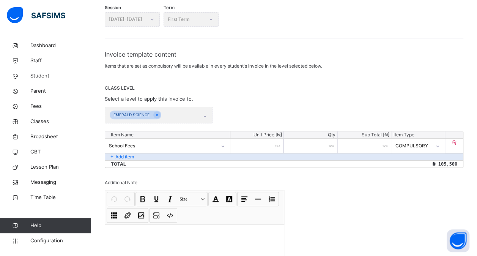
click at [126, 156] on p "Add item" at bounding box center [124, 156] width 19 height 7
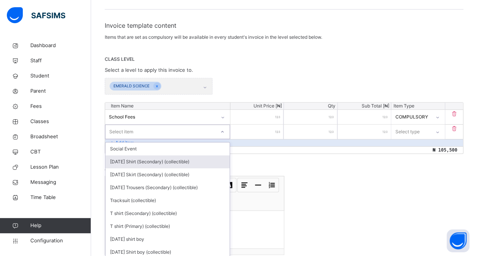
click at [131, 139] on div "option [DATE] Shirt (Secondary) (collectible) focused, 2 of 215. 215 results av…" at bounding box center [167, 132] width 125 height 14
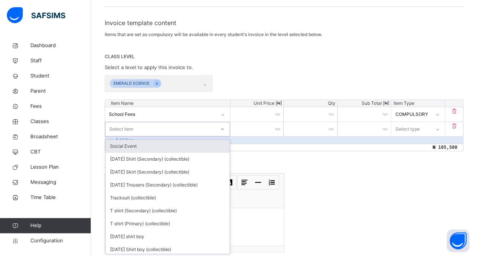
click at [142, 144] on div "Social Event" at bounding box center [168, 146] width 124 height 13
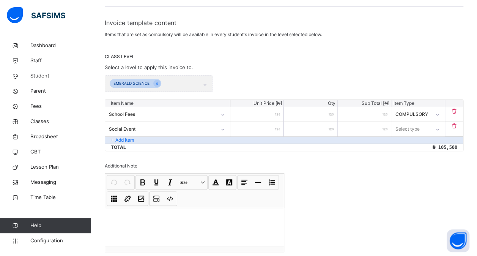
click at [248, 129] on input "number" at bounding box center [257, 129] width 53 height 14
drag, startPoint x: 424, startPoint y: 127, endPoint x: 417, endPoint y: 161, distance: 34.8
click at [417, 136] on div "option Optional focused, 2 of 2. 2 results available. Use Up and Down to choose…" at bounding box center [418, 129] width 53 height 14
click at [417, 161] on div "Optional" at bounding box center [418, 159] width 52 height 13
click at [166, 139] on div "Add item" at bounding box center [284, 139] width 358 height 7
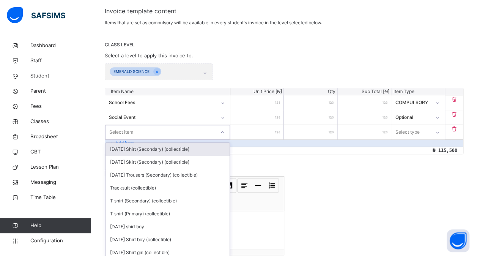
click at [146, 139] on div "option [DATE] Shirt (Secondary) (collectible) focused, 1 of 214. 214 results av…" at bounding box center [167, 132] width 125 height 14
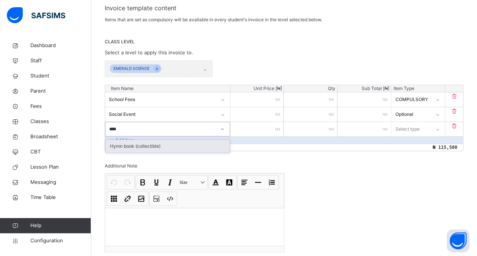
click at [147, 143] on div "Hymn book (collectible)" at bounding box center [168, 146] width 124 height 13
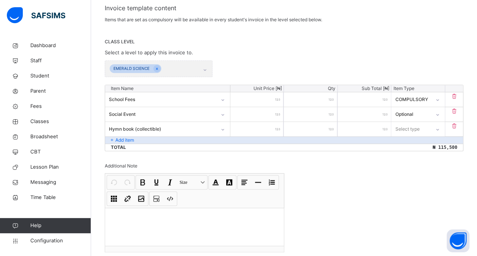
click at [250, 127] on input "number" at bounding box center [257, 129] width 53 height 14
click at [407, 131] on div "Select type" at bounding box center [408, 129] width 24 height 14
click at [406, 159] on div "Optional" at bounding box center [418, 159] width 52 height 13
click at [143, 139] on div "Add item" at bounding box center [284, 139] width 358 height 7
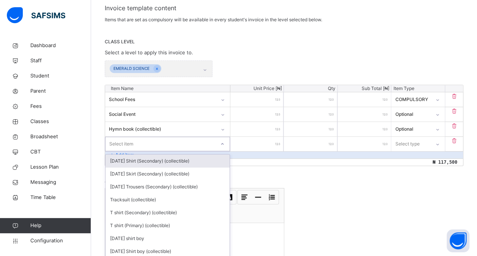
scroll to position [147, 0]
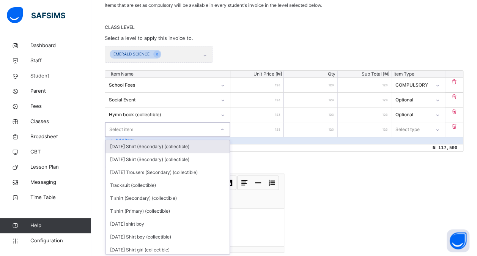
click at [137, 137] on div "option [DATE] Shirt (Secondary) (collectible) focused, 1 of 213. 213 results av…" at bounding box center [167, 129] width 125 height 14
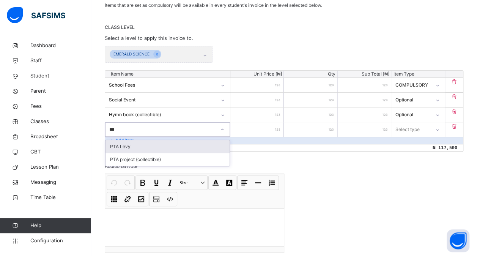
click at [141, 145] on div "PTA Levy" at bounding box center [168, 146] width 124 height 13
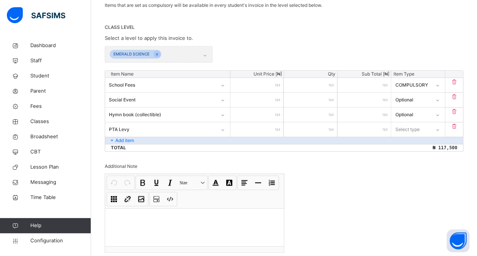
click at [254, 127] on input "number" at bounding box center [257, 129] width 53 height 14
drag, startPoint x: 413, startPoint y: 128, endPoint x: 411, endPoint y: 158, distance: 30.1
click at [411, 137] on div "option Optional focused, 2 of 2. 2 results available. Use Up and Down to choose…" at bounding box center [418, 129] width 53 height 14
click at [411, 158] on div "Optional" at bounding box center [418, 159] width 52 height 13
click at [128, 141] on p "Add item" at bounding box center [124, 140] width 19 height 7
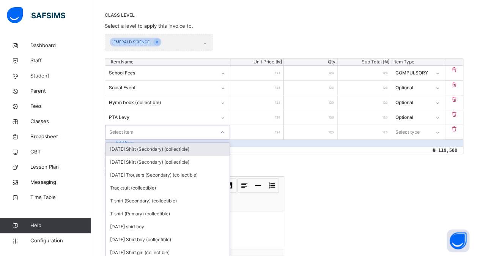
click at [134, 139] on div "option [DATE] Shirt (Secondary) (collectible) focused, 1 of 212. 212 results av…" at bounding box center [167, 132] width 125 height 14
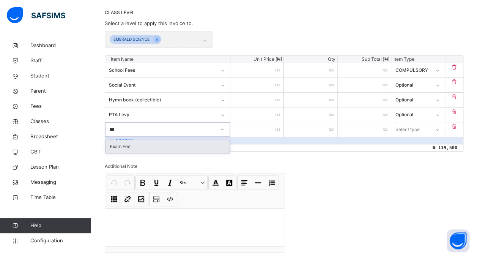
click at [134, 145] on div "Exam Fee" at bounding box center [168, 146] width 124 height 13
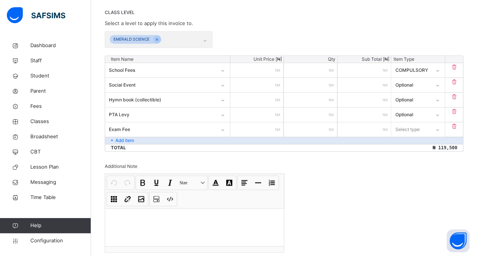
click at [272, 131] on input "number" at bounding box center [257, 129] width 53 height 14
click at [418, 127] on div "Select type" at bounding box center [408, 129] width 24 height 14
click at [412, 158] on div "Optional" at bounding box center [418, 159] width 52 height 13
click at [129, 138] on p "Add item" at bounding box center [124, 140] width 19 height 7
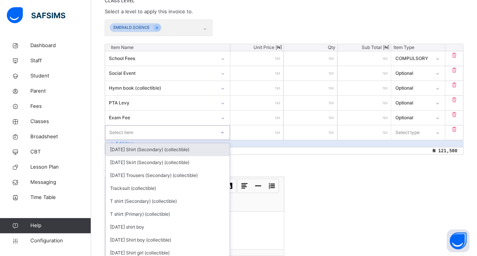
scroll to position [177, 0]
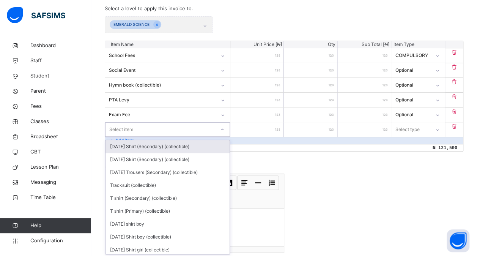
click at [127, 137] on div "option [DATE] Shirt (Secondary) (collectible) focused, 1 of 211. 211 results av…" at bounding box center [167, 129] width 125 height 14
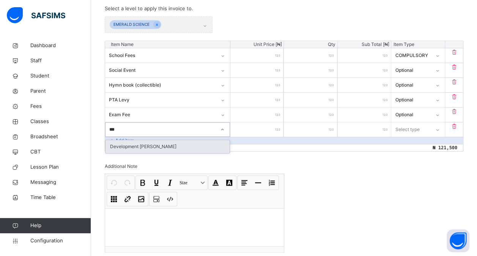
click at [135, 147] on div "Development [PERSON_NAME]" at bounding box center [168, 146] width 124 height 13
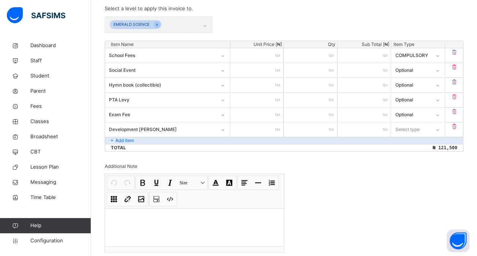
click at [257, 128] on input "number" at bounding box center [257, 129] width 53 height 14
click at [420, 126] on div "Select type" at bounding box center [408, 129] width 24 height 14
click at [414, 159] on div "Optional" at bounding box center [418, 159] width 52 height 13
click at [125, 137] on p "Add item" at bounding box center [124, 140] width 19 height 7
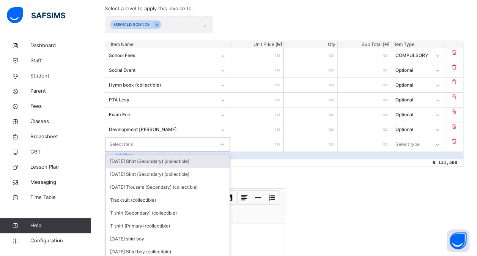
scroll to position [191, 0]
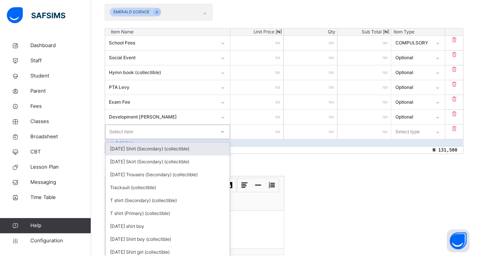
click at [123, 139] on div "Item Name Unit Price [ ₦ ] Qty Sub Total [ ₦ ] Item Type School Fees ****** * *…" at bounding box center [284, 91] width 359 height 126
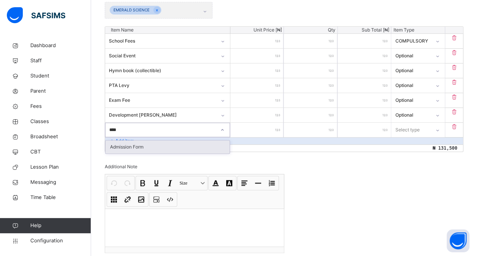
click at [137, 146] on div "Admission Form" at bounding box center [168, 147] width 124 height 13
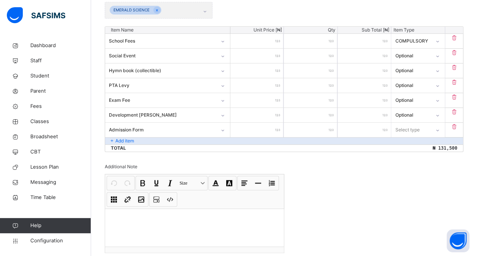
click at [261, 128] on input "number" at bounding box center [257, 130] width 53 height 14
drag, startPoint x: 423, startPoint y: 130, endPoint x: 412, endPoint y: 155, distance: 27.4
click at [412, 137] on div "option Optional focused, 2 of 2. 2 results available. Use Up and Down to choose…" at bounding box center [418, 130] width 53 height 14
click at [412, 155] on div "Optional" at bounding box center [418, 159] width 52 height 13
click at [153, 137] on div "Add item" at bounding box center [284, 140] width 358 height 7
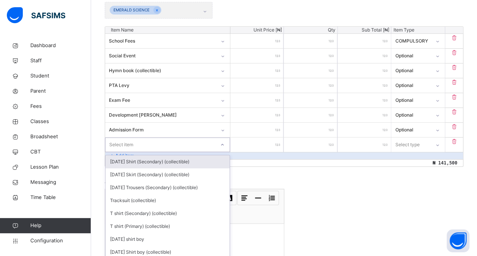
scroll to position [206, 0]
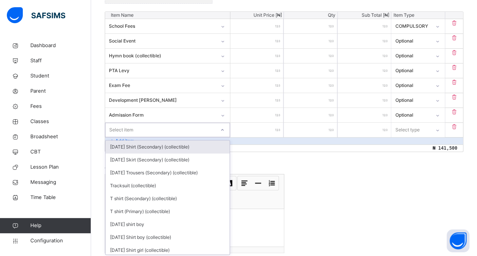
click at [127, 137] on div "option [DATE] Shirt (Secondary) (collectible) focused, 1 of 209. 209 results av…" at bounding box center [167, 130] width 125 height 14
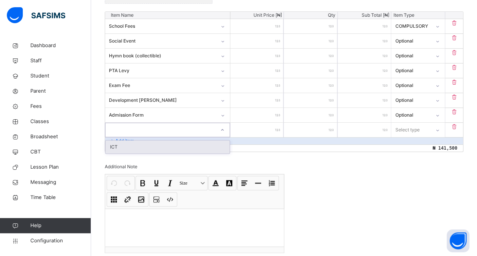
click at [266, 84] on input "****" at bounding box center [257, 85] width 53 height 14
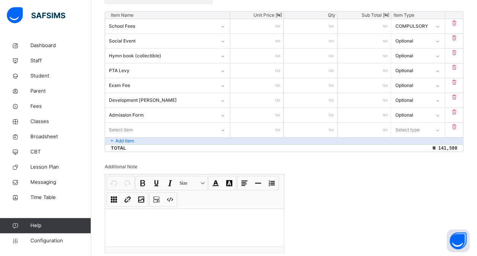
click at [269, 84] on input "****" at bounding box center [257, 85] width 53 height 14
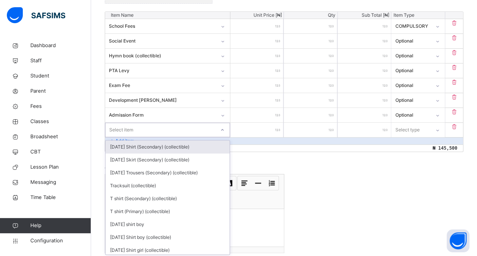
click at [188, 126] on div "Select item" at bounding box center [161, 130] width 110 height 12
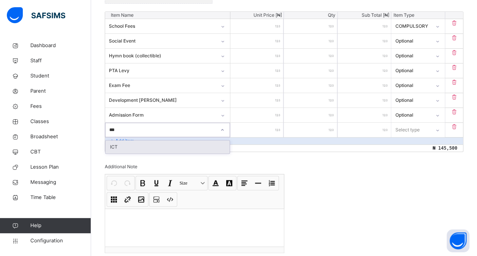
click at [196, 150] on div "ICT" at bounding box center [168, 147] width 124 height 13
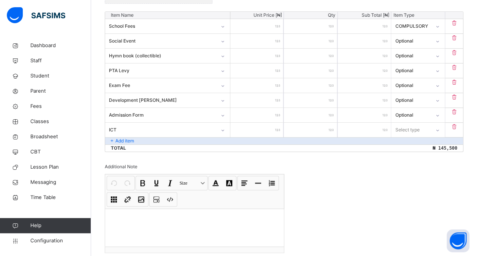
click at [251, 128] on input "number" at bounding box center [257, 130] width 53 height 14
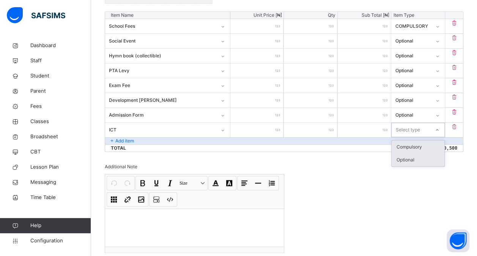
drag, startPoint x: 405, startPoint y: 126, endPoint x: 406, endPoint y: 158, distance: 31.5
click at [406, 137] on div "option Compulsory focused, 1 of 2. 2 results available. Use Up and Down to choo…" at bounding box center [418, 130] width 53 height 14
click at [406, 158] on div "Optional" at bounding box center [418, 159] width 52 height 13
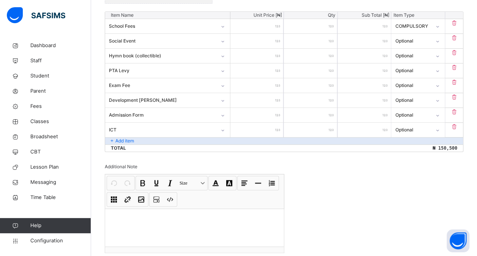
click at [123, 140] on p "Add item" at bounding box center [124, 140] width 19 height 7
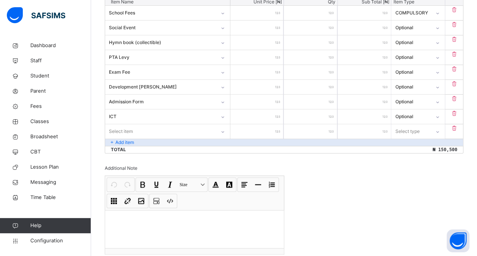
click at [120, 139] on div "Select item" at bounding box center [167, 131] width 125 height 14
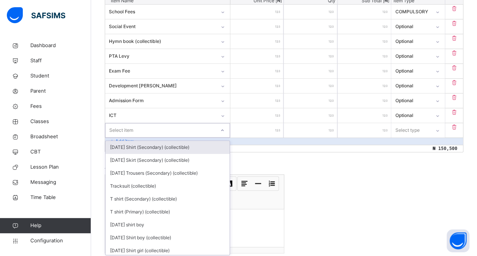
scroll to position [221, 0]
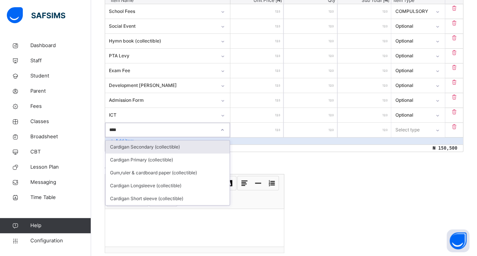
click at [154, 147] on div "Cardigan Secondary (collectible)" at bounding box center [168, 147] width 124 height 13
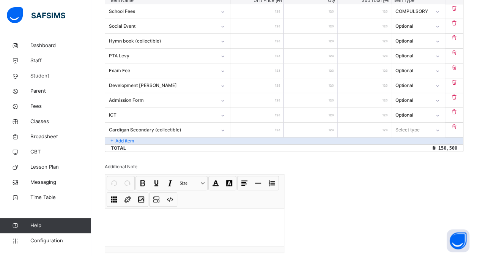
click at [251, 129] on input "number" at bounding box center [257, 130] width 53 height 14
click at [412, 128] on div "Select type" at bounding box center [408, 130] width 24 height 14
click at [407, 158] on div "Optional" at bounding box center [418, 159] width 52 height 13
click at [137, 137] on div "Add item" at bounding box center [284, 140] width 358 height 7
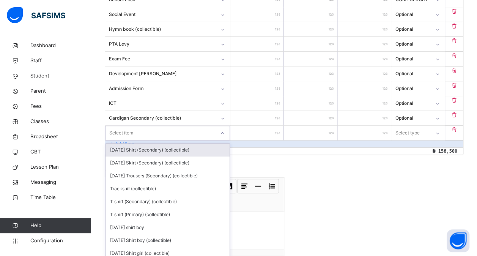
click at [129, 139] on div "Item Name Unit Price [ ₦ ] Qty Sub Total [ ₦ ] Item Type School Fees ****** * *…" at bounding box center [284, 70] width 359 height 170
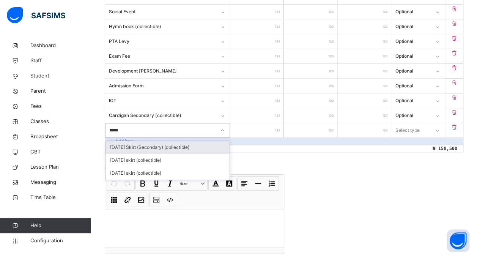
click at [150, 145] on div "[DATE] Skirt (Secondary) (collectible)" at bounding box center [168, 147] width 124 height 13
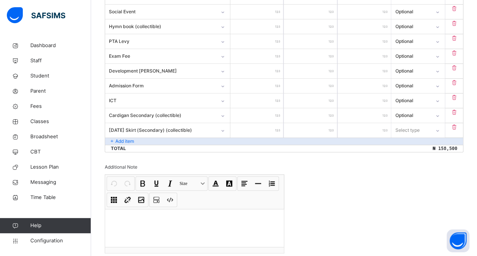
click at [251, 130] on input "number" at bounding box center [257, 130] width 53 height 14
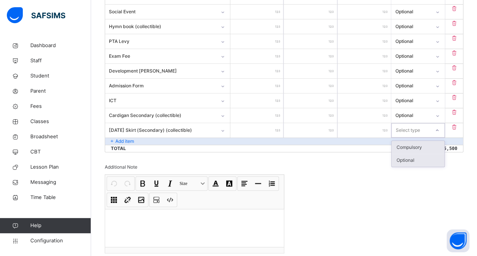
drag, startPoint x: 410, startPoint y: 127, endPoint x: 406, endPoint y: 157, distance: 30.6
click at [406, 137] on div "option Compulsory focused, 1 of 2. 2 results available. Use Up and Down to choo…" at bounding box center [418, 130] width 53 height 14
click at [406, 157] on div "Optional" at bounding box center [418, 160] width 52 height 13
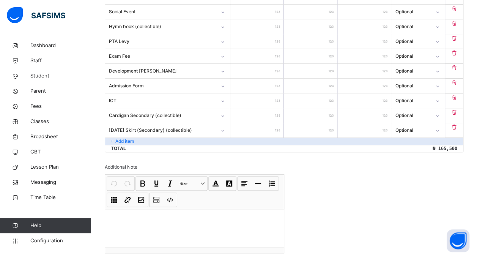
click at [142, 140] on div "Add item" at bounding box center [284, 140] width 358 height 7
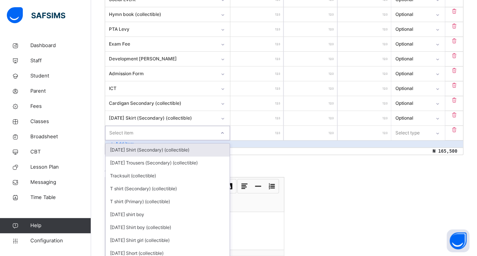
scroll to position [250, 0]
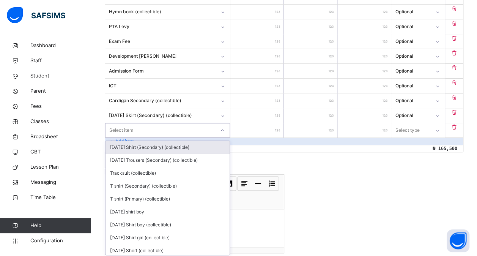
click at [134, 137] on div "option [DATE] Shirt (Secondary) (collectible) focused, 1 of 206. 206 results av…" at bounding box center [167, 130] width 125 height 14
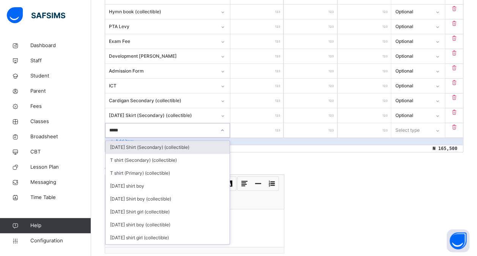
click at [147, 144] on div "[DATE] Shirt (Secondary) (collectible)" at bounding box center [168, 147] width 124 height 13
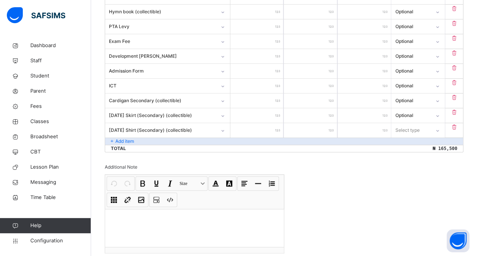
click at [261, 125] on input "number" at bounding box center [257, 130] width 53 height 14
click at [411, 131] on div "Select type" at bounding box center [408, 130] width 24 height 14
click at [404, 161] on div "Optional" at bounding box center [418, 160] width 52 height 13
click at [163, 138] on div "Add item" at bounding box center [284, 140] width 358 height 7
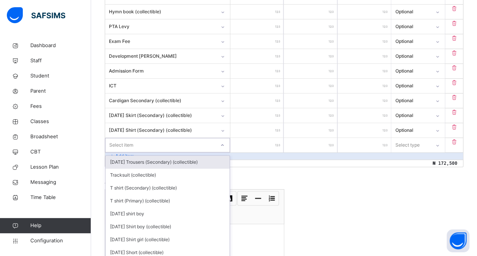
click at [141, 141] on div "Item Name Unit Price [ ₦ ] Qty Sub Total [ ₦ ] Item Type School Fees ****** * *…" at bounding box center [284, 67] width 359 height 200
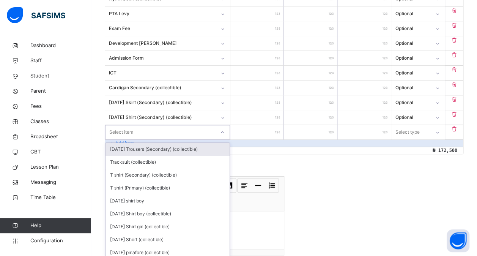
scroll to position [265, 0]
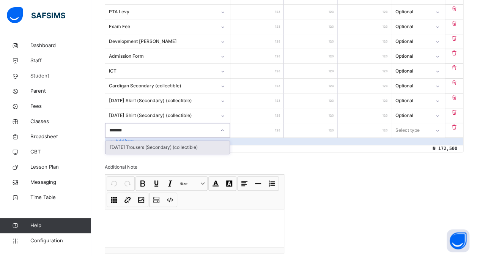
click at [164, 148] on div "[DATE] Trousers (Secondary) (collectible)" at bounding box center [168, 147] width 124 height 13
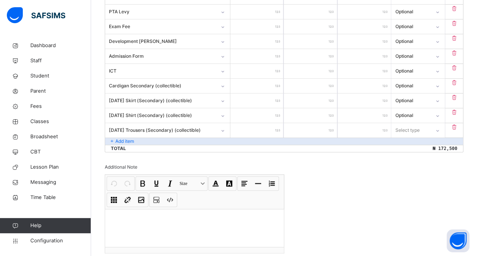
click at [258, 127] on input "number" at bounding box center [257, 130] width 53 height 14
drag, startPoint x: 420, startPoint y: 127, endPoint x: 411, endPoint y: 157, distance: 31.5
click at [411, 137] on div "option Optional focused, 2 of 2. 2 results available. Use Up and Down to choose…" at bounding box center [418, 130] width 53 height 14
click at [411, 157] on div "Optional" at bounding box center [418, 160] width 52 height 13
click at [140, 140] on div "Add item" at bounding box center [284, 140] width 358 height 7
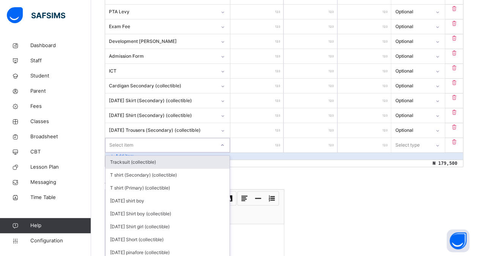
scroll to position [280, 0]
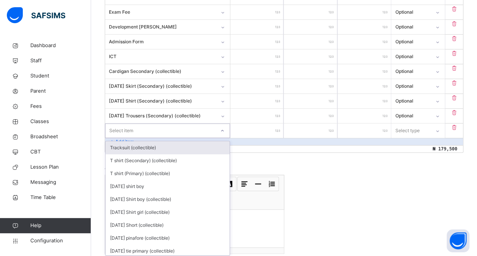
click at [142, 138] on div "option Tracksuit (collectible) focused, 1 of 204. 204 results available. Use Up…" at bounding box center [167, 130] width 125 height 14
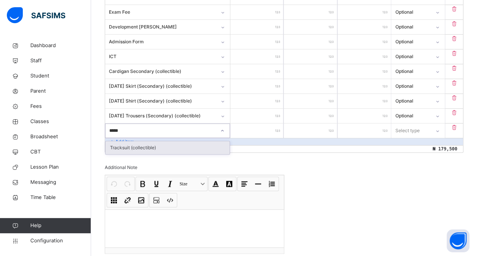
click at [142, 143] on div "Tracksuit (collectible)" at bounding box center [168, 147] width 124 height 13
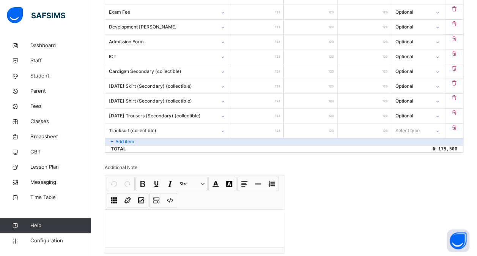
click at [263, 127] on input "number" at bounding box center [257, 130] width 53 height 14
click at [408, 128] on div "Select type" at bounding box center [408, 130] width 24 height 14
click at [408, 157] on div "Optional" at bounding box center [418, 160] width 52 height 13
click at [133, 138] on p "Add item" at bounding box center [124, 141] width 19 height 7
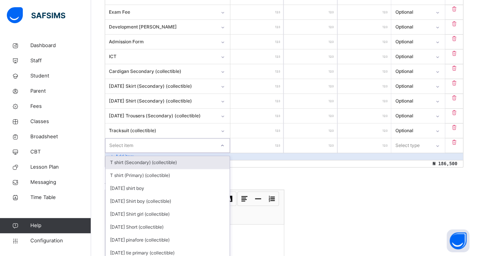
scroll to position [294, 0]
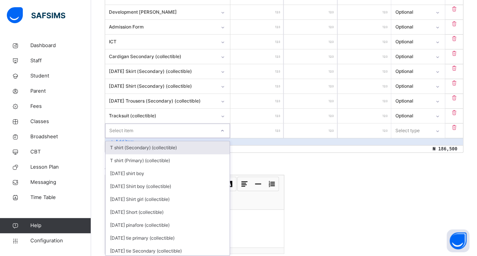
click at [123, 138] on div "option T shirt (Secondary) (collectible) focused, 1 of 203. 203 results availab…" at bounding box center [167, 130] width 125 height 14
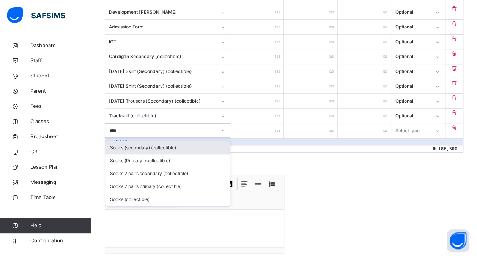
click at [138, 144] on div "Socks (secondary) (collectible)" at bounding box center [168, 147] width 124 height 13
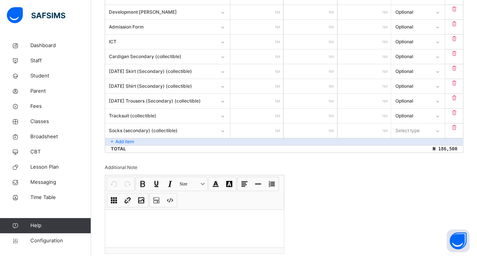
click at [245, 126] on input "number" at bounding box center [257, 130] width 53 height 14
click at [417, 125] on div "Select type" at bounding box center [408, 130] width 24 height 14
click at [408, 165] on div "Invoice template content Items that are set as compulsory will be available in …" at bounding box center [284, 61] width 359 height 439
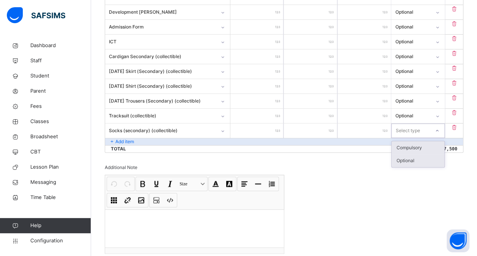
drag, startPoint x: 414, startPoint y: 131, endPoint x: 404, endPoint y: 160, distance: 30.4
click at [404, 138] on div "option Compulsory focused, 1 of 2. 2 results available. Use Up and Down to choo…" at bounding box center [418, 130] width 53 height 14
click at [404, 160] on div "Optional" at bounding box center [418, 160] width 52 height 13
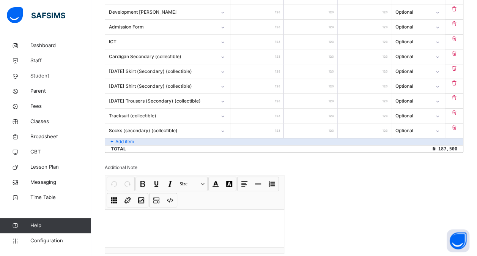
click at [157, 139] on div "Add item" at bounding box center [284, 141] width 358 height 7
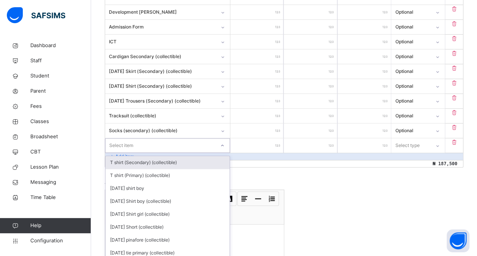
click at [143, 140] on div "Item Name Unit Price [ ₦ ] Qty Sub Total [ ₦ ] Item Type School Fees ****** * *…" at bounding box center [284, 45] width 359 height 244
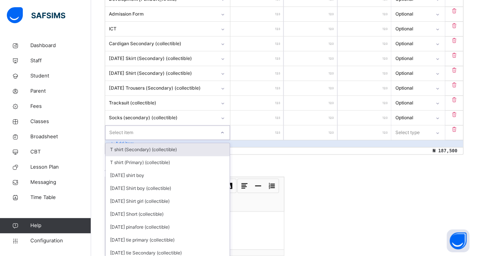
scroll to position [309, 0]
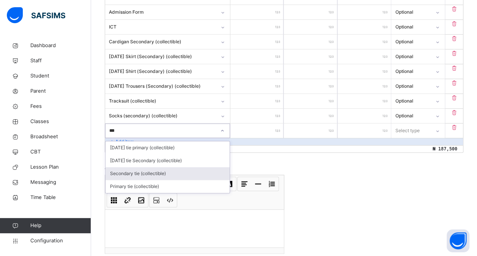
click at [150, 170] on div "Secondary tie (collectible)" at bounding box center [168, 173] width 124 height 13
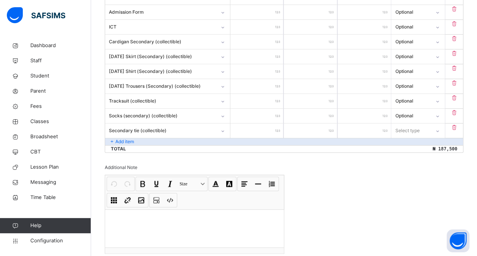
click at [250, 128] on input "number" at bounding box center [257, 130] width 53 height 14
click at [413, 127] on div "Select type" at bounding box center [408, 130] width 24 height 14
click at [411, 156] on div "Optional" at bounding box center [418, 160] width 52 height 13
click at [190, 138] on div "Add item" at bounding box center [284, 141] width 358 height 7
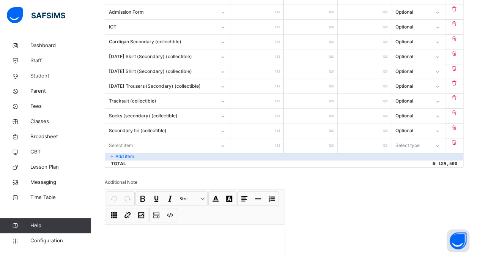
click at [137, 141] on div "Select item" at bounding box center [160, 145] width 111 height 12
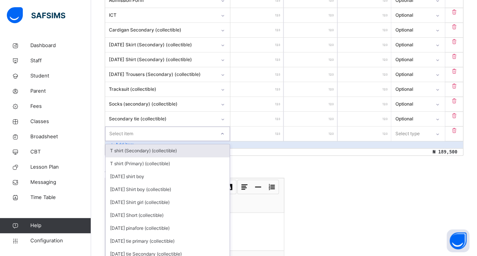
scroll to position [324, 0]
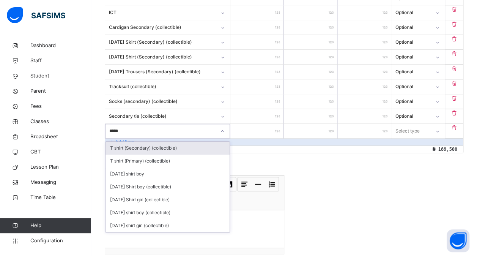
click at [144, 142] on div "T shirt (Secondary) (collectible)" at bounding box center [168, 148] width 124 height 13
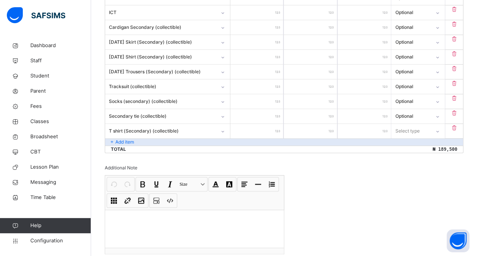
click at [253, 126] on input "number" at bounding box center [257, 131] width 53 height 14
click at [418, 128] on div "Select type" at bounding box center [408, 131] width 24 height 14
click at [420, 129] on div "Select type" at bounding box center [408, 131] width 24 height 14
click at [411, 158] on div "Optional" at bounding box center [418, 161] width 52 height 13
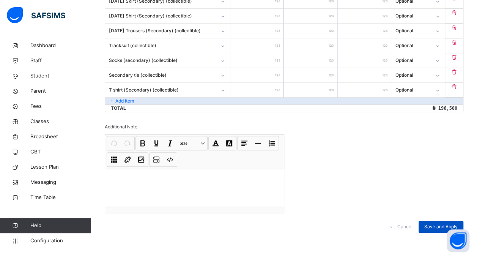
click at [436, 223] on span "Save and Apply" at bounding box center [441, 226] width 33 height 7
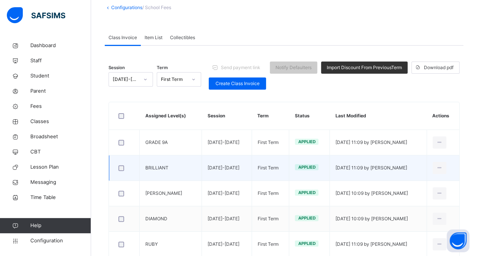
scroll to position [53, 0]
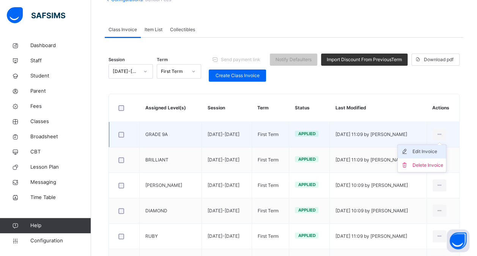
click at [427, 151] on div "Edit Invoice" at bounding box center [427, 152] width 31 height 8
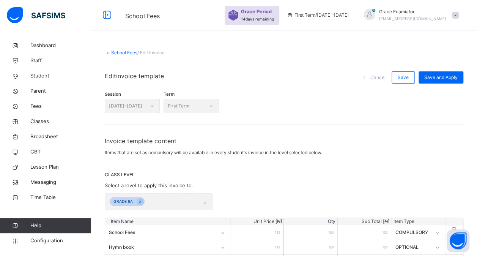
click at [126, 51] on link "School Fees" at bounding box center [124, 53] width 26 height 6
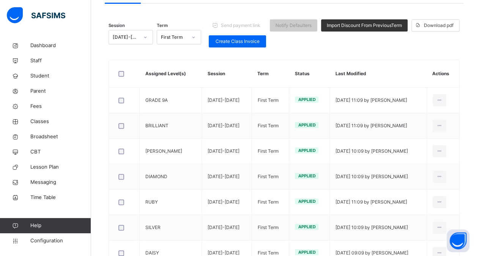
scroll to position [87, 0]
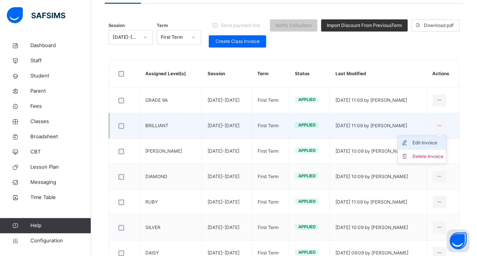
click at [427, 142] on div "Edit Invoice" at bounding box center [427, 143] width 31 height 8
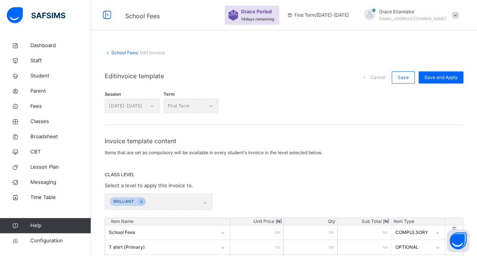
click at [124, 51] on link "School Fees" at bounding box center [124, 53] width 26 height 6
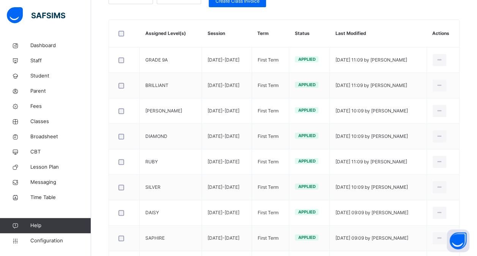
scroll to position [128, 0]
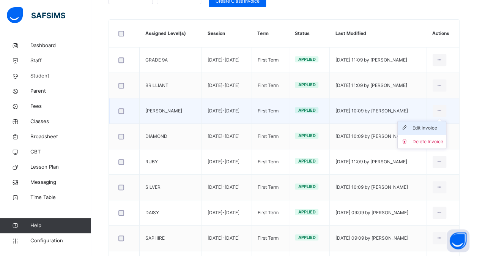
click at [425, 127] on div "Edit Invoice" at bounding box center [427, 128] width 31 height 8
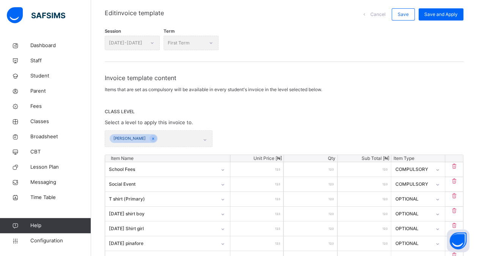
scroll to position [37, 0]
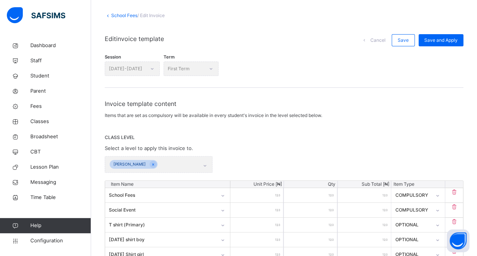
click at [122, 14] on link "School Fees" at bounding box center [124, 16] width 26 height 6
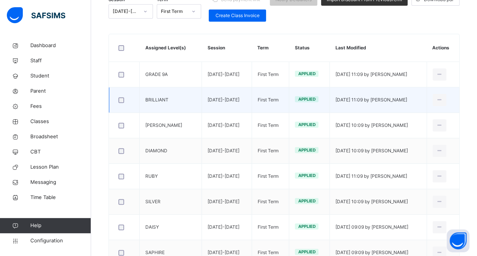
scroll to position [114, 0]
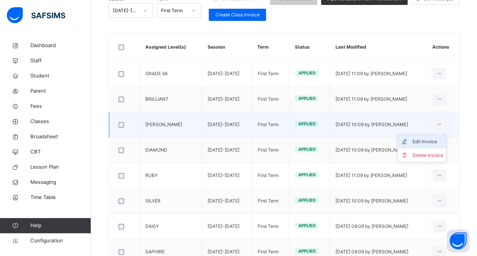
click at [424, 142] on div "Edit Invoice" at bounding box center [427, 142] width 31 height 8
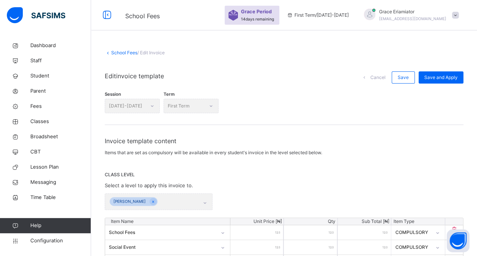
click at [120, 52] on link "School Fees" at bounding box center [124, 53] width 26 height 6
